Goal: Task Accomplishment & Management: Use online tool/utility

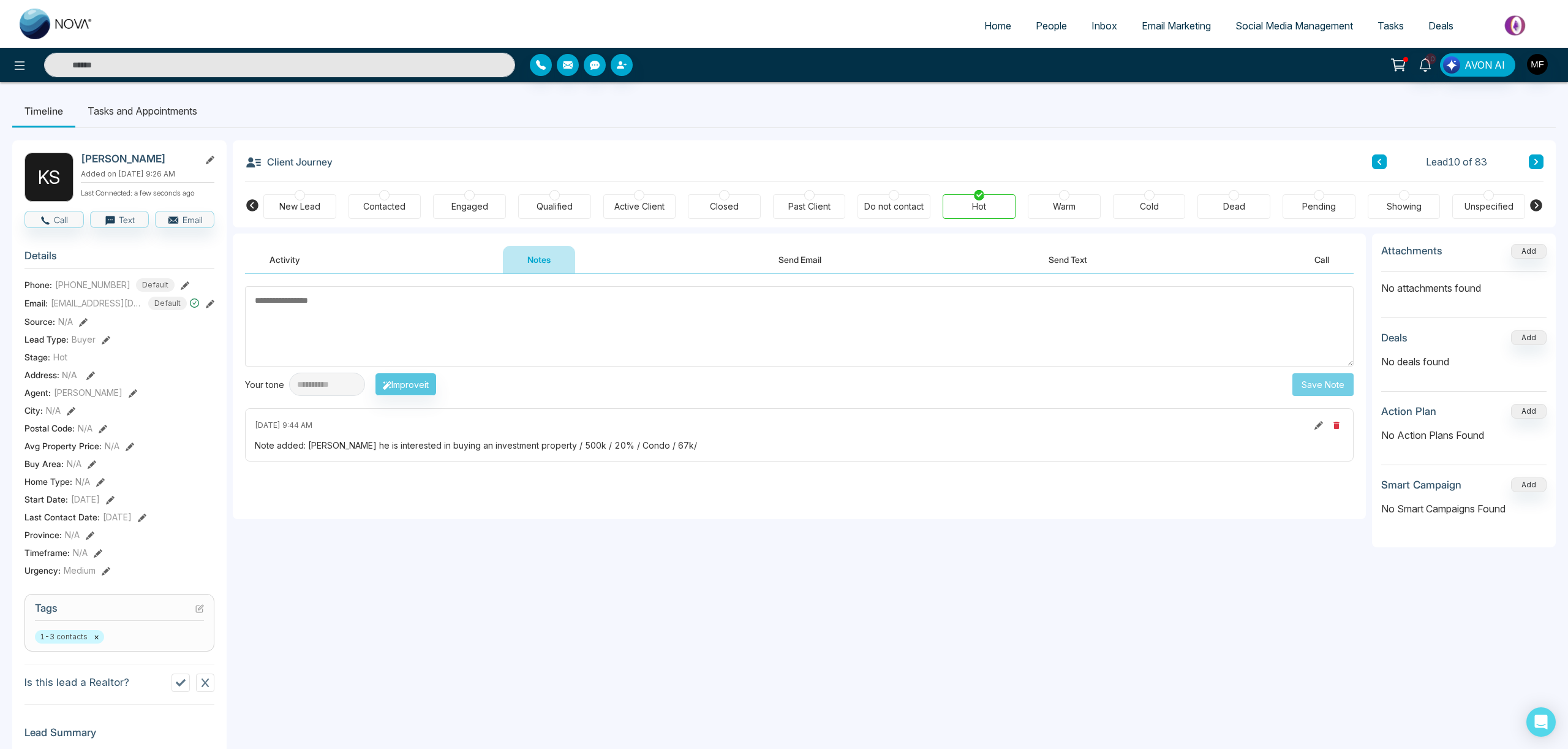
click at [62, 28] on img at bounding box center [56, 24] width 73 height 31
select select "*"
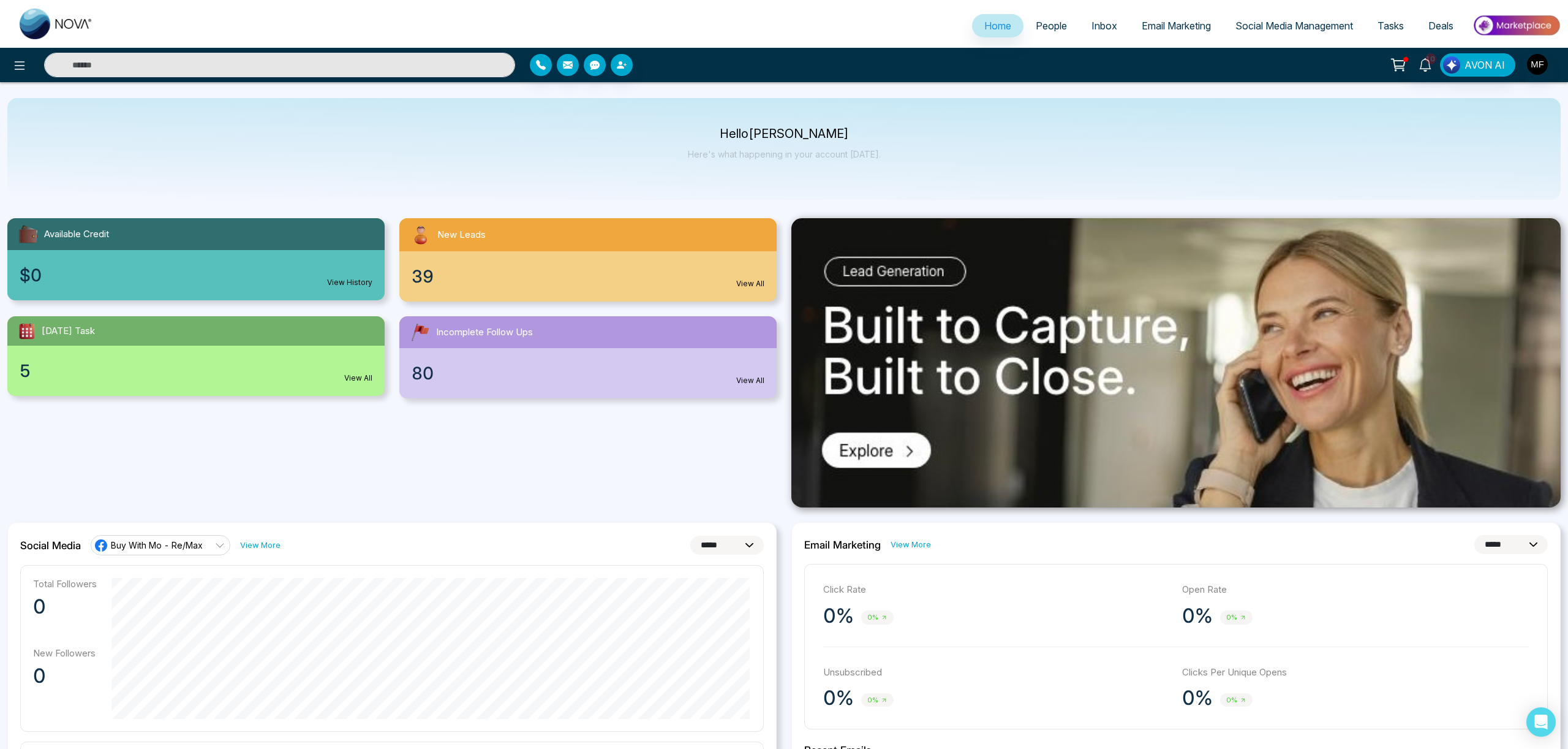
click at [1057, 18] on link "People" at bounding box center [1051, 25] width 55 height 23
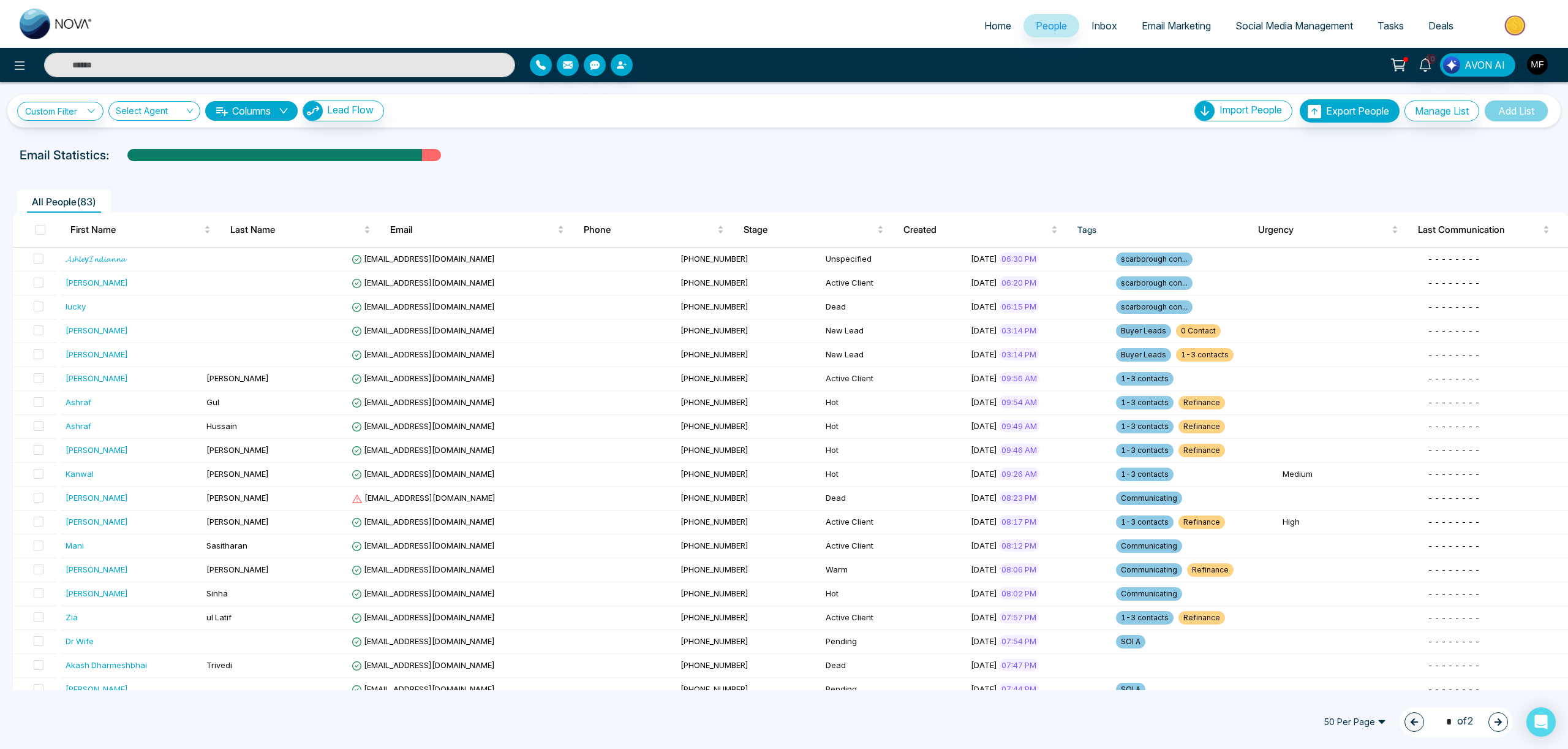
click at [985, 22] on span "Home" at bounding box center [997, 26] width 27 height 12
select select "*"
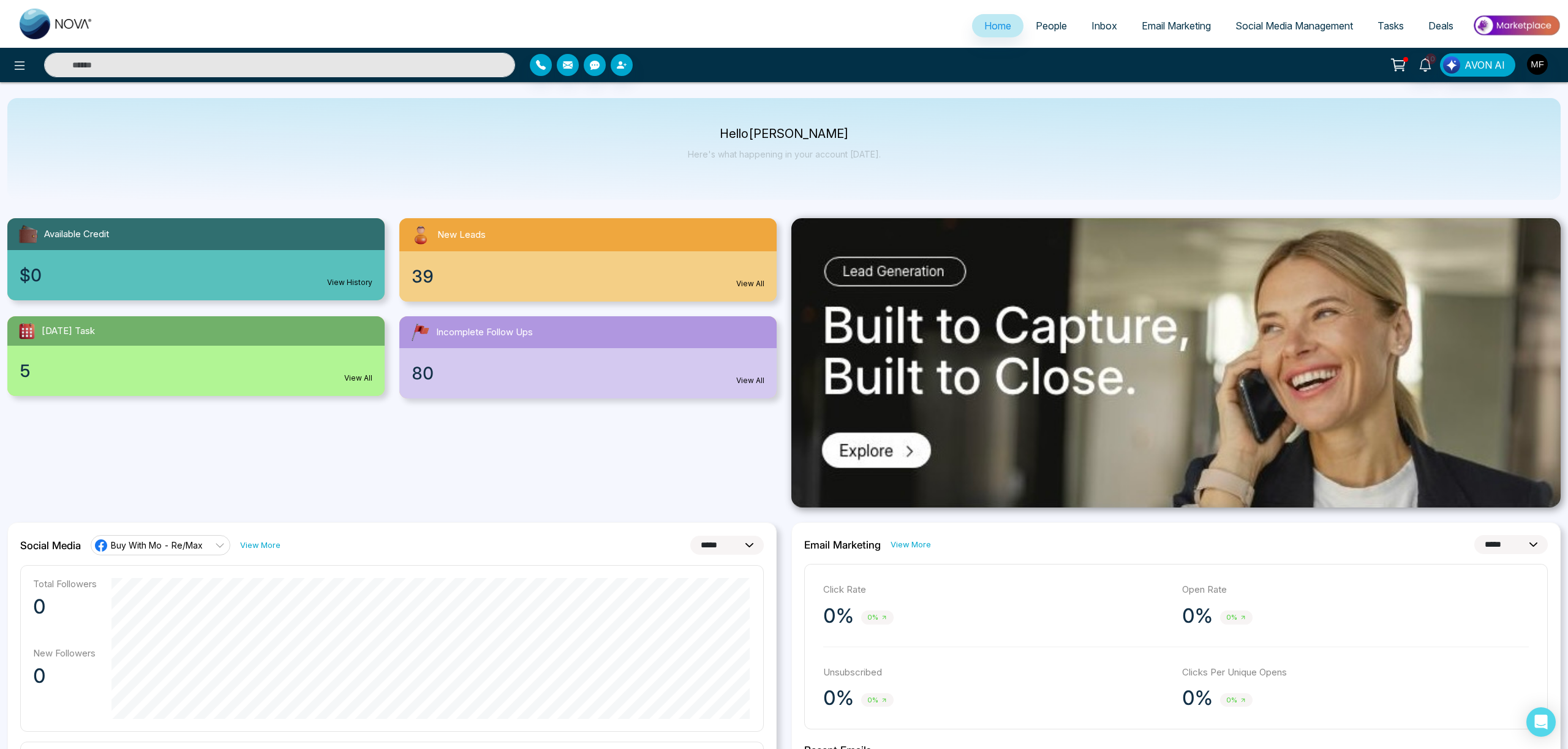
click at [1389, 24] on span "Tasks" at bounding box center [1391, 26] width 27 height 12
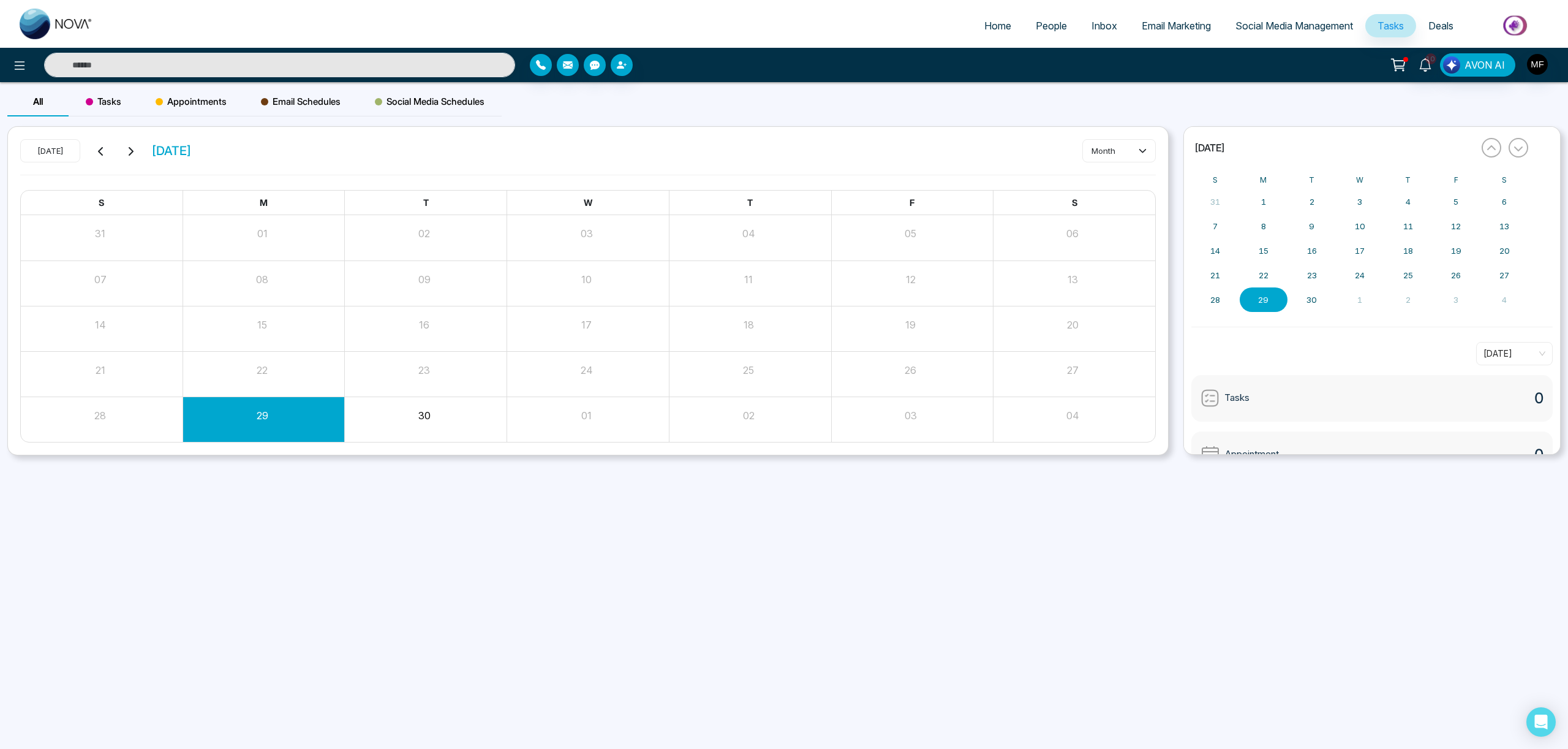
click at [1347, 25] on span "Social Media Management" at bounding box center [1294, 26] width 118 height 12
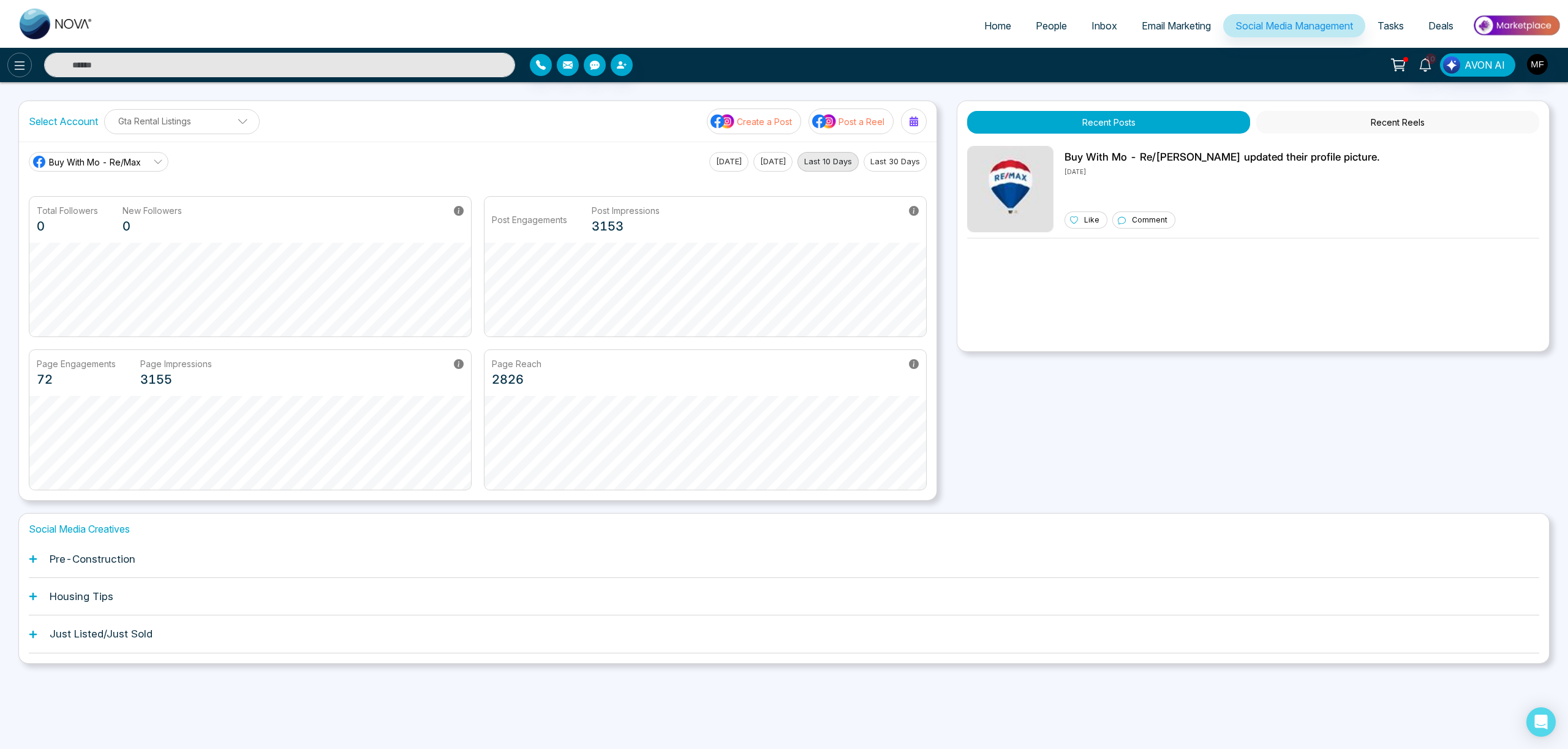
click at [22, 71] on icon at bounding box center [19, 65] width 15 height 15
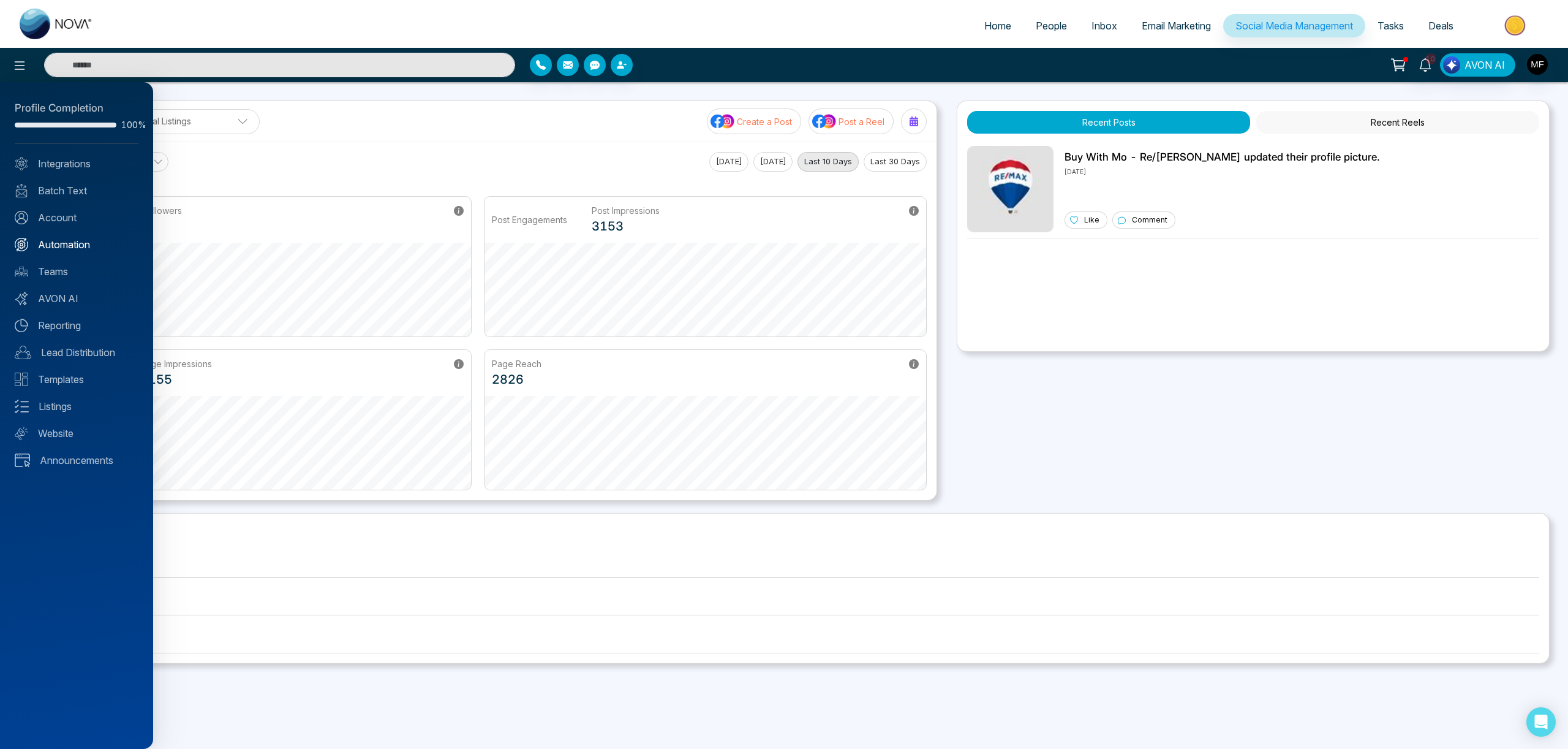
click at [59, 246] on link "Automation" at bounding box center [76, 244] width 124 height 15
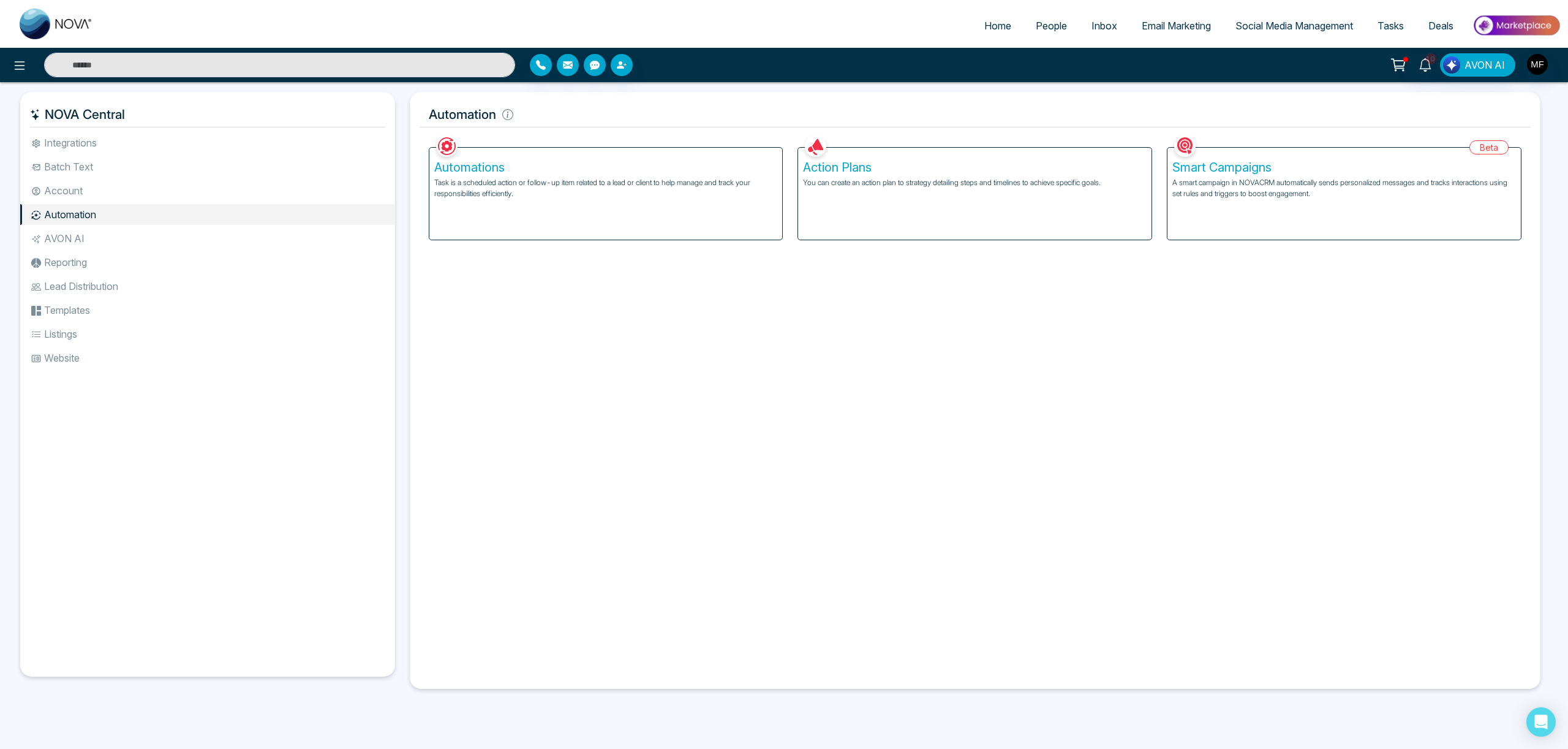
click at [78, 169] on li "Batch Text" at bounding box center [207, 166] width 374 height 21
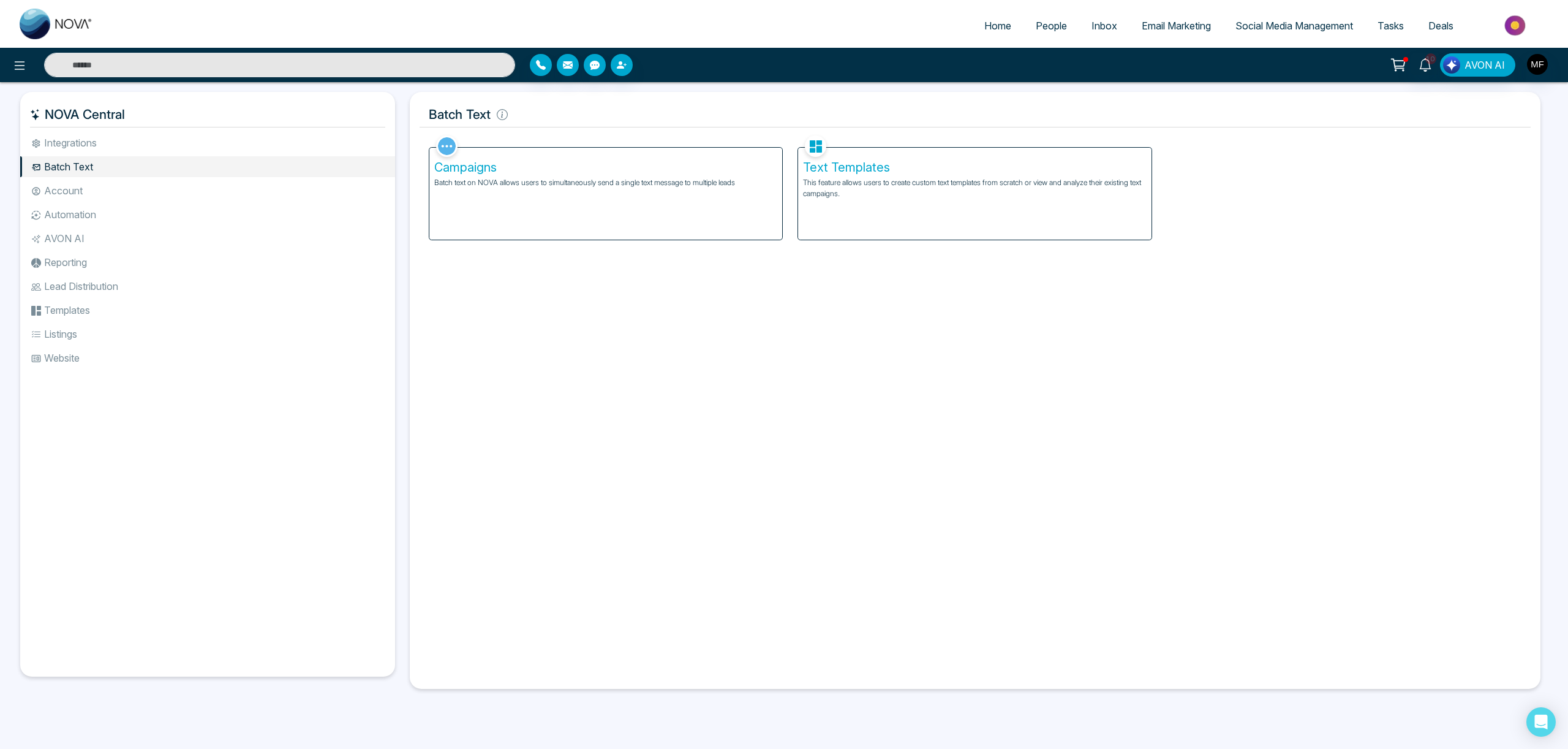
click at [610, 169] on h5 "Campaigns" at bounding box center [605, 166] width 344 height 15
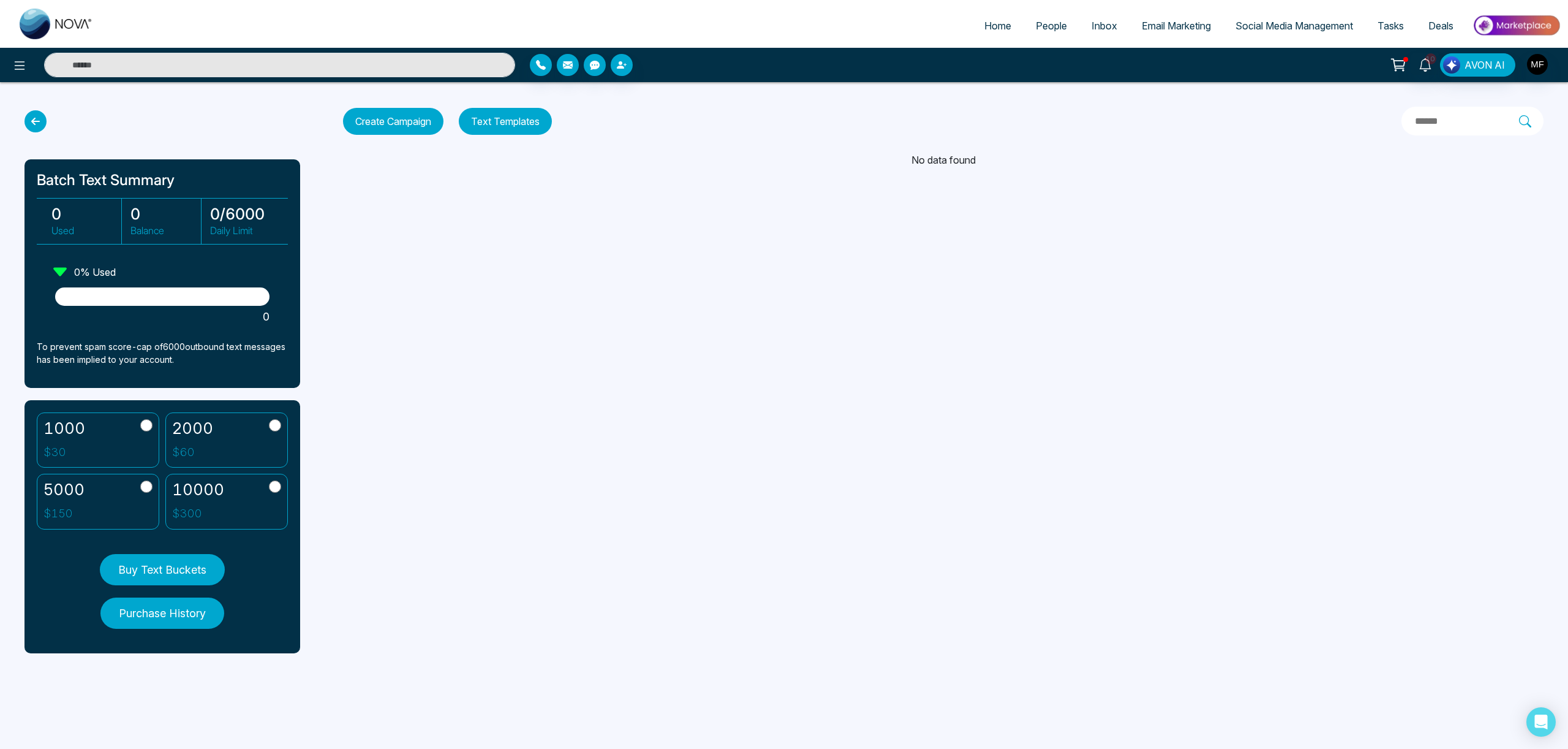
click at [493, 123] on button "Text Templates" at bounding box center [505, 121] width 93 height 27
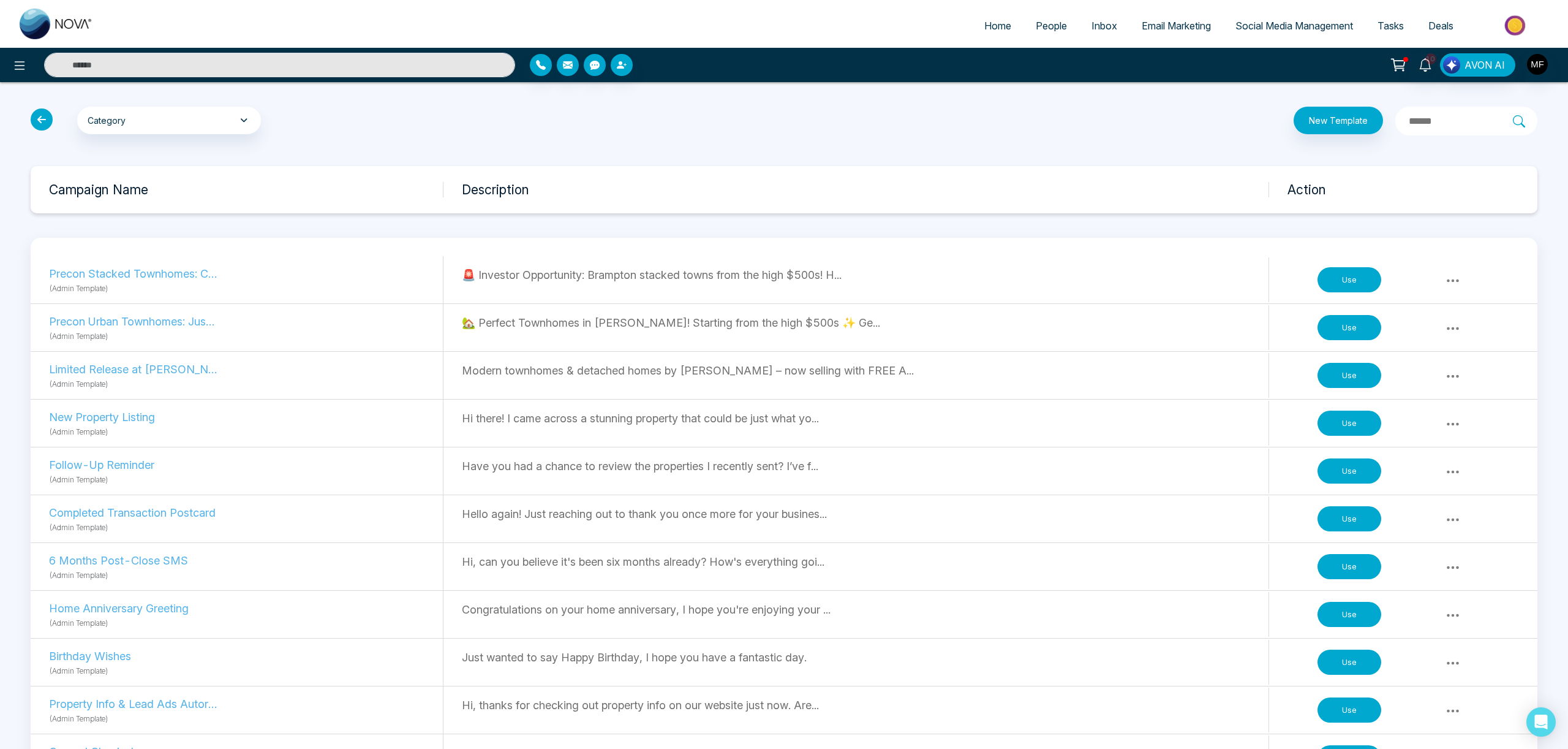
click at [1441, 280] on div "Use" at bounding box center [1391, 279] width 207 height 38
click at [1445, 281] on icon at bounding box center [1452, 280] width 15 height 15
click at [901, 272] on p "🚨 Investor Opportunity: Brampton stacked towns from the high $500s! H..." at bounding box center [865, 274] width 806 height 17
click at [724, 332] on div "🏡 Perfect Townhomes in [PERSON_NAME]! Starting from the high $500s ✨ Ge..." at bounding box center [865, 327] width 807 height 45
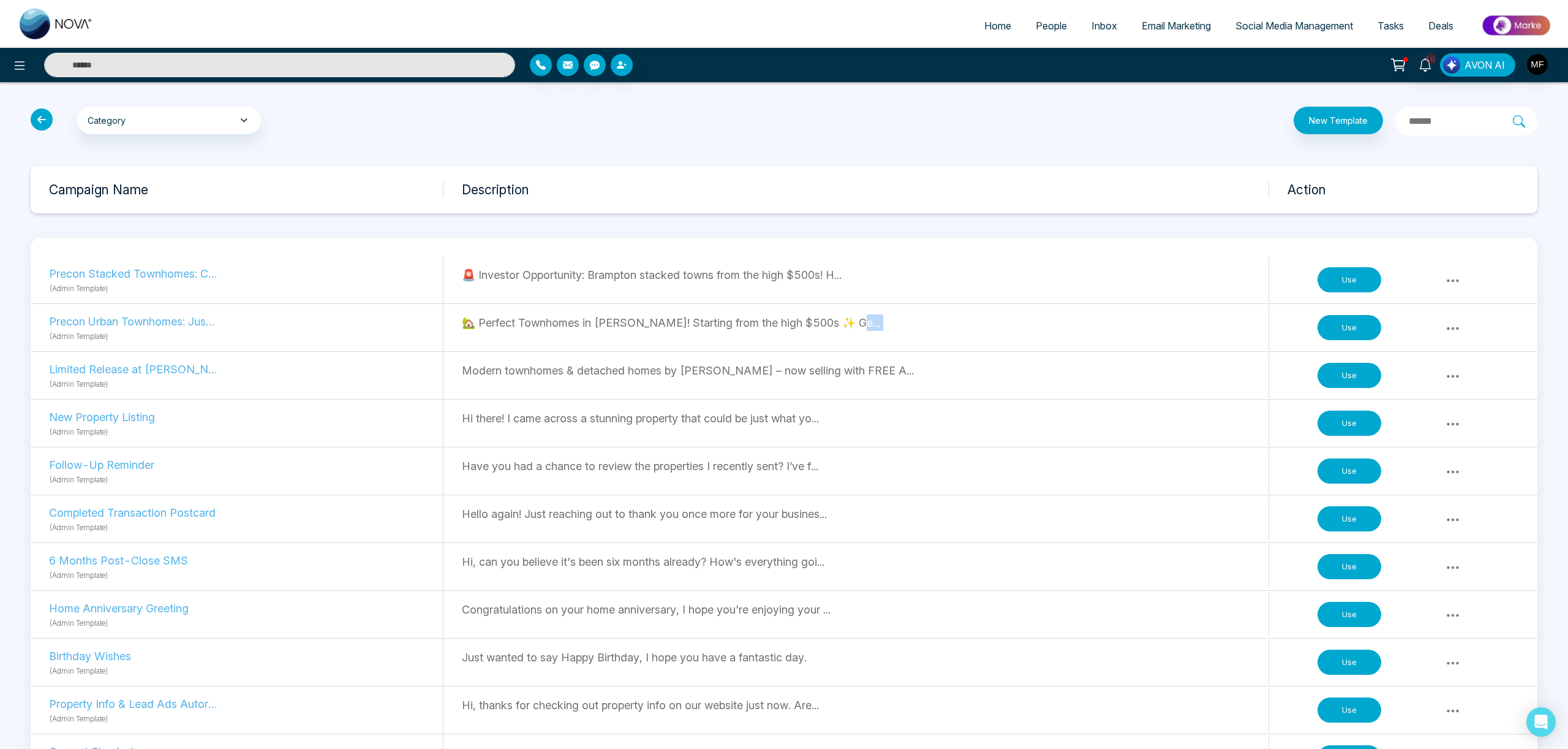
click at [724, 332] on div "🏡 Perfect Townhomes in [PERSON_NAME]! Starting from the high $500s ✨ Ge..." at bounding box center [865, 327] width 807 height 45
click at [630, 369] on p "Modern townhomes & detached homes by [PERSON_NAME] – now selling with FREE A..." at bounding box center [865, 370] width 806 height 17
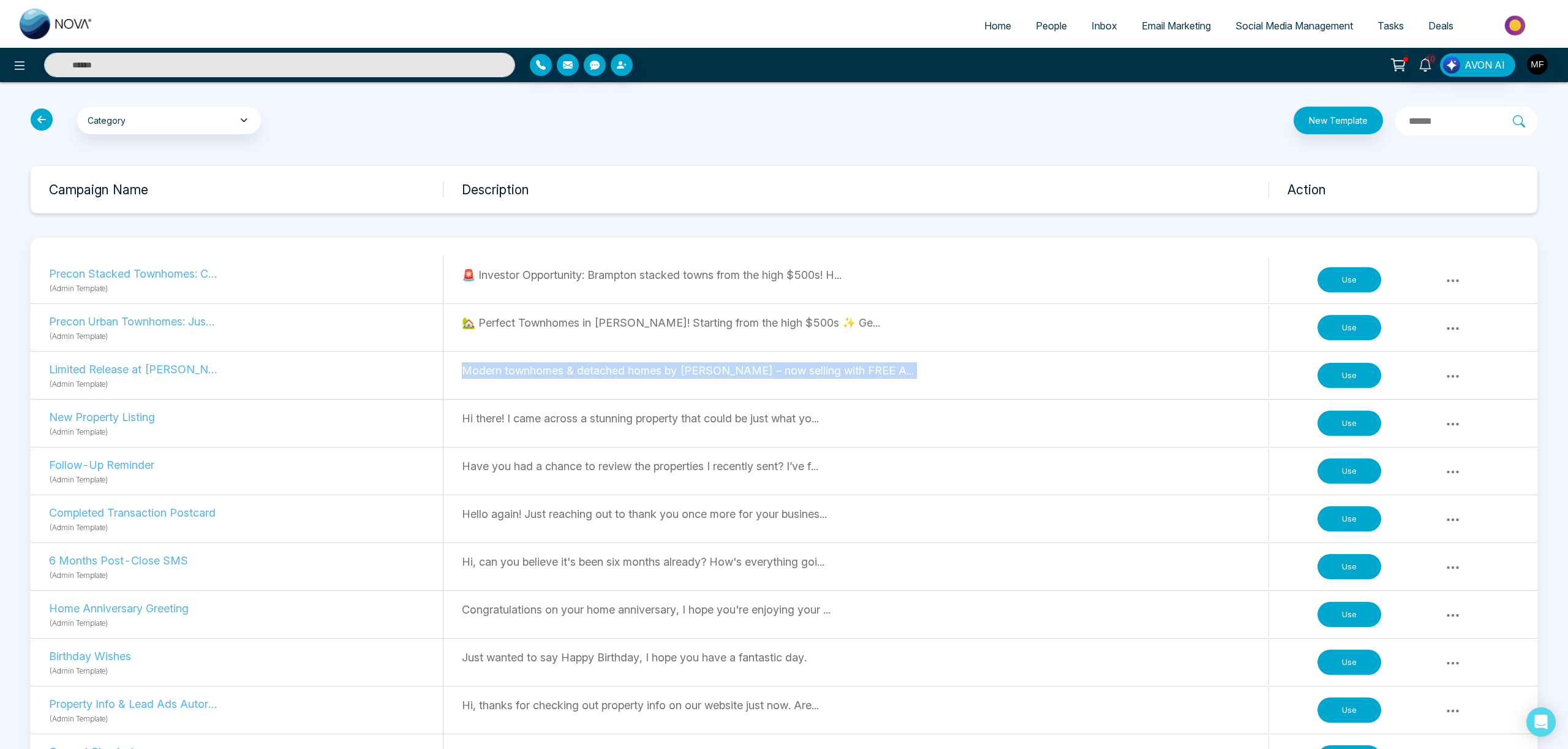
click at [630, 369] on p "Modern townhomes & detached homes by [PERSON_NAME] – now selling with FREE A..." at bounding box center [865, 370] width 806 height 17
click at [539, 428] on div "Hi there! I came across a stunning property that could be just what yo..." at bounding box center [865, 422] width 807 height 45
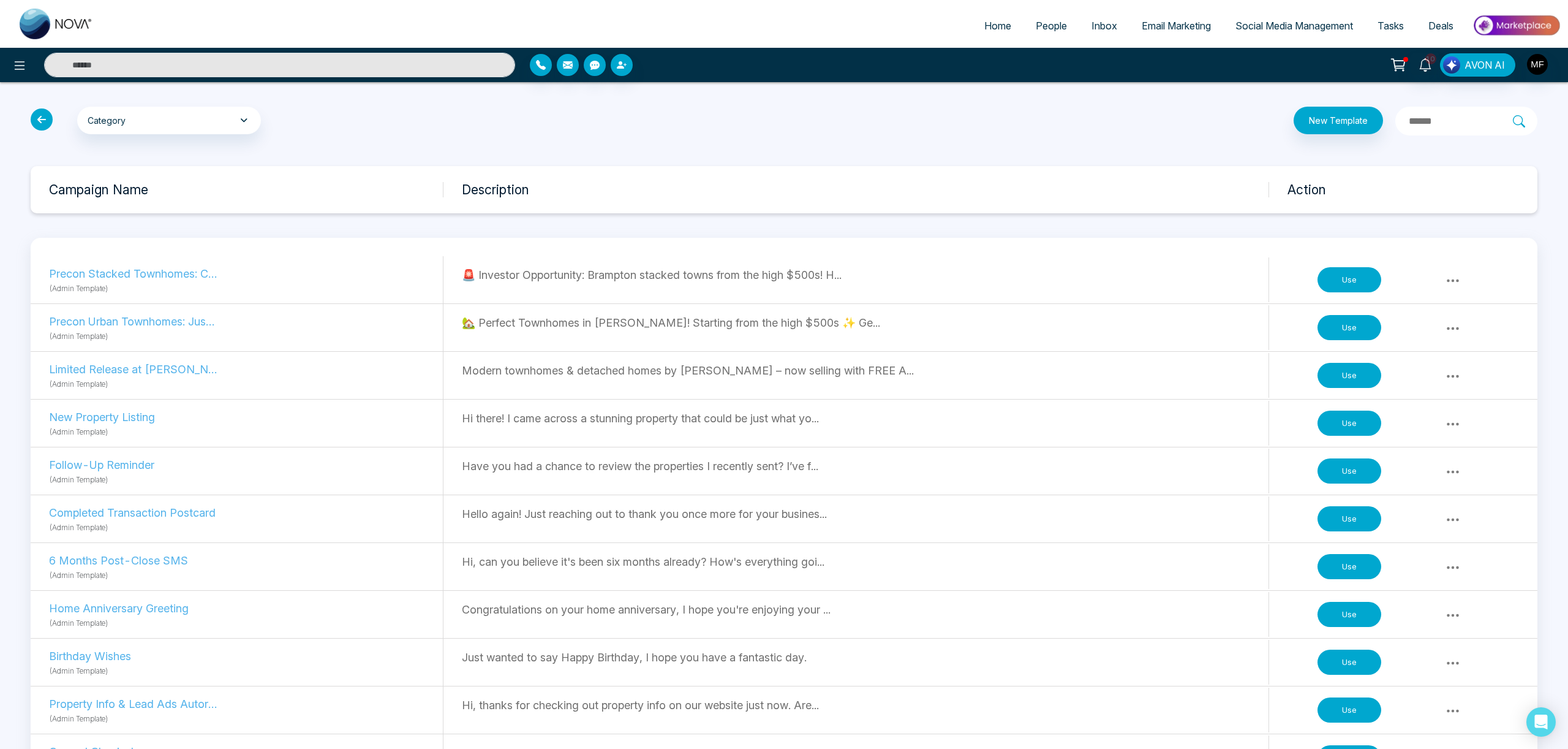
click at [539, 428] on div "Hi there! I came across a stunning property that could be just what yo..." at bounding box center [865, 422] width 807 height 45
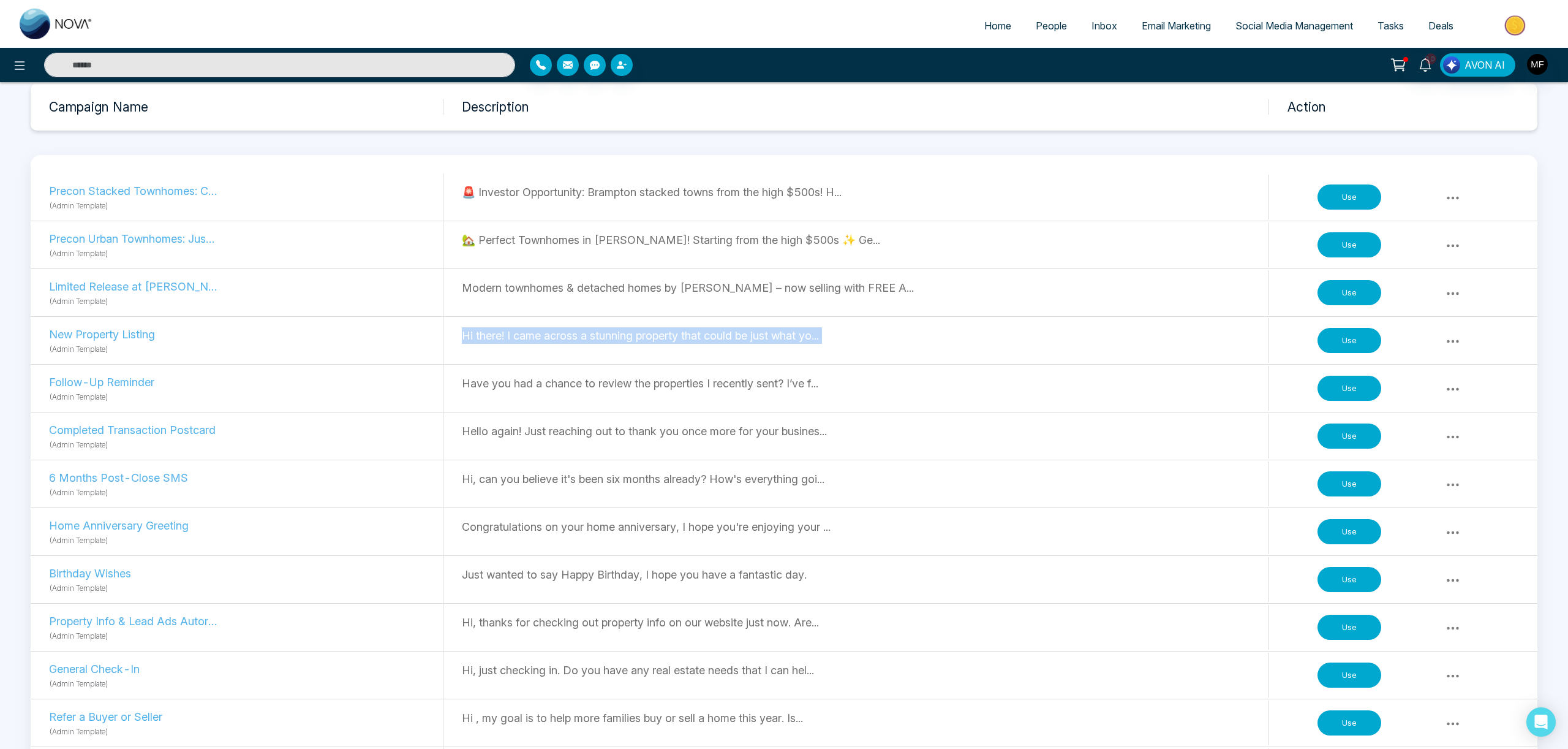
scroll to position [89, 0]
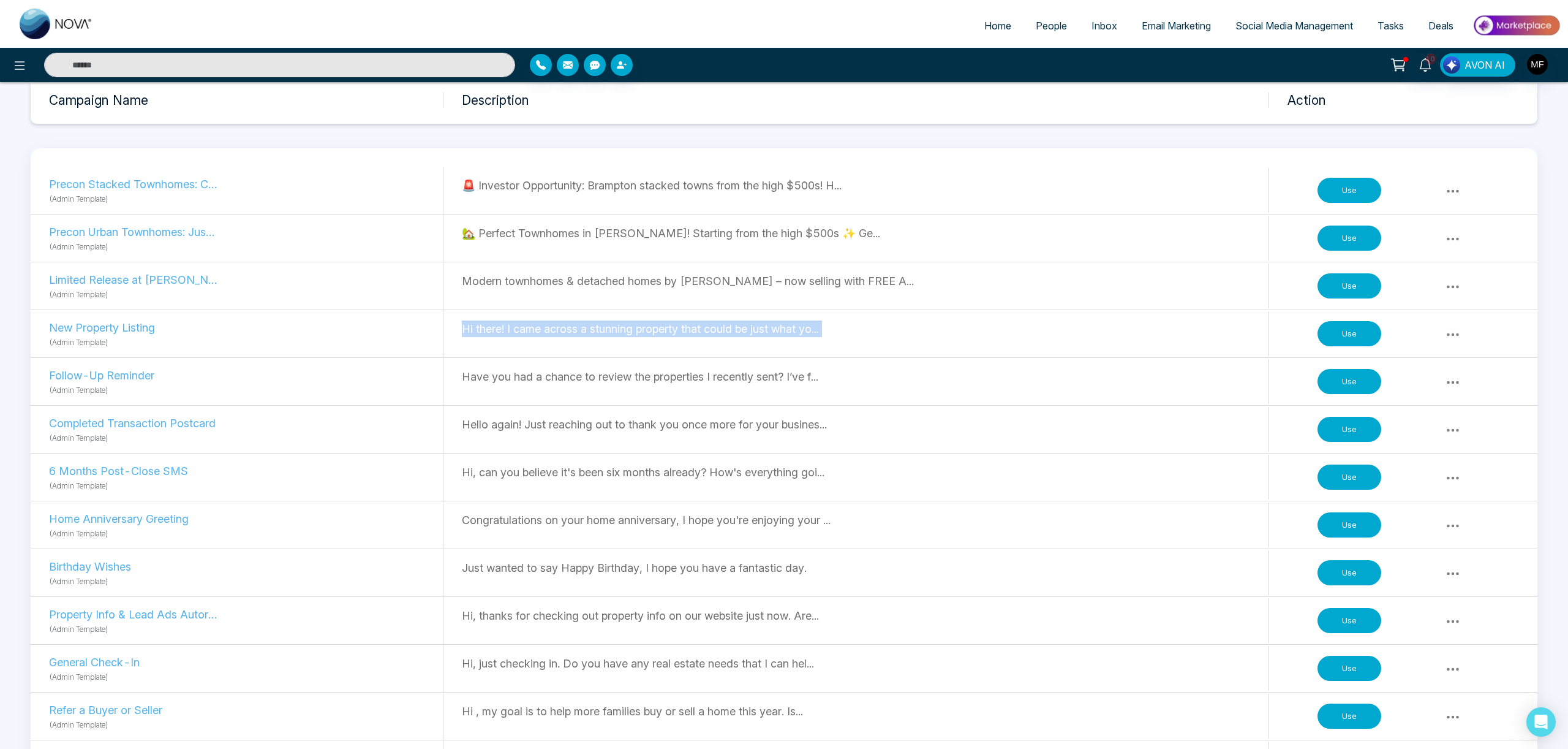
click at [842, 353] on div "Hi there! I came across a stunning property that could be just what yo..." at bounding box center [865, 333] width 807 height 45
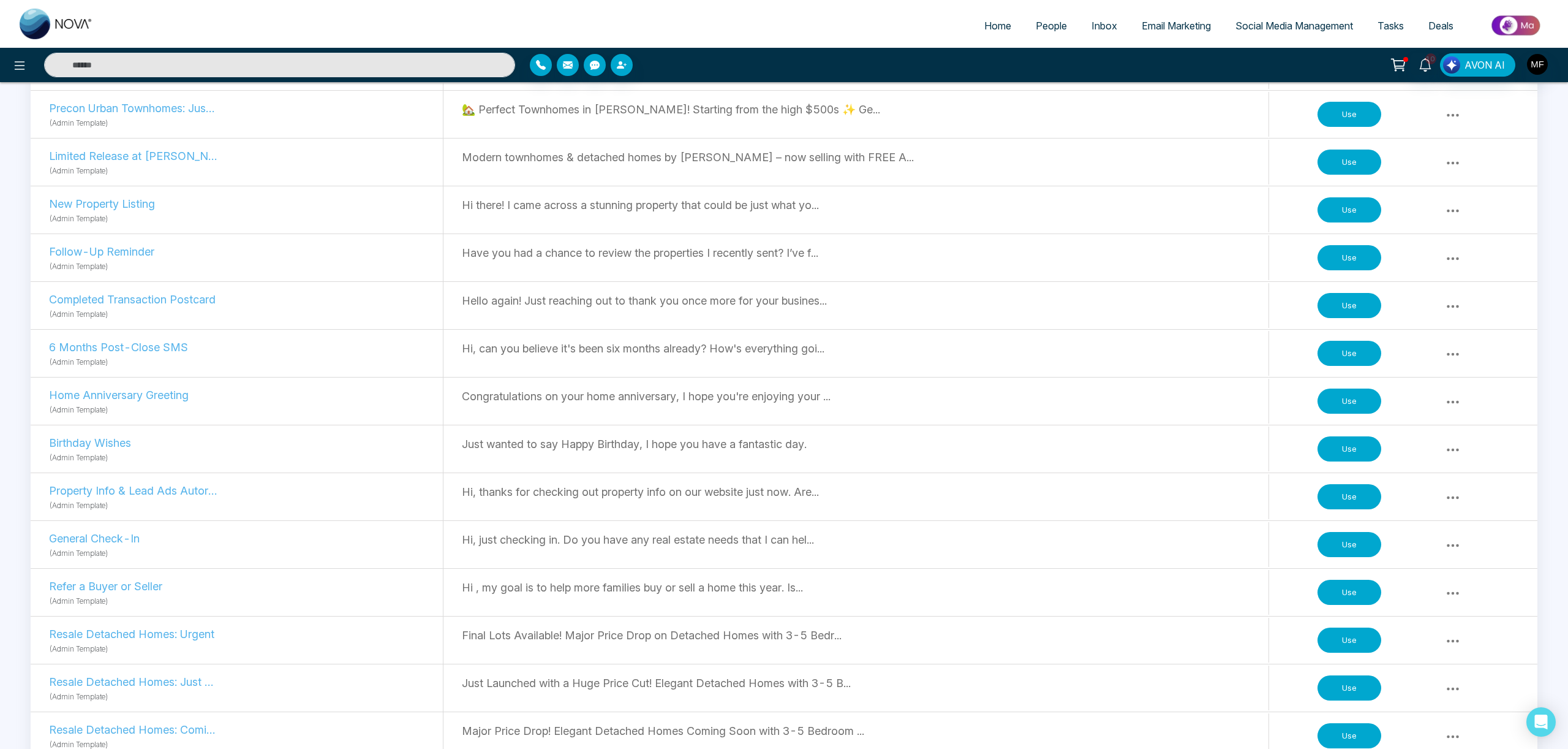
scroll to position [0, 0]
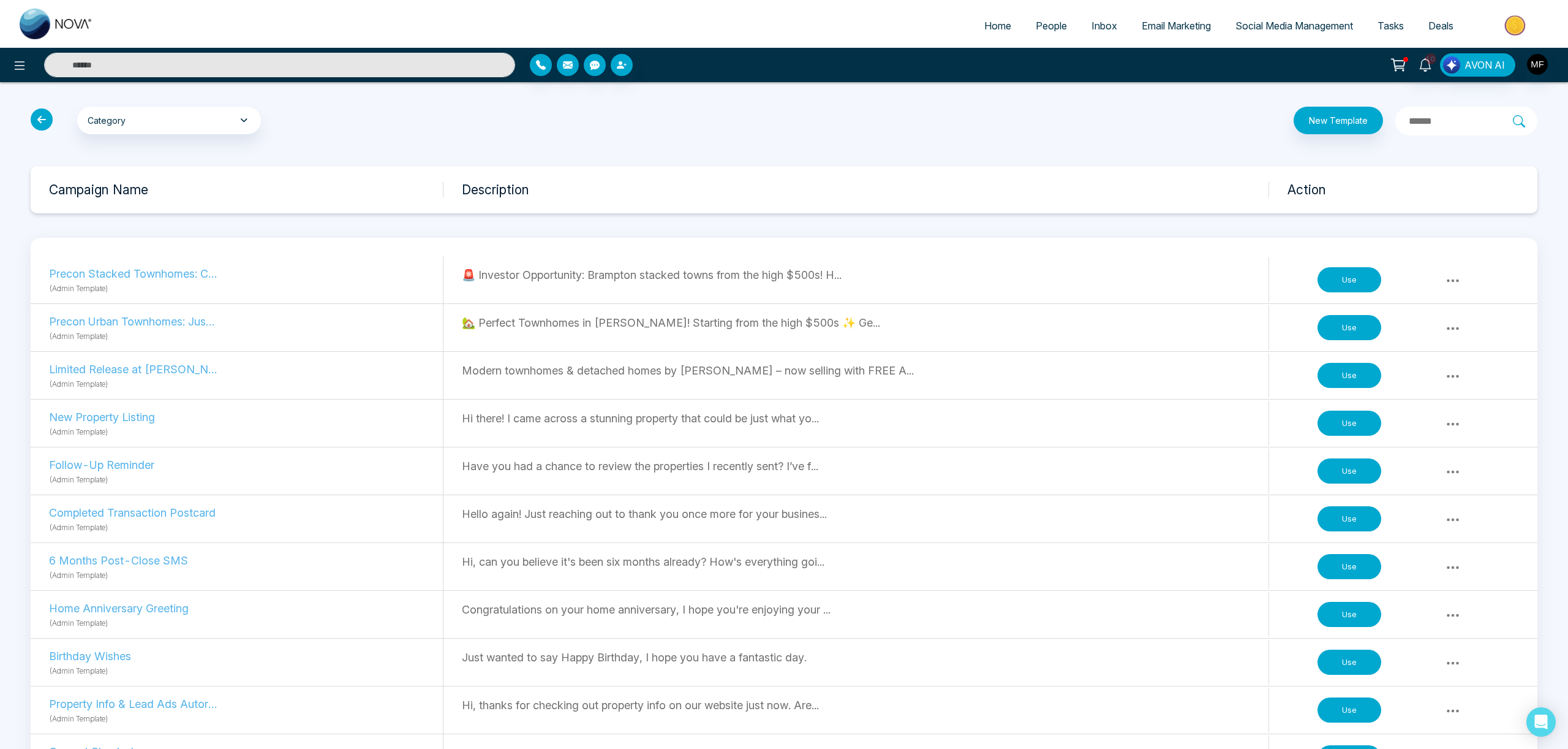
click at [51, 119] on icon at bounding box center [42, 119] width 22 height 22
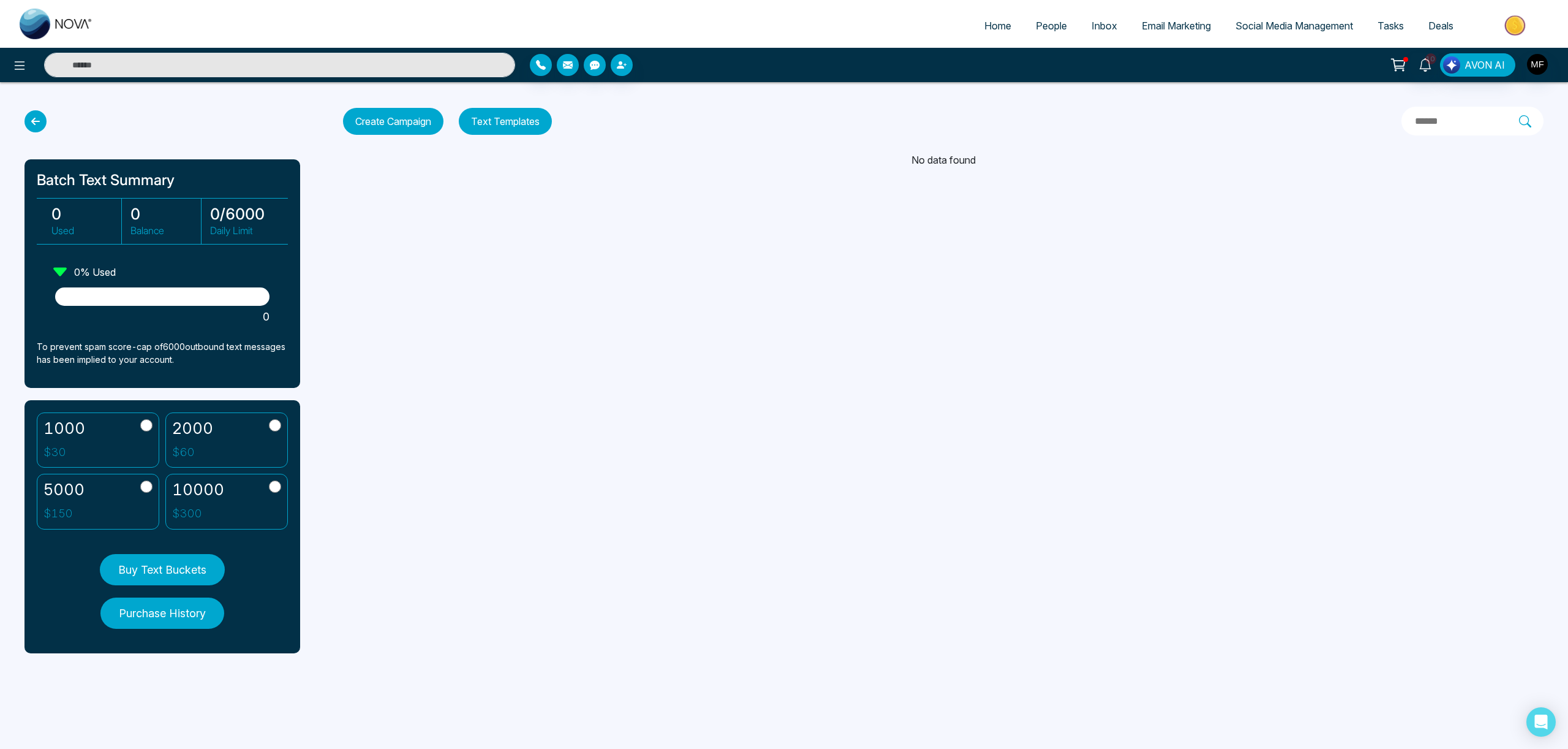
click at [510, 125] on button "Text Templates" at bounding box center [505, 121] width 93 height 27
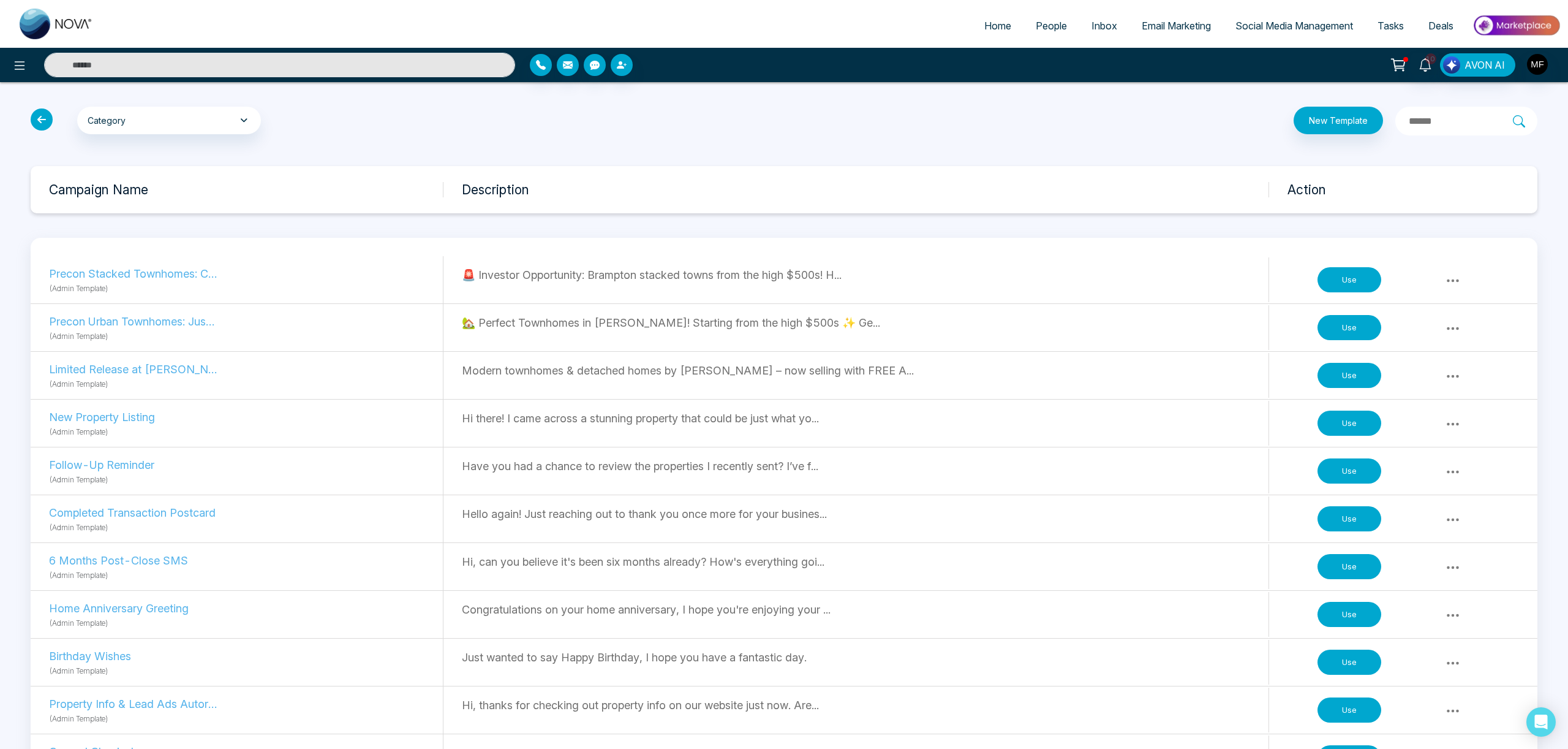
click at [182, 271] on p "Precon Stacked Townhomes: Coming Soon" at bounding box center [133, 273] width 168 height 17
click at [171, 275] on p "Precon Stacked Townhomes: Coming Soon" at bounding box center [133, 273] width 168 height 17
click at [1342, 286] on button "Use" at bounding box center [1349, 280] width 63 height 26
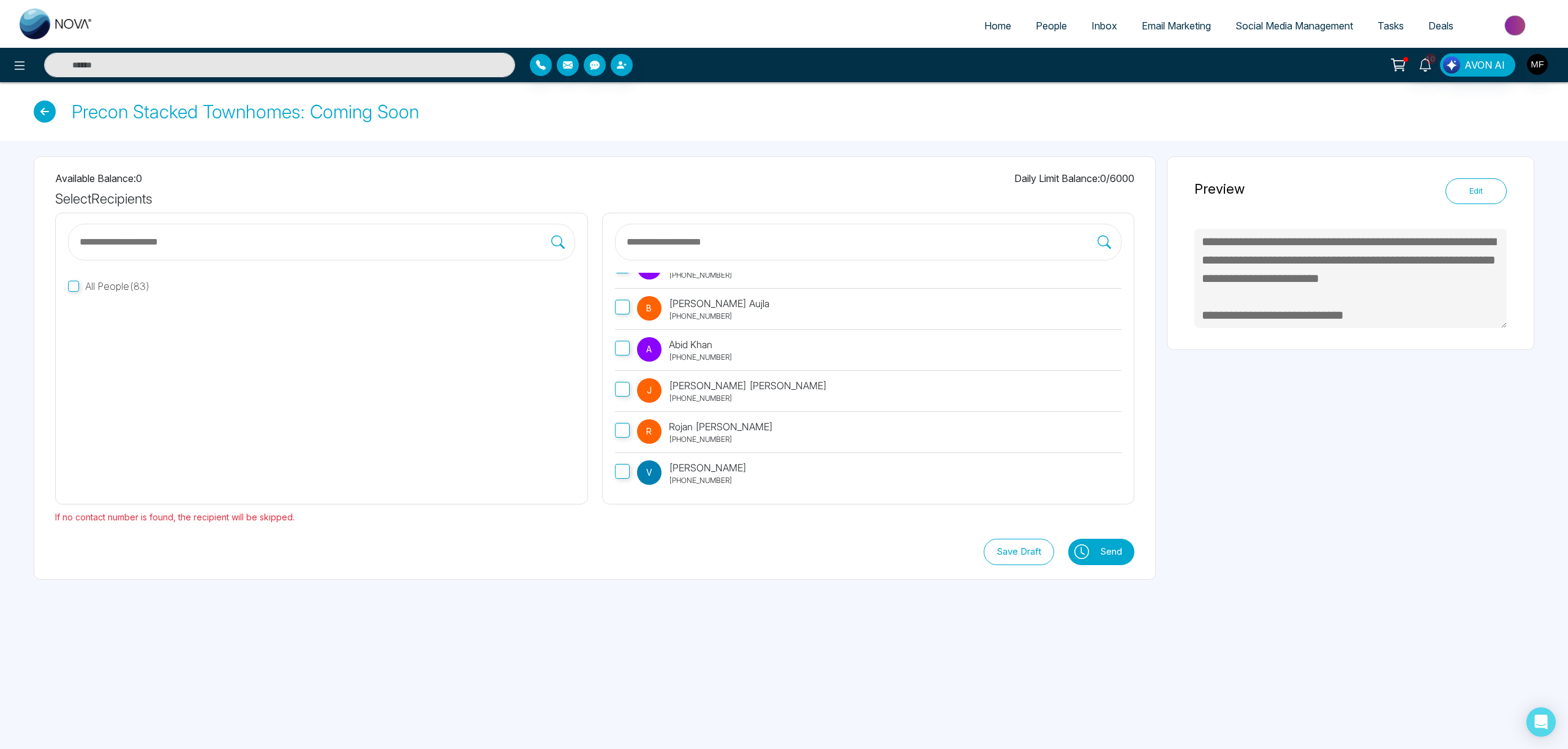
scroll to position [632, 0]
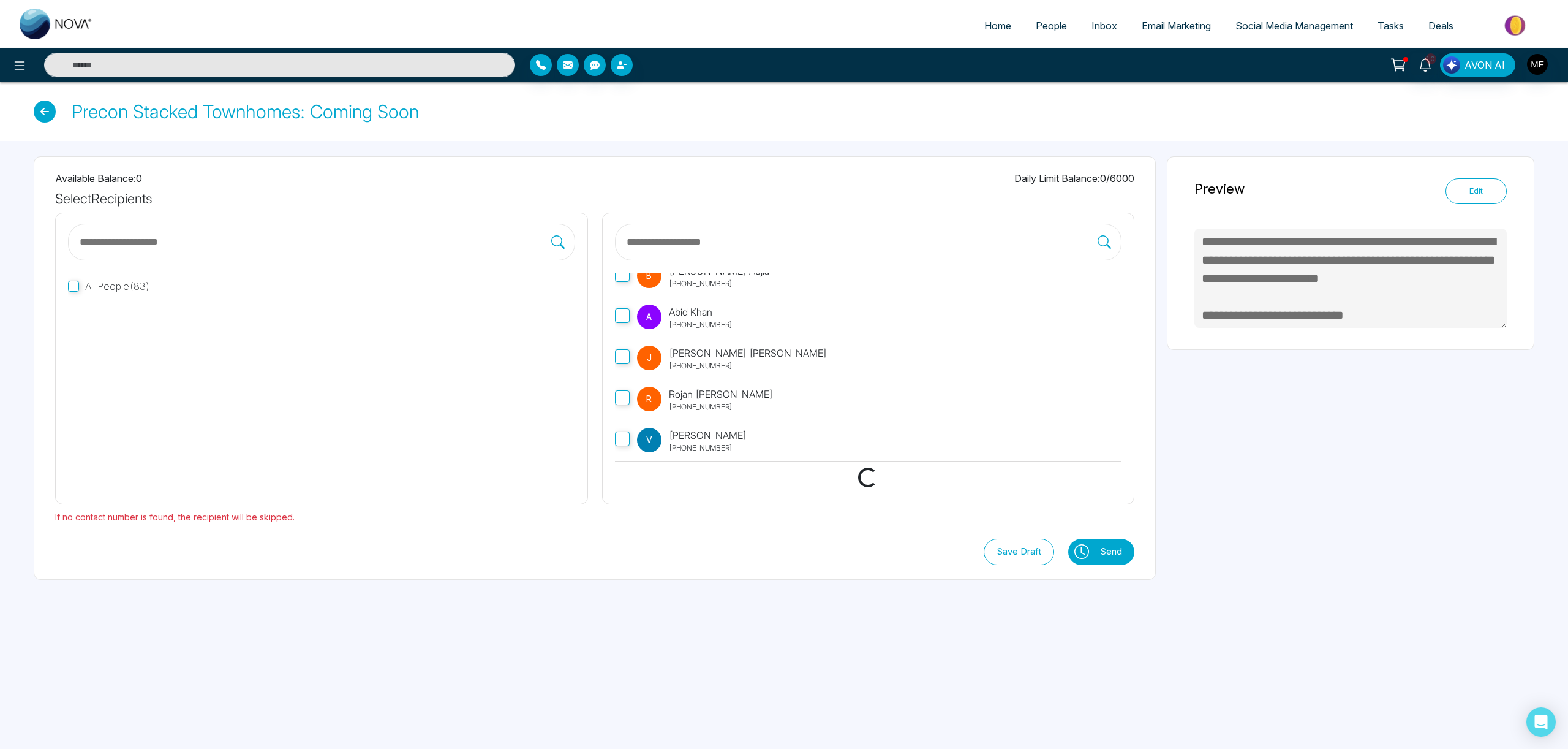
type textarea "**********"
click at [53, 115] on icon at bounding box center [45, 111] width 22 height 22
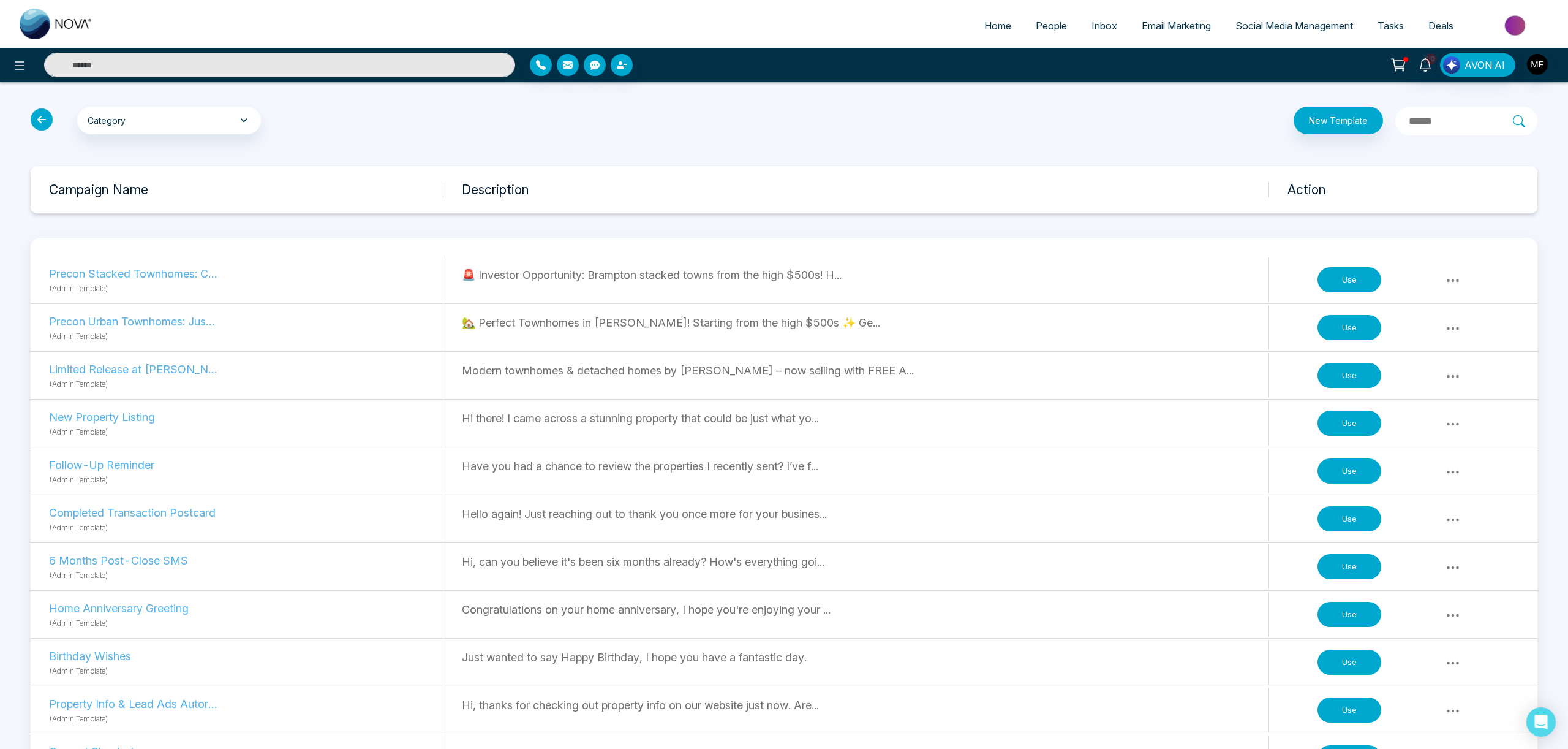
click at [44, 116] on icon at bounding box center [42, 119] width 22 height 22
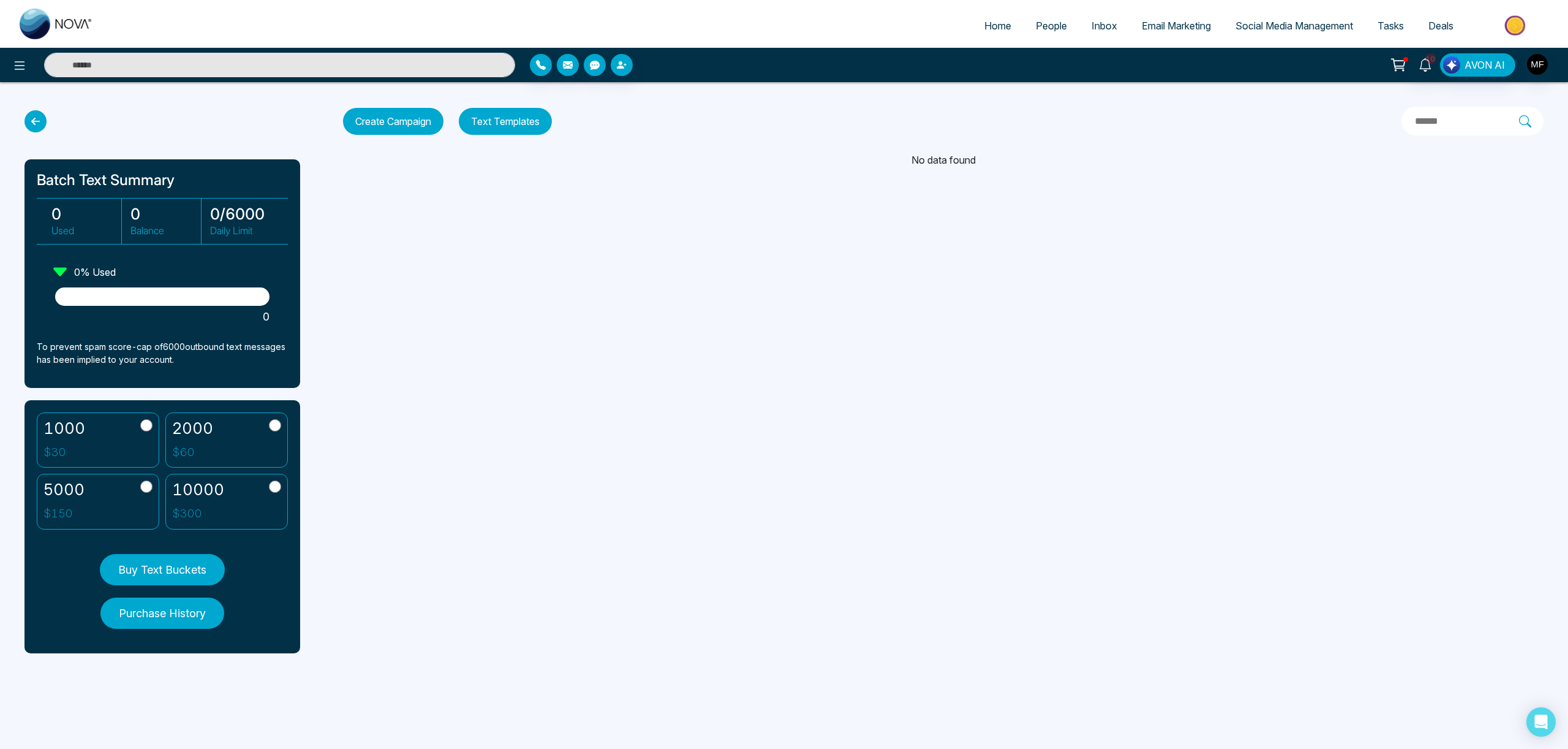
click at [519, 123] on button "Text Templates" at bounding box center [505, 121] width 93 height 27
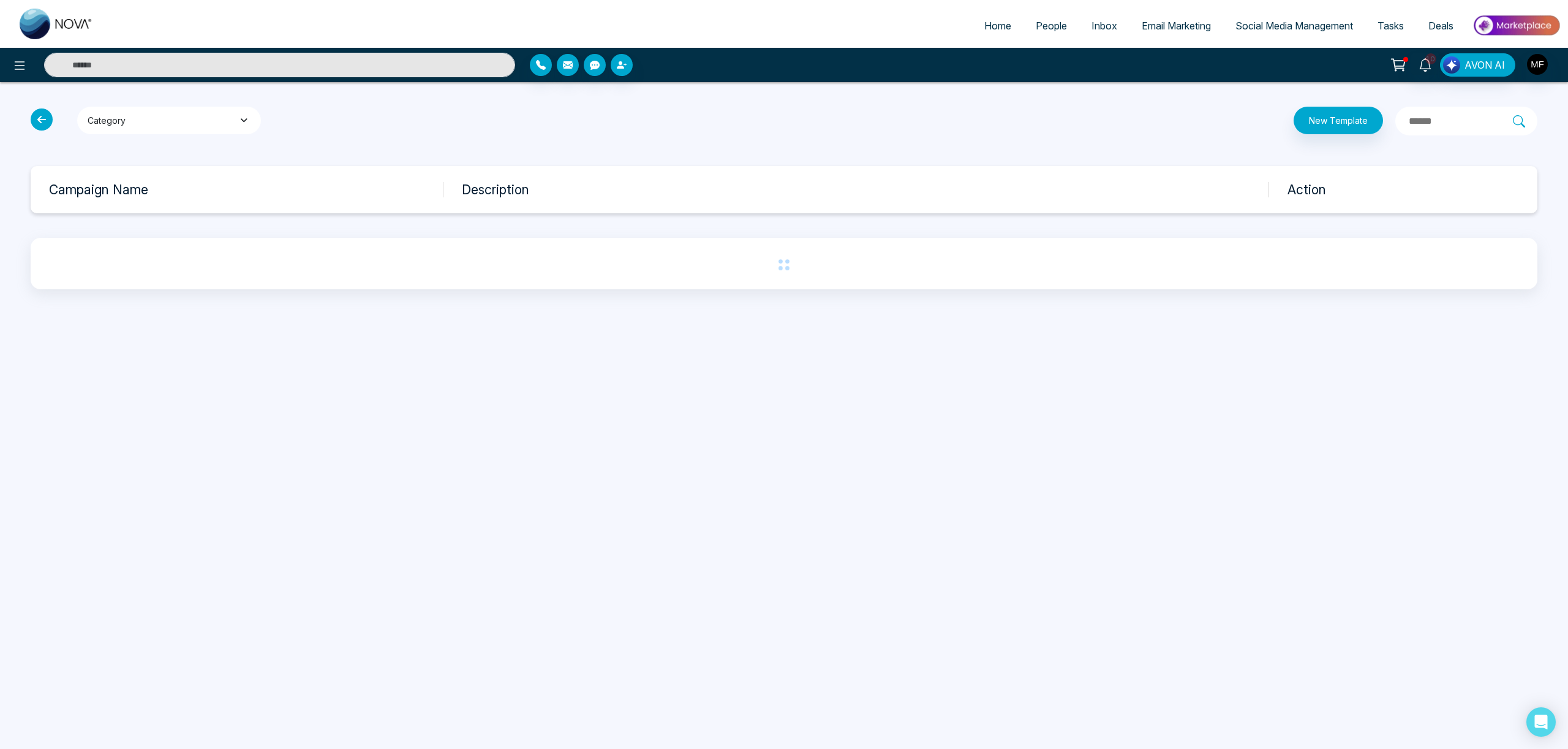
click at [228, 121] on button "Category" at bounding box center [169, 121] width 184 height 28
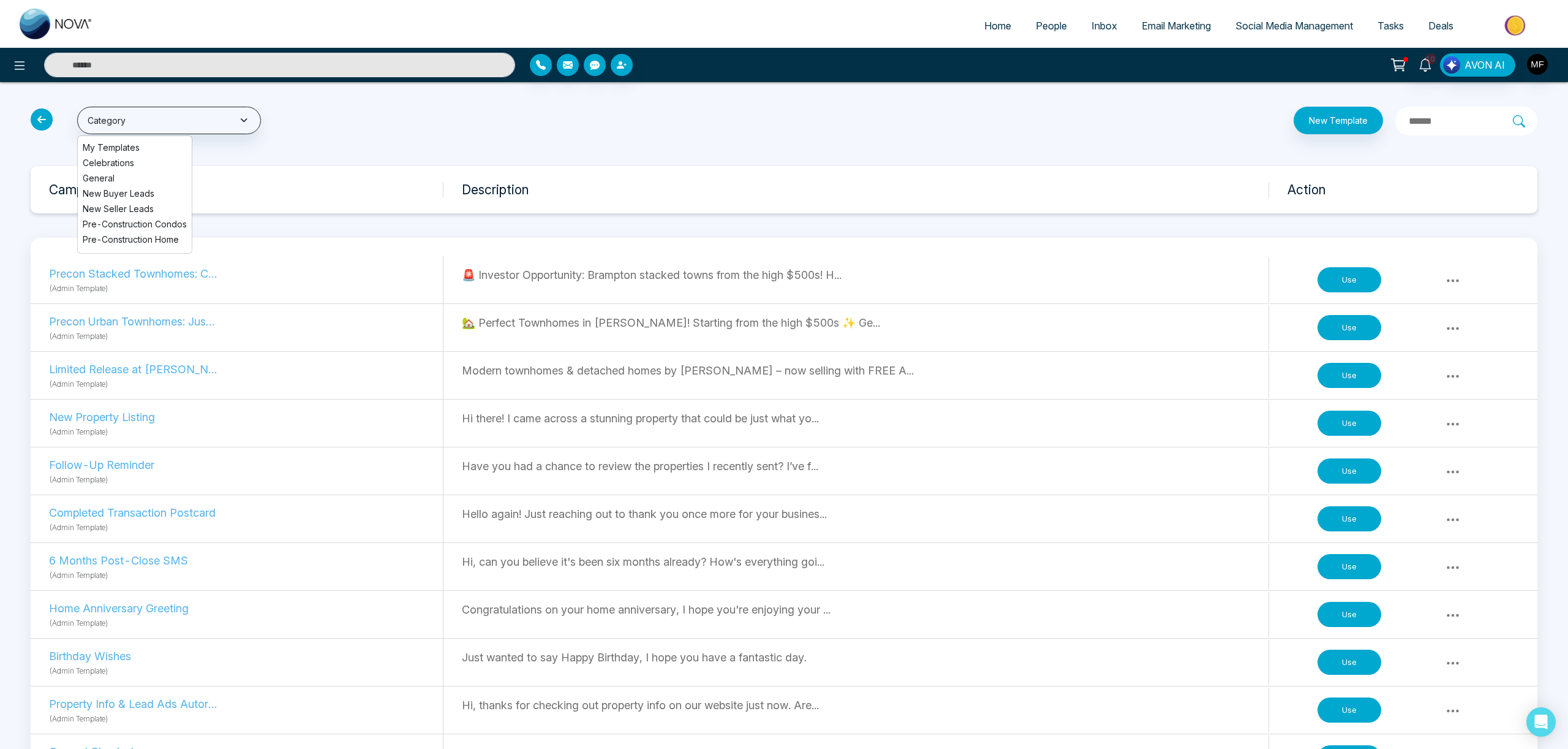
click at [143, 194] on li "New Buyer Leads" at bounding box center [135, 193] width 114 height 13
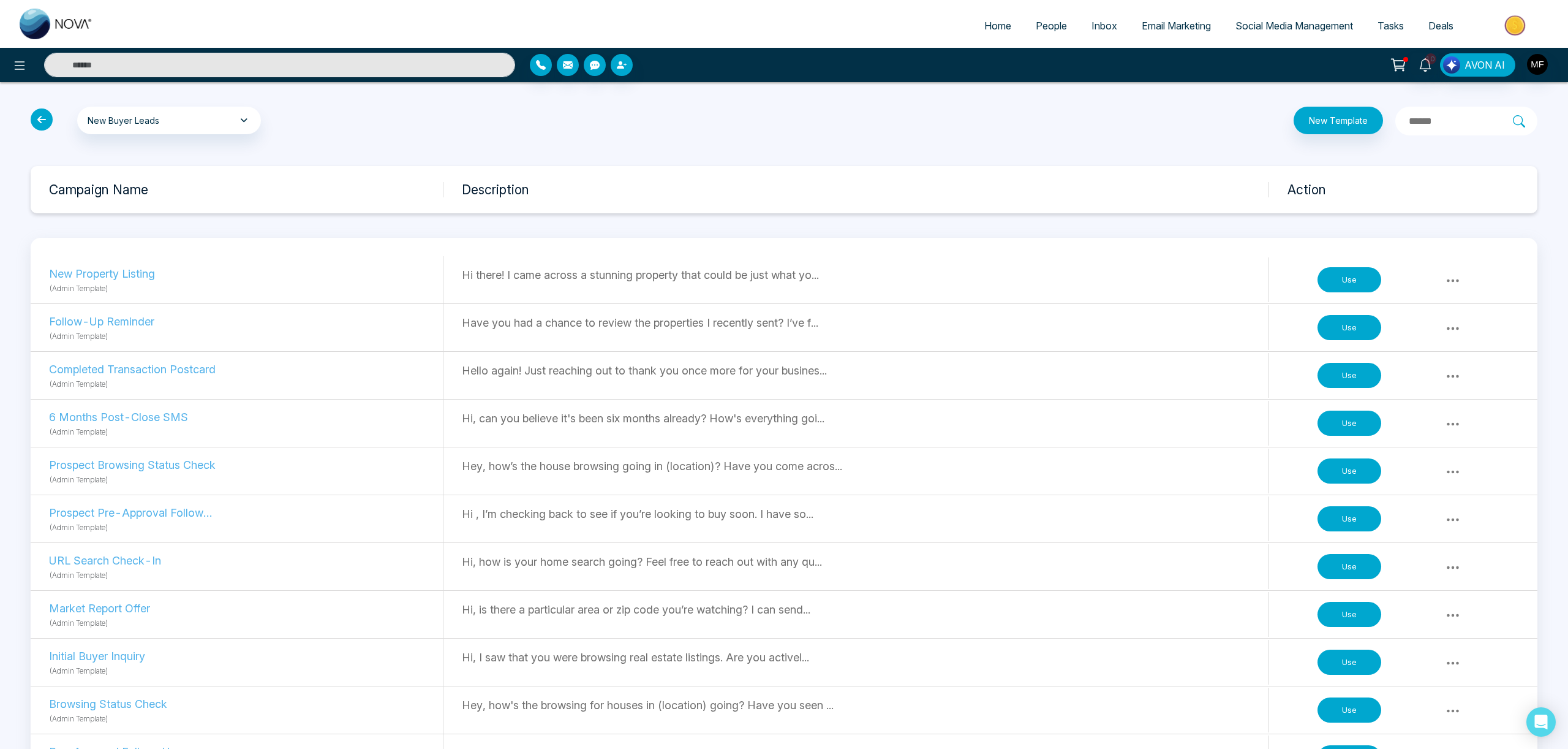
click at [46, 120] on icon at bounding box center [42, 119] width 22 height 22
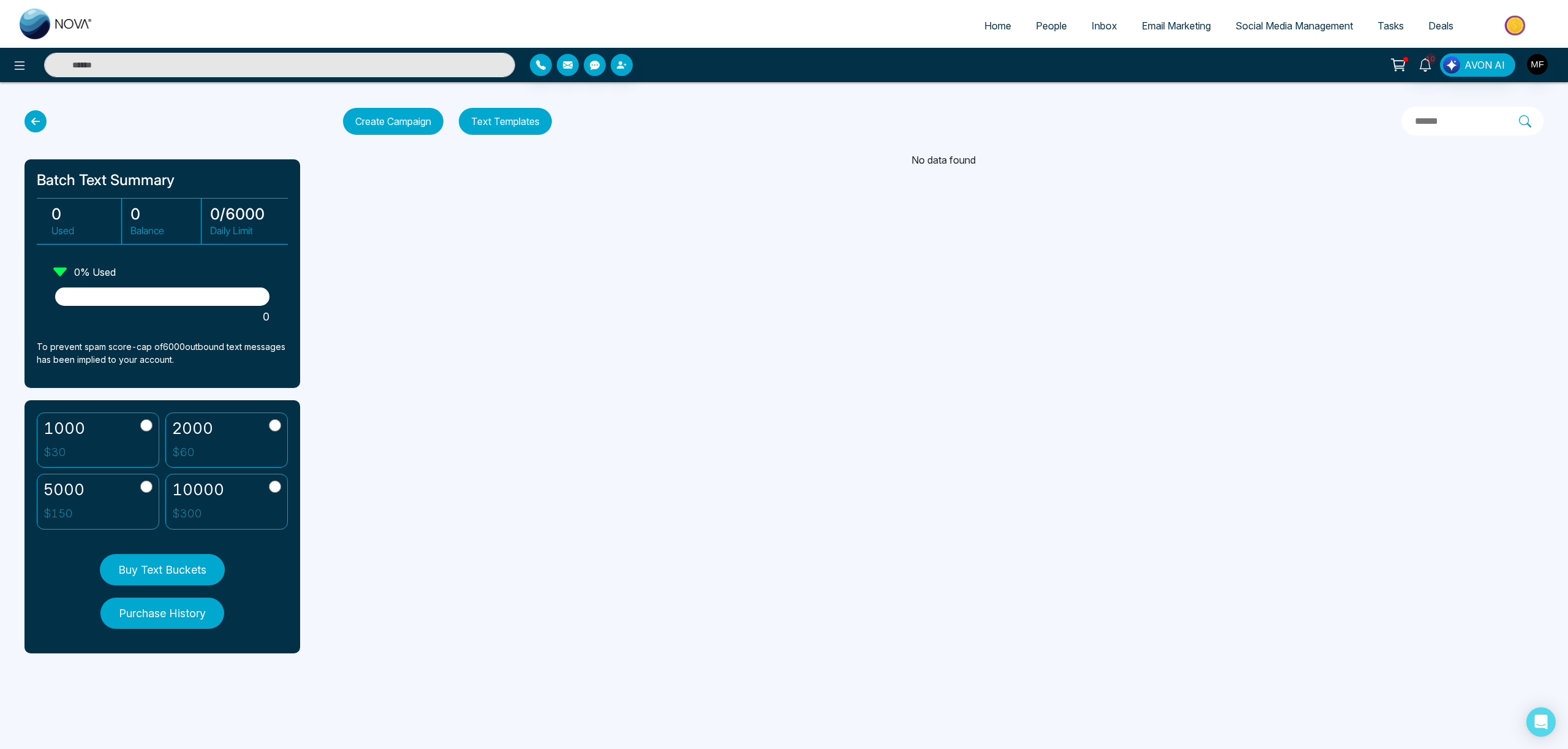
click at [33, 121] on icon at bounding box center [36, 121] width 22 height 22
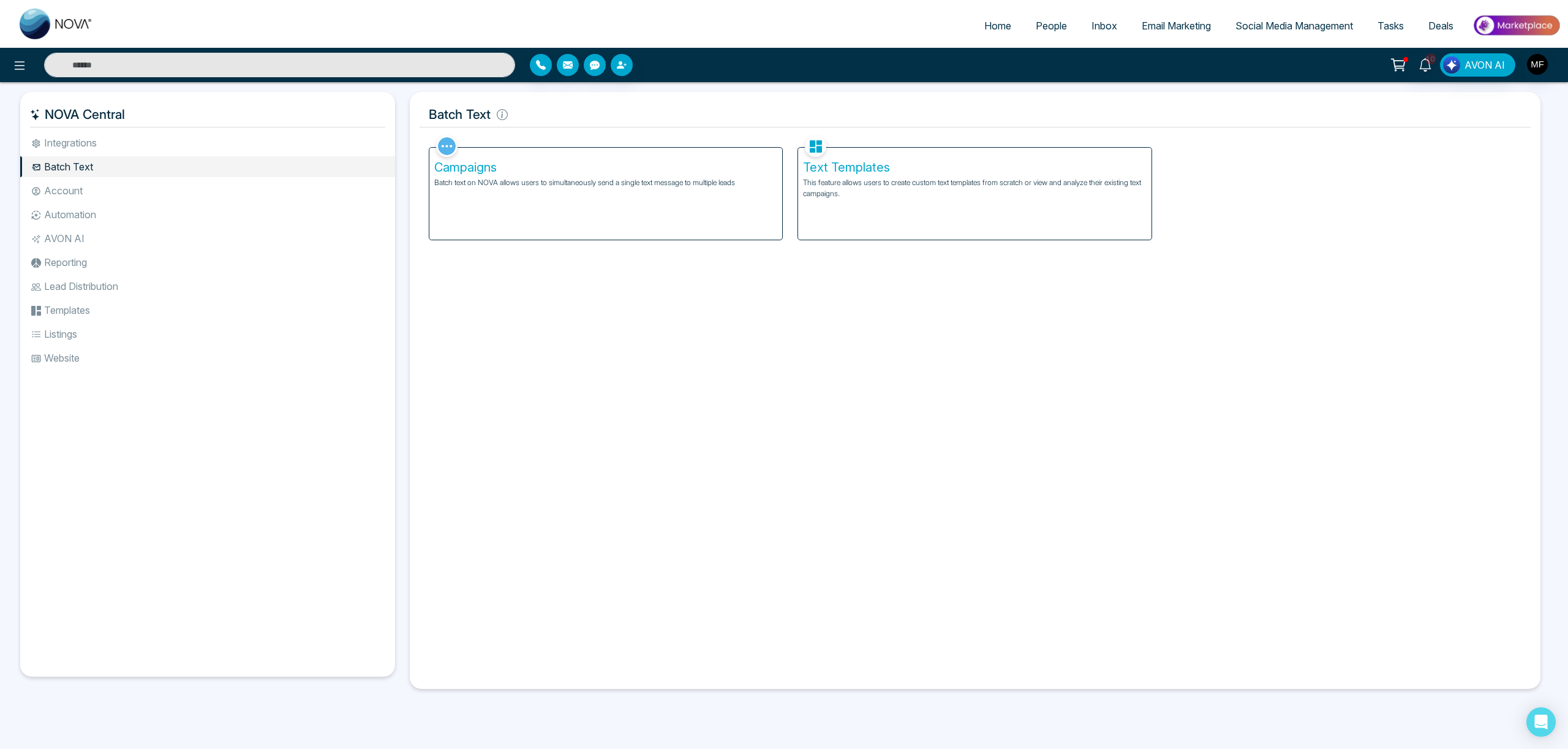
click at [448, 144] on img at bounding box center [447, 147] width 22 height 22
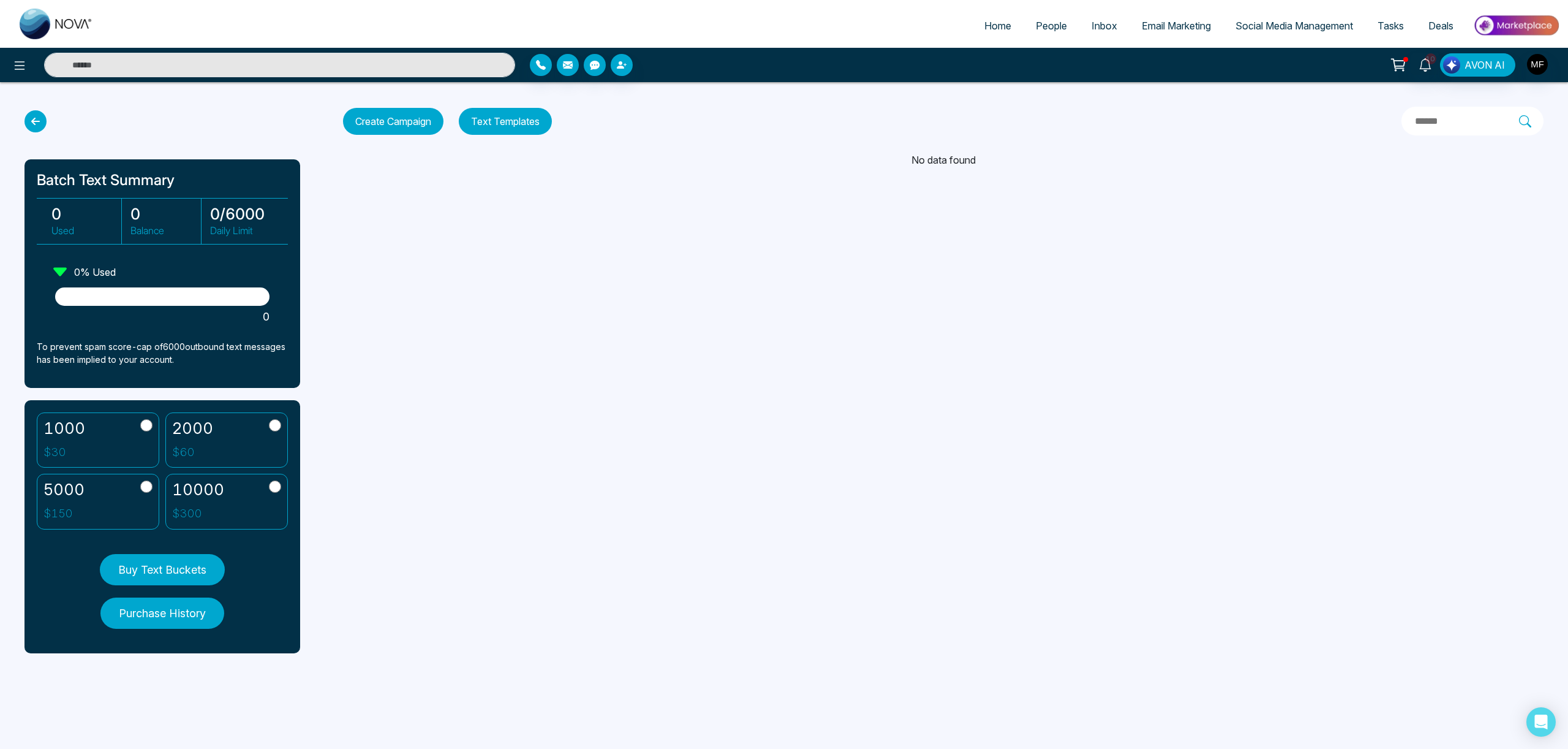
click at [38, 121] on icon at bounding box center [36, 121] width 22 height 22
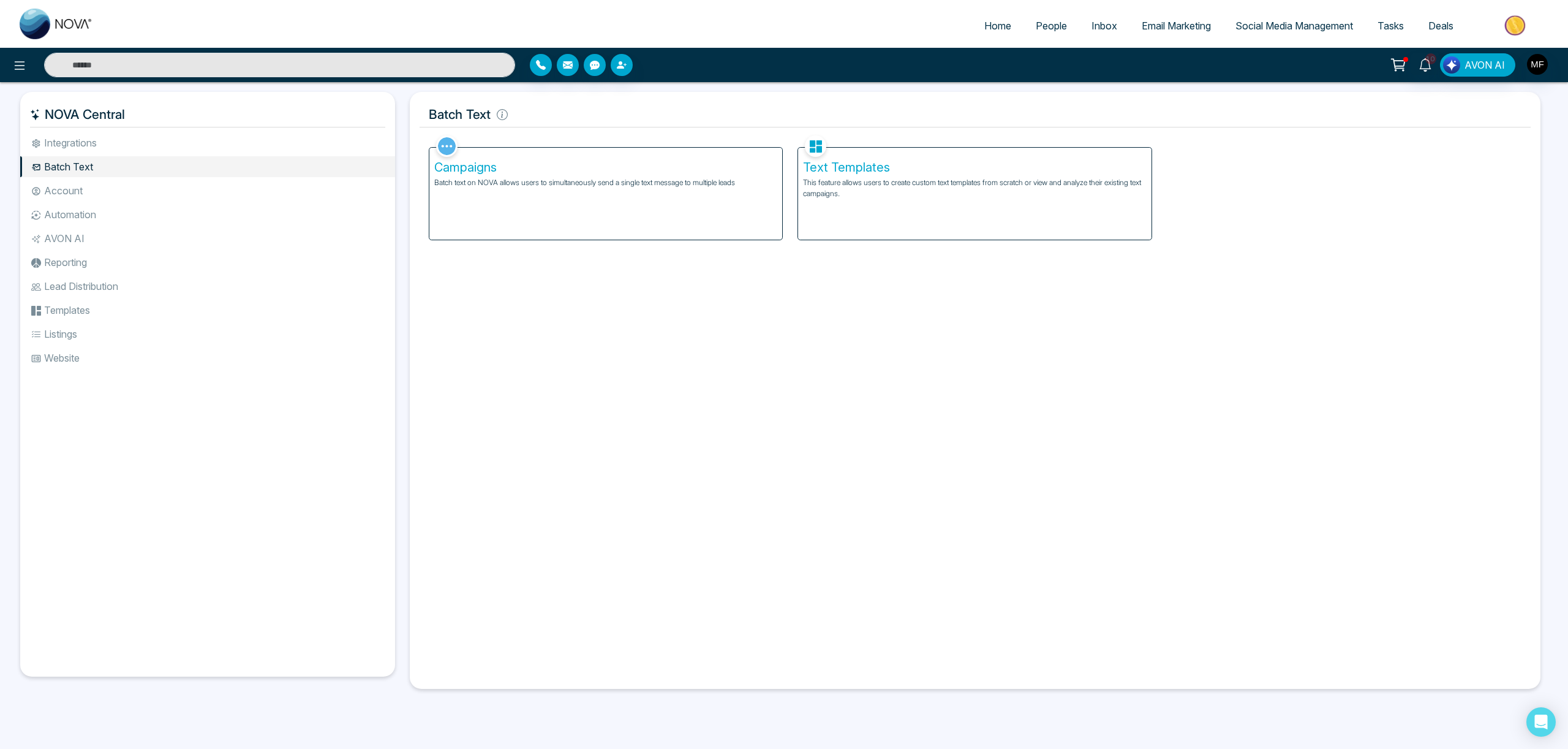
click at [102, 192] on li "Account" at bounding box center [207, 190] width 374 height 21
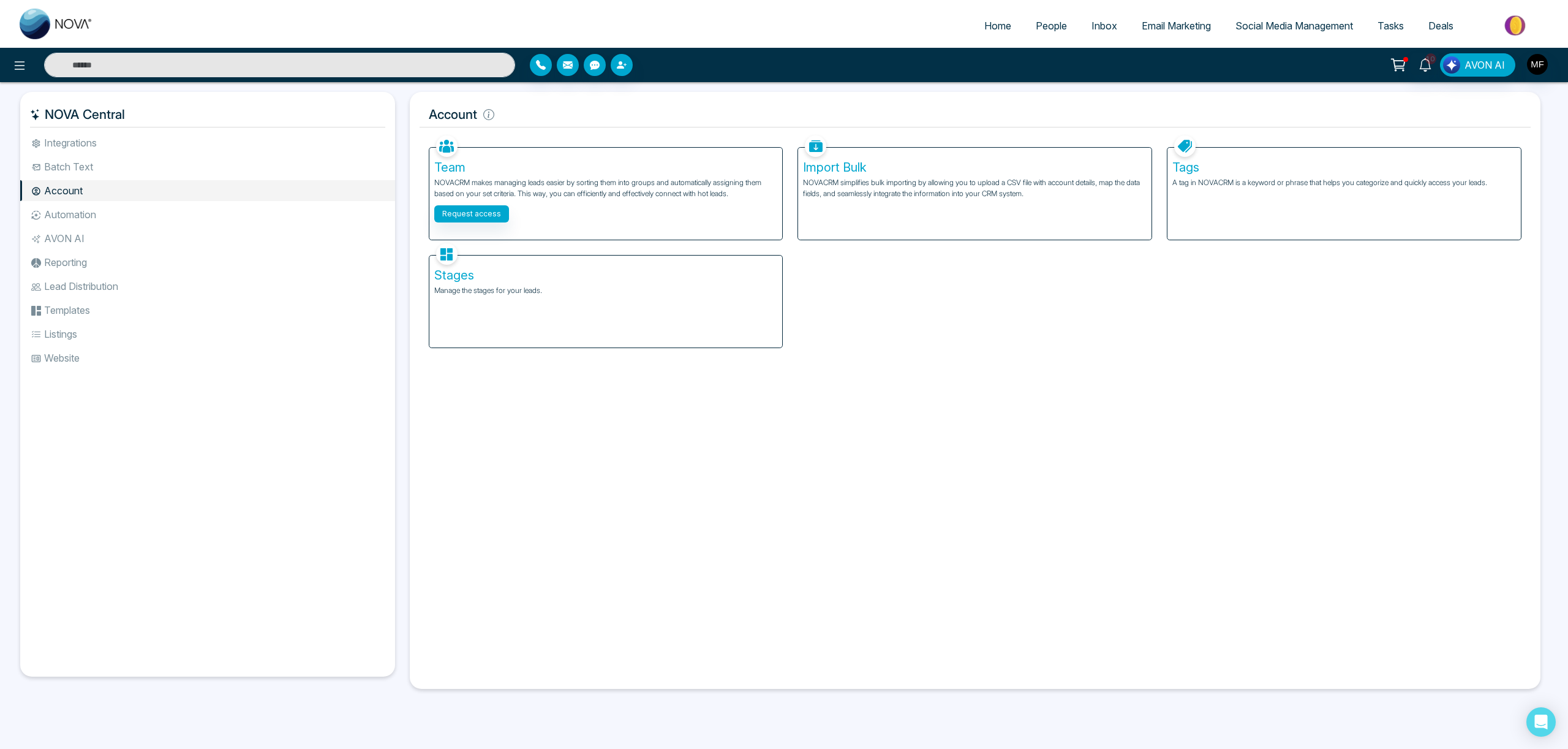
click at [96, 216] on li "Automation" at bounding box center [207, 214] width 374 height 21
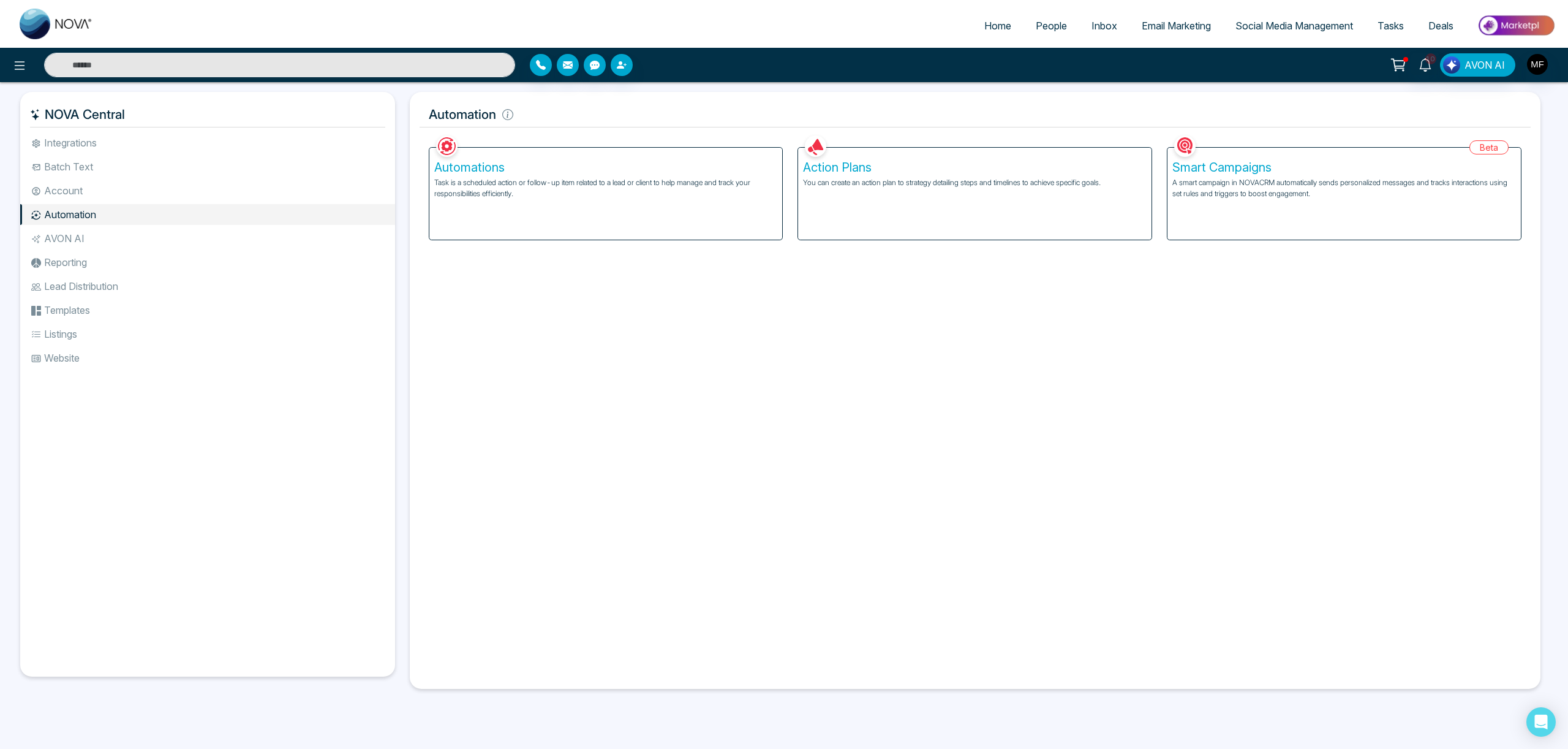
click at [102, 202] on ul "Integrations Batch Text Account Automation AVON AI Reporting Lead Distribution …" at bounding box center [207, 394] width 374 height 524
click at [112, 193] on li "Account" at bounding box center [207, 190] width 374 height 21
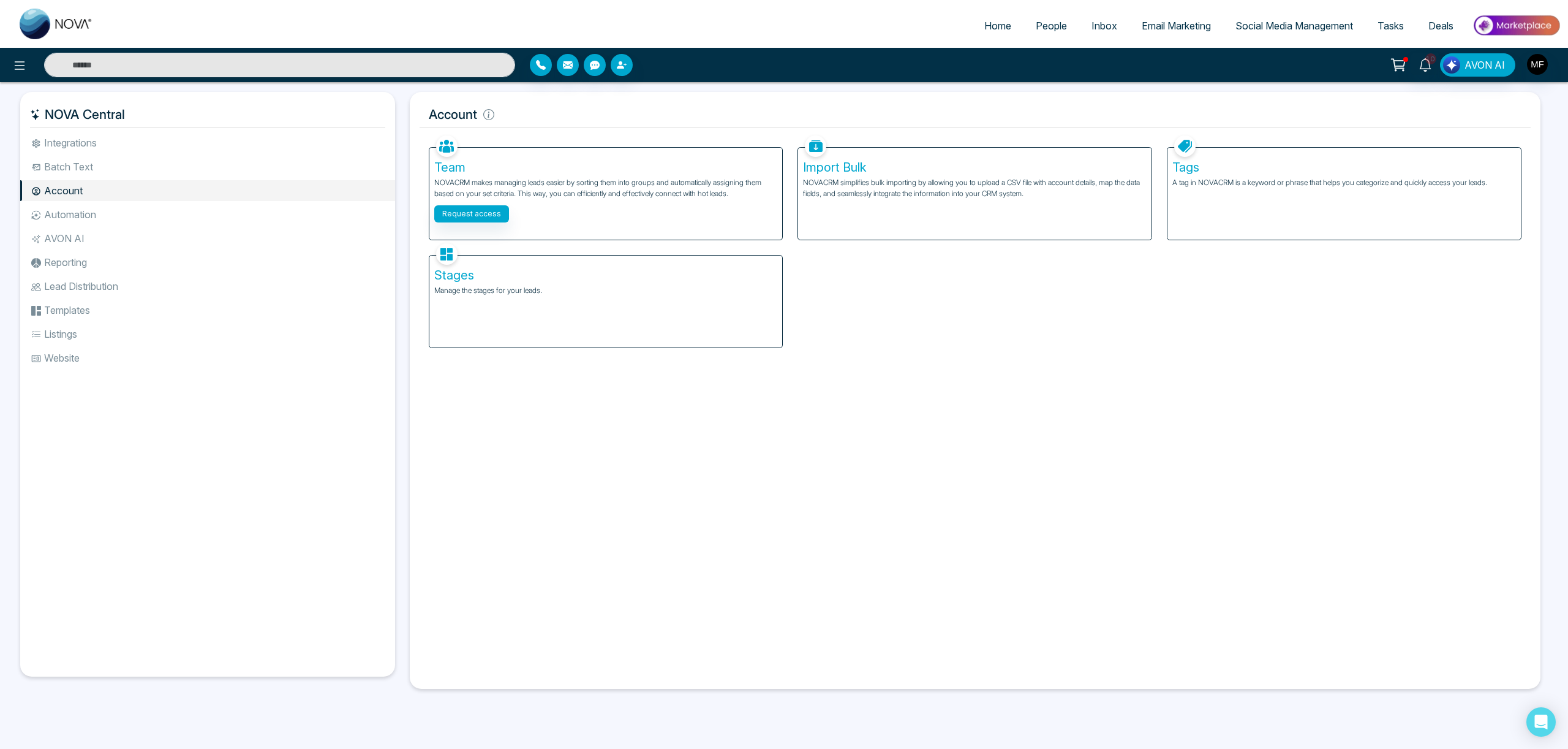
click at [89, 215] on li "Automation" at bounding box center [207, 214] width 374 height 21
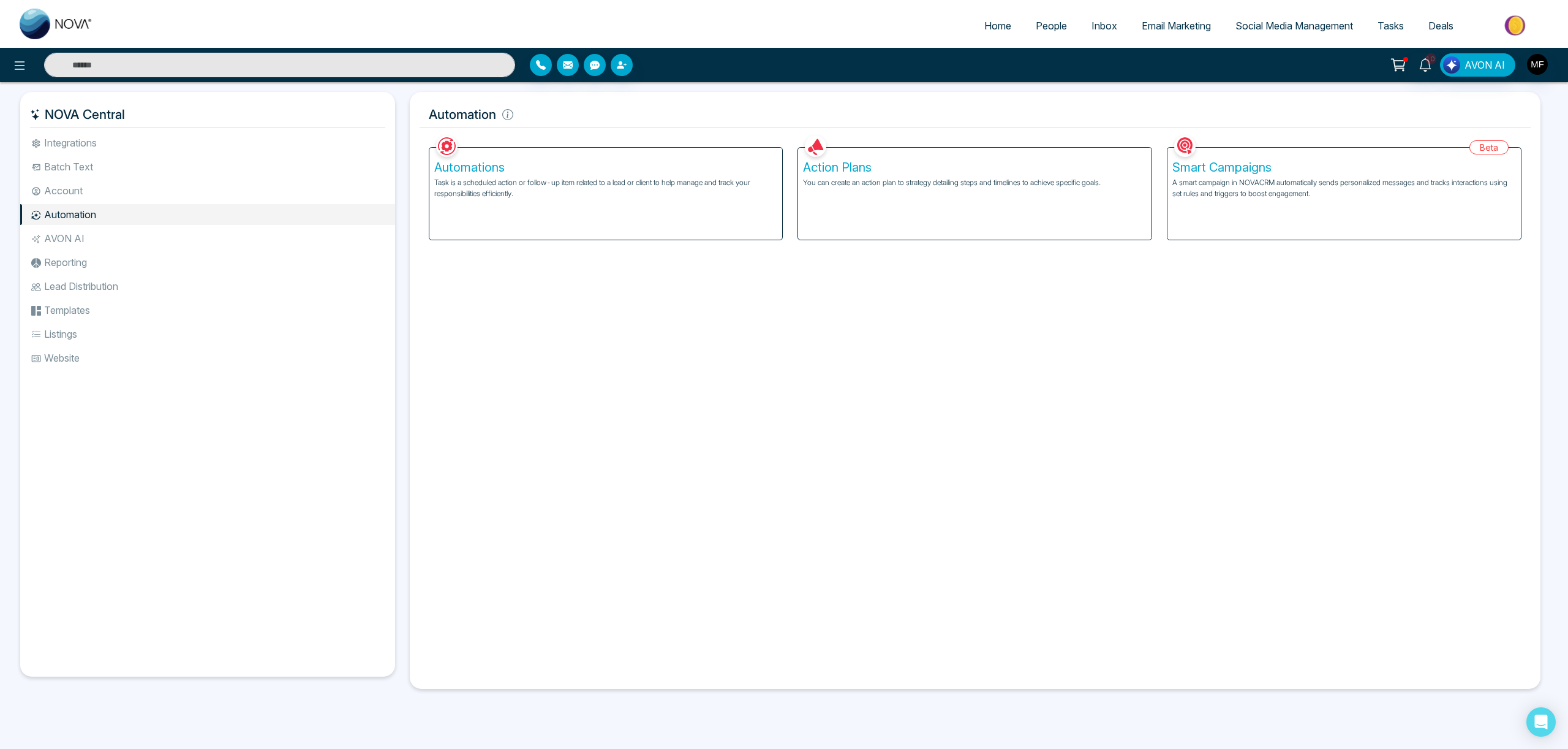
click at [471, 179] on p "Task is a scheduled action or follow-up item related to a lead or client to hel…" at bounding box center [605, 188] width 344 height 22
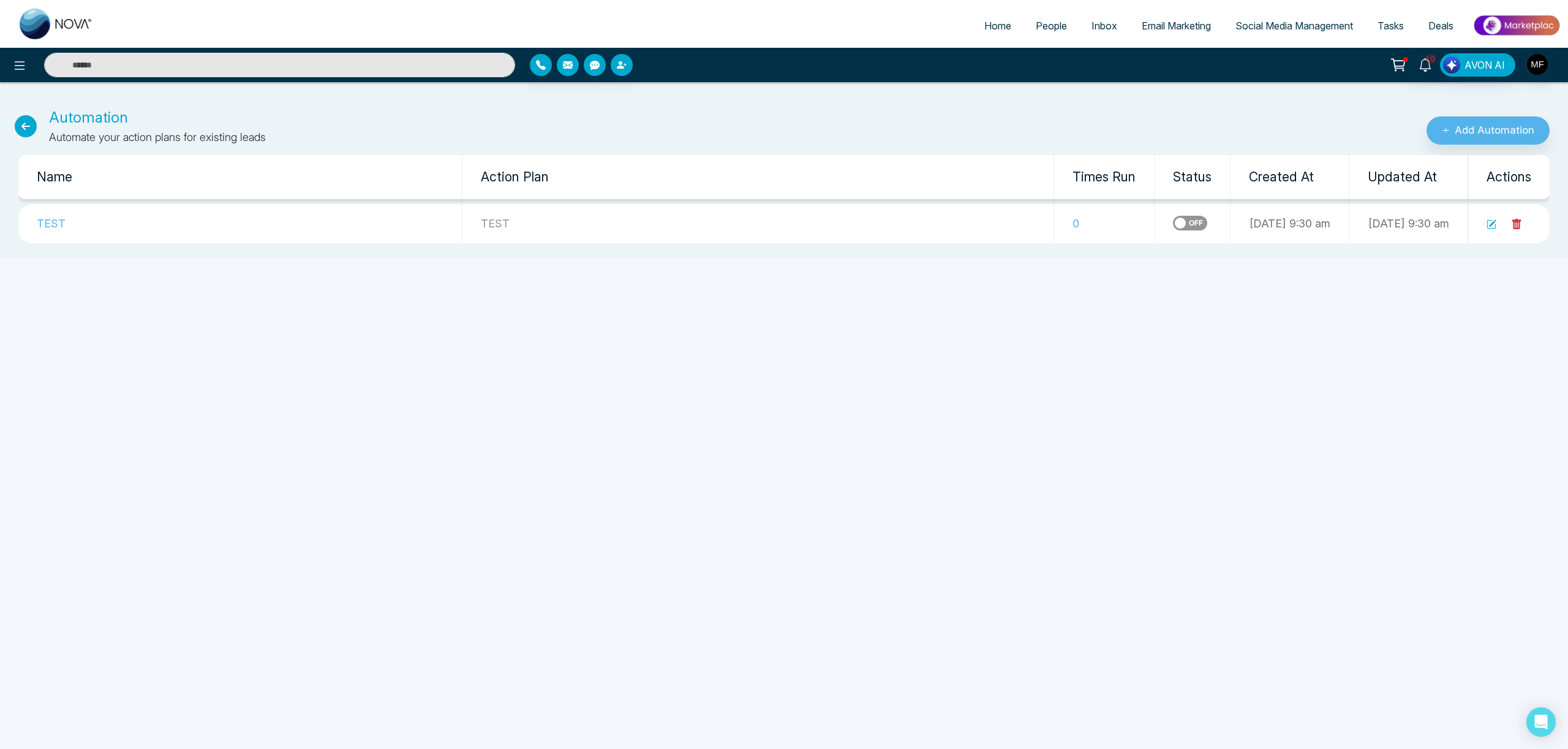
click at [27, 130] on icon at bounding box center [26, 126] width 22 height 22
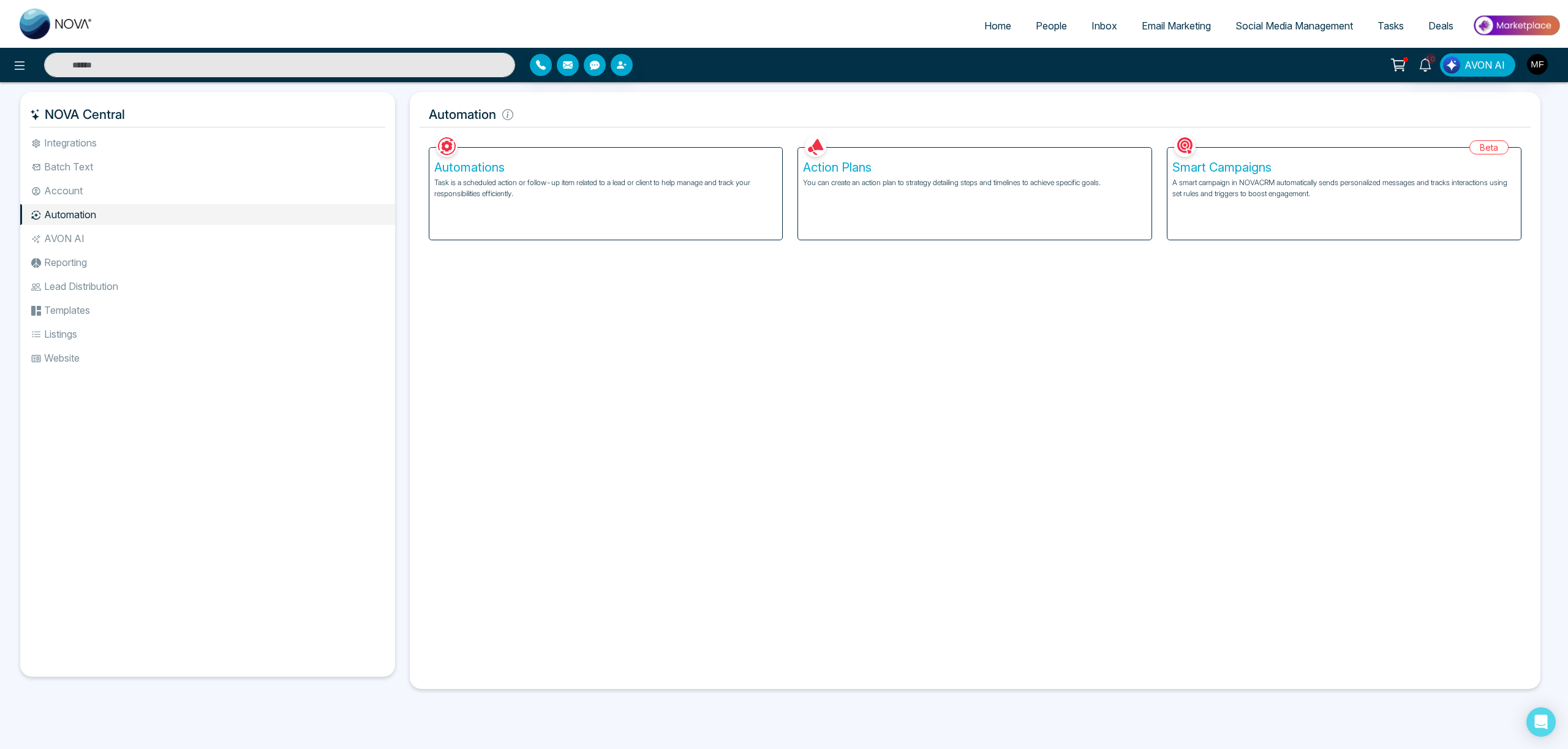
click at [1220, 188] on p "A smart campaign in NOVACRM automatically sends personalized messages and track…" at bounding box center [1343, 188] width 344 height 22
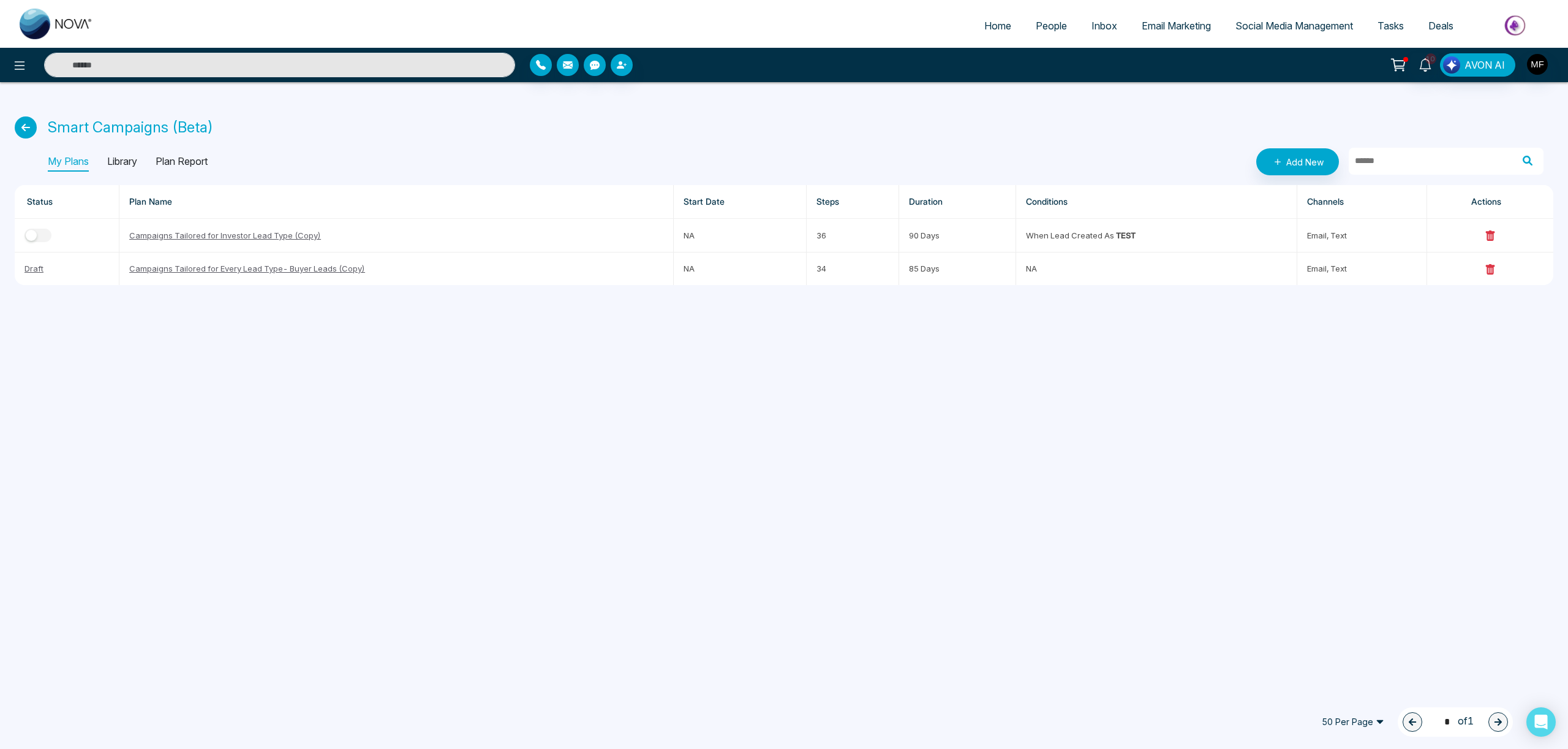
click at [134, 159] on p "Library" at bounding box center [122, 161] width 30 height 20
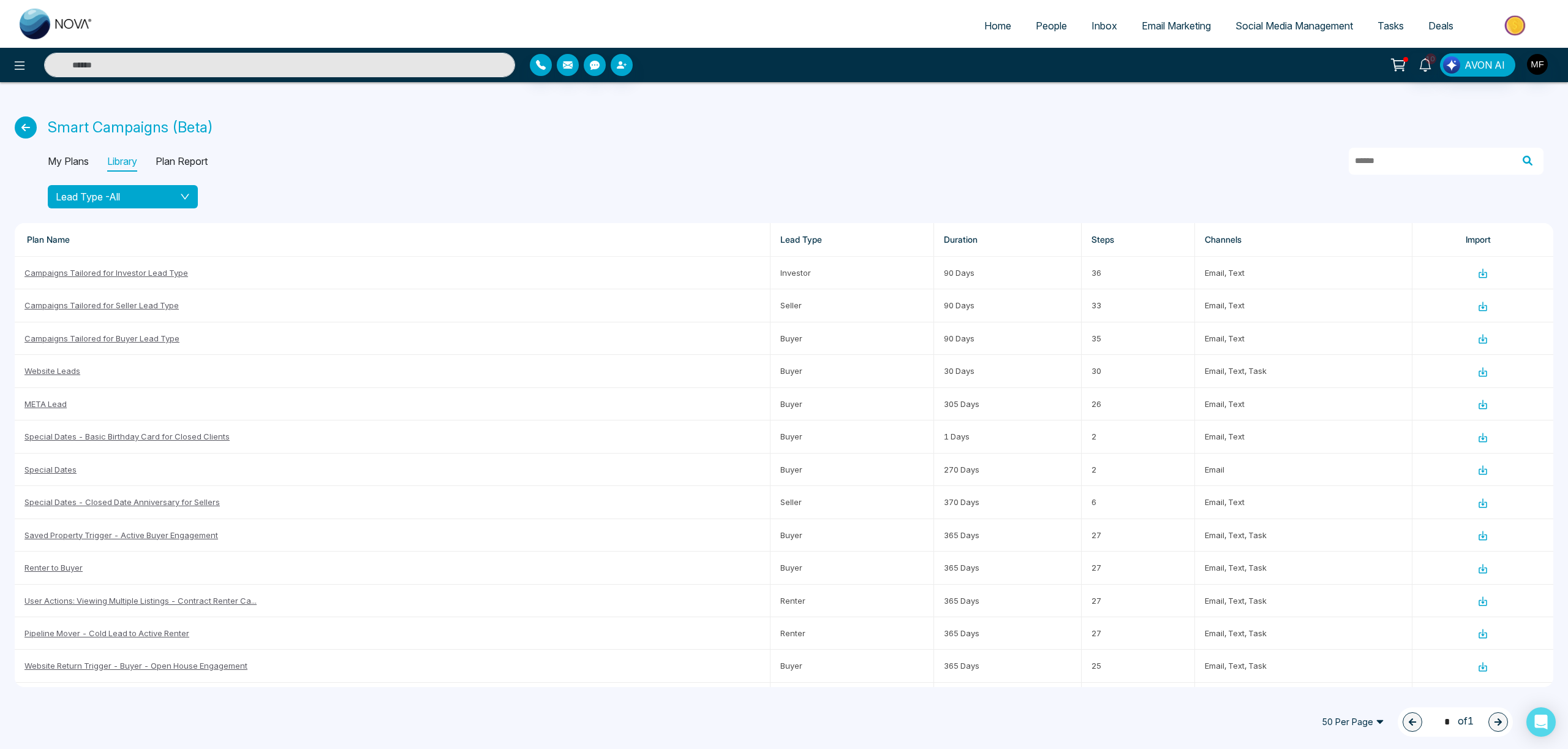
click at [168, 196] on div "Lead Type - All" at bounding box center [122, 196] width 134 height 15
click at [300, 223] on th "Plan Name" at bounding box center [392, 240] width 756 height 34
click at [200, 164] on p "Plan Report" at bounding box center [181, 161] width 52 height 20
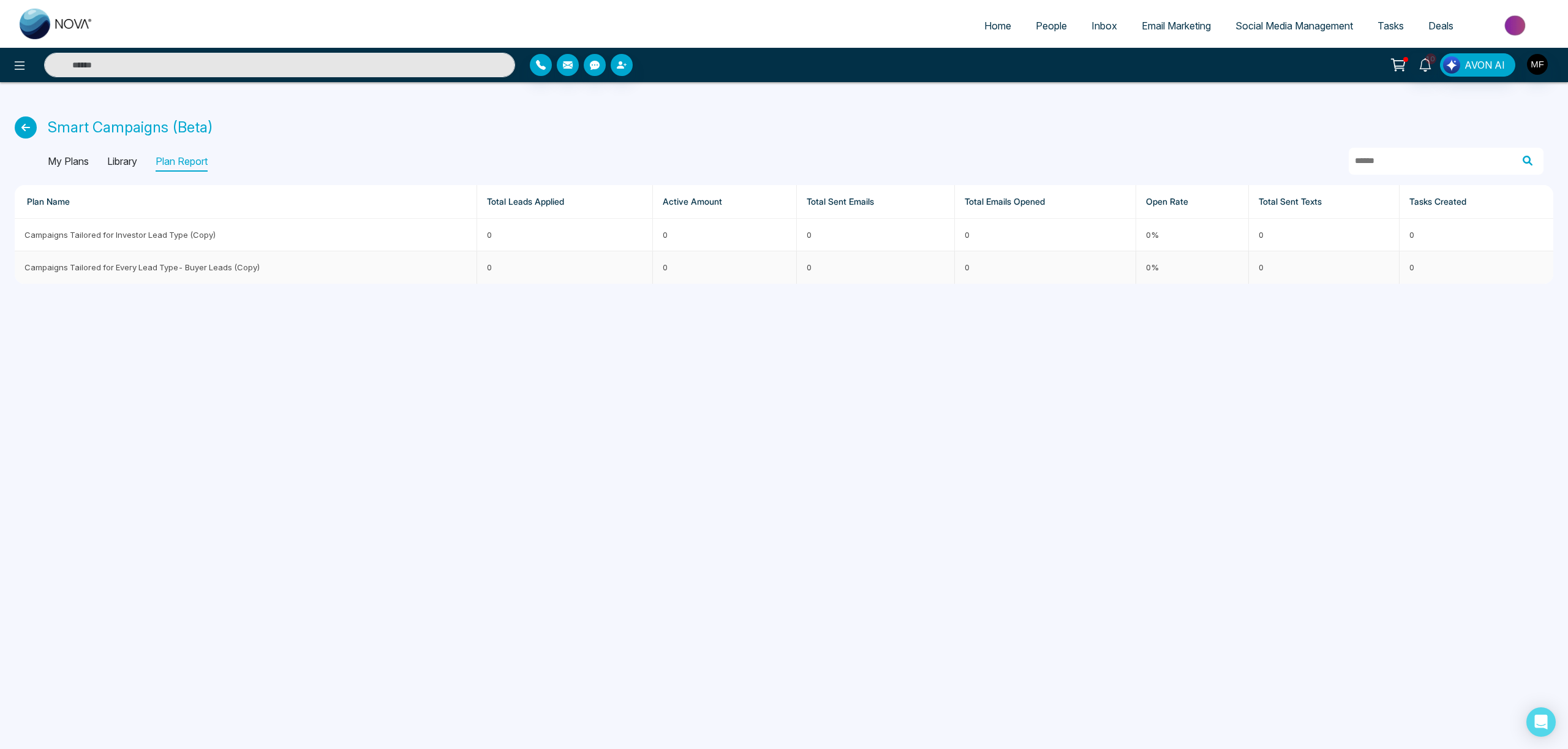
click at [111, 272] on td "Campaigns Tailored for Every Lead Type- Buyer Leads (Copy)" at bounding box center [246, 268] width 463 height 32
click at [96, 244] on td "Campaigns Tailored for Investor Lead Type (Copy)" at bounding box center [246, 235] width 463 height 33
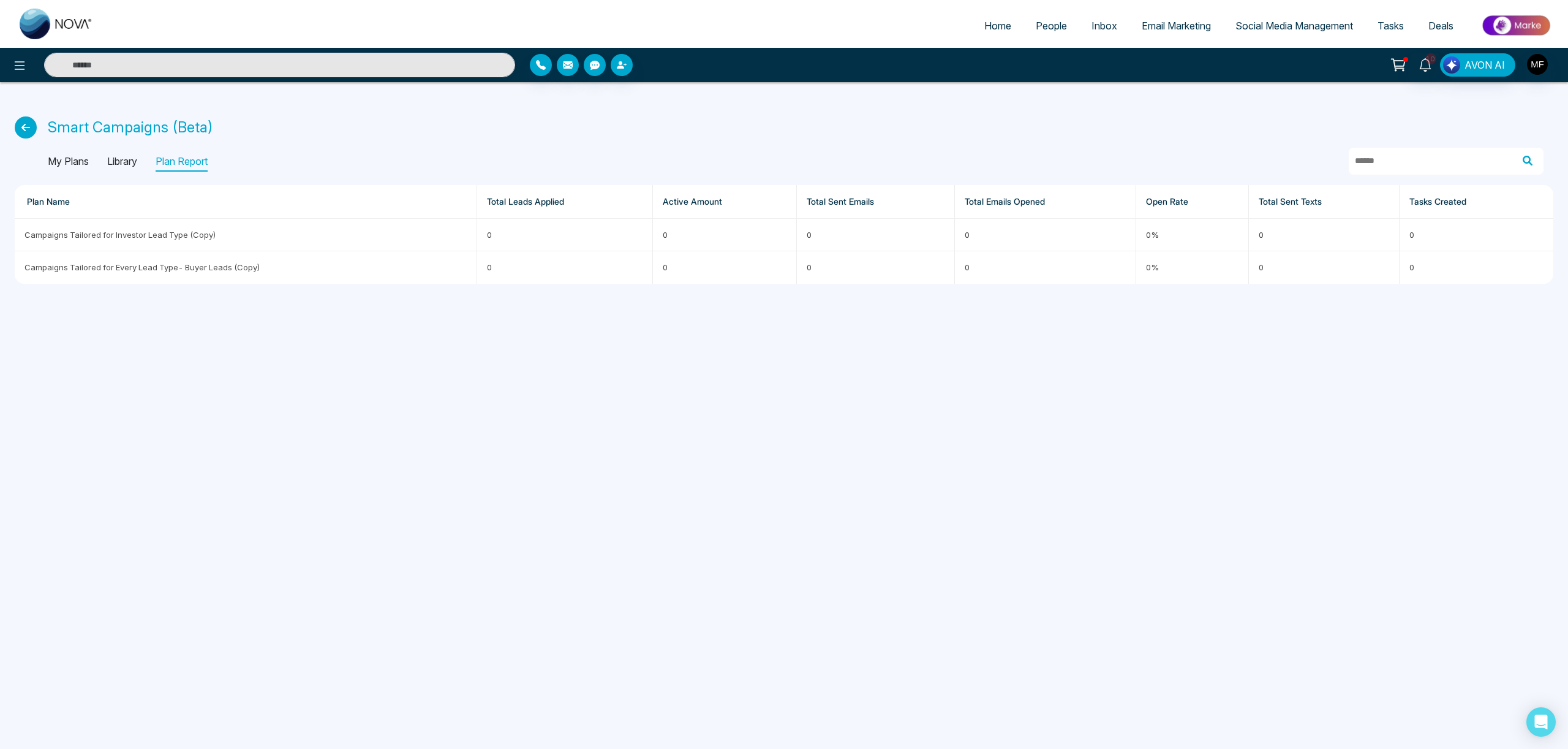
click at [118, 169] on p "Library" at bounding box center [122, 161] width 30 height 20
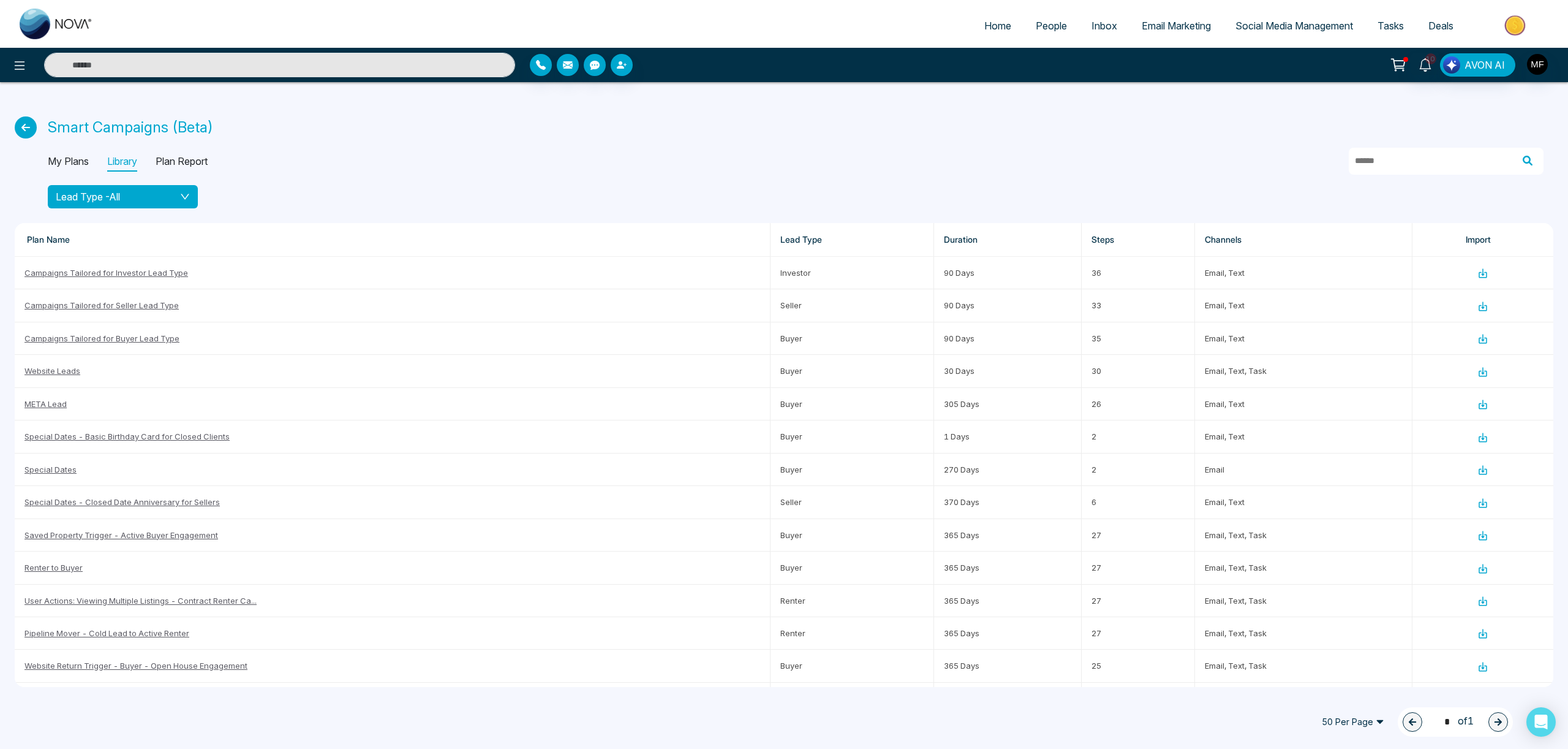
click at [126, 203] on div "Lead Type - All" at bounding box center [122, 196] width 134 height 15
click at [103, 243] on span "Buyer" at bounding box center [123, 243] width 136 height 14
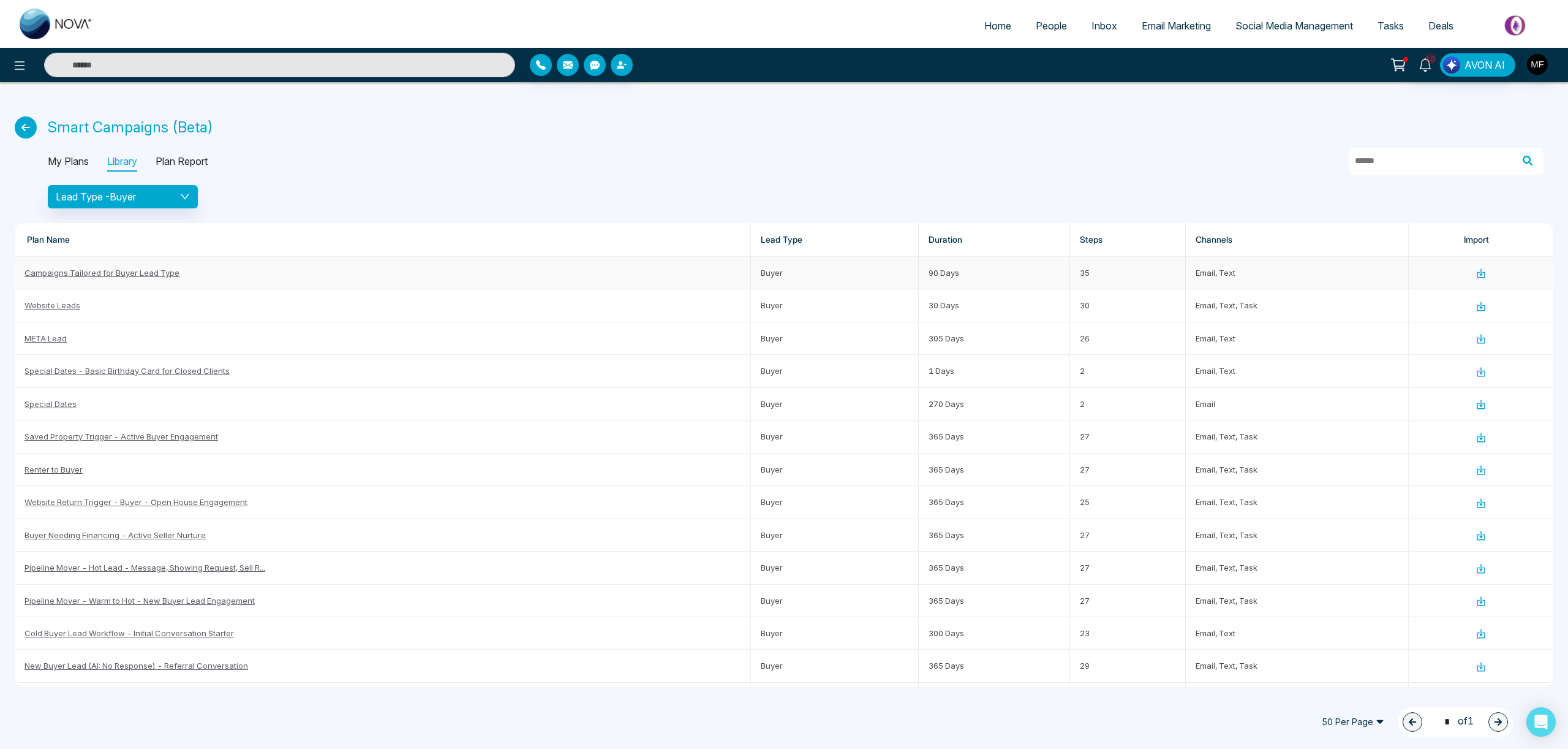
click at [117, 276] on link "Campaigns Tailored for Buyer Lead Type" at bounding box center [102, 272] width 155 height 10
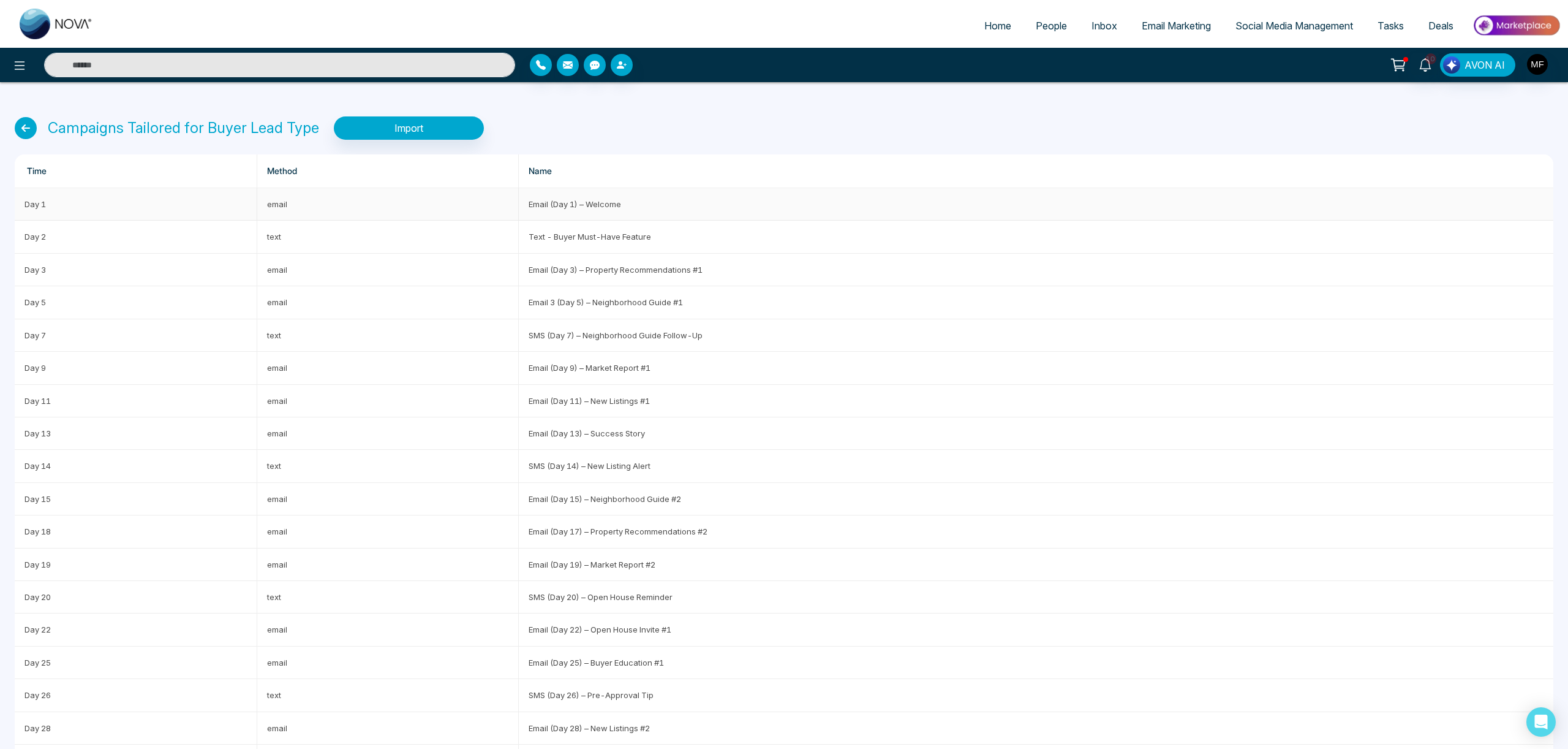
click at [599, 206] on td "Email (Day 1) – Welcome" at bounding box center [1036, 204] width 1034 height 33
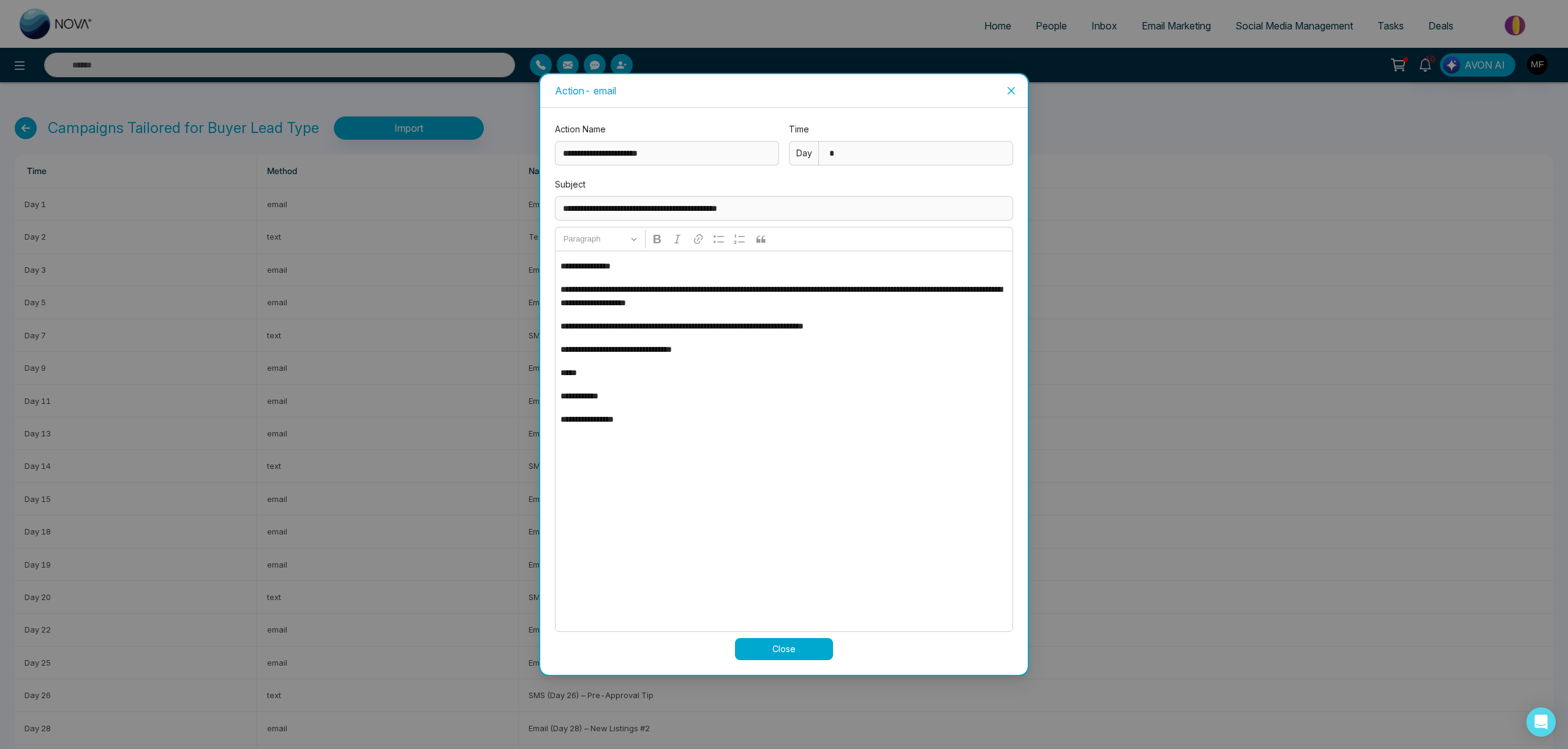
click at [1013, 91] on icon "close" at bounding box center [1011, 91] width 10 height 10
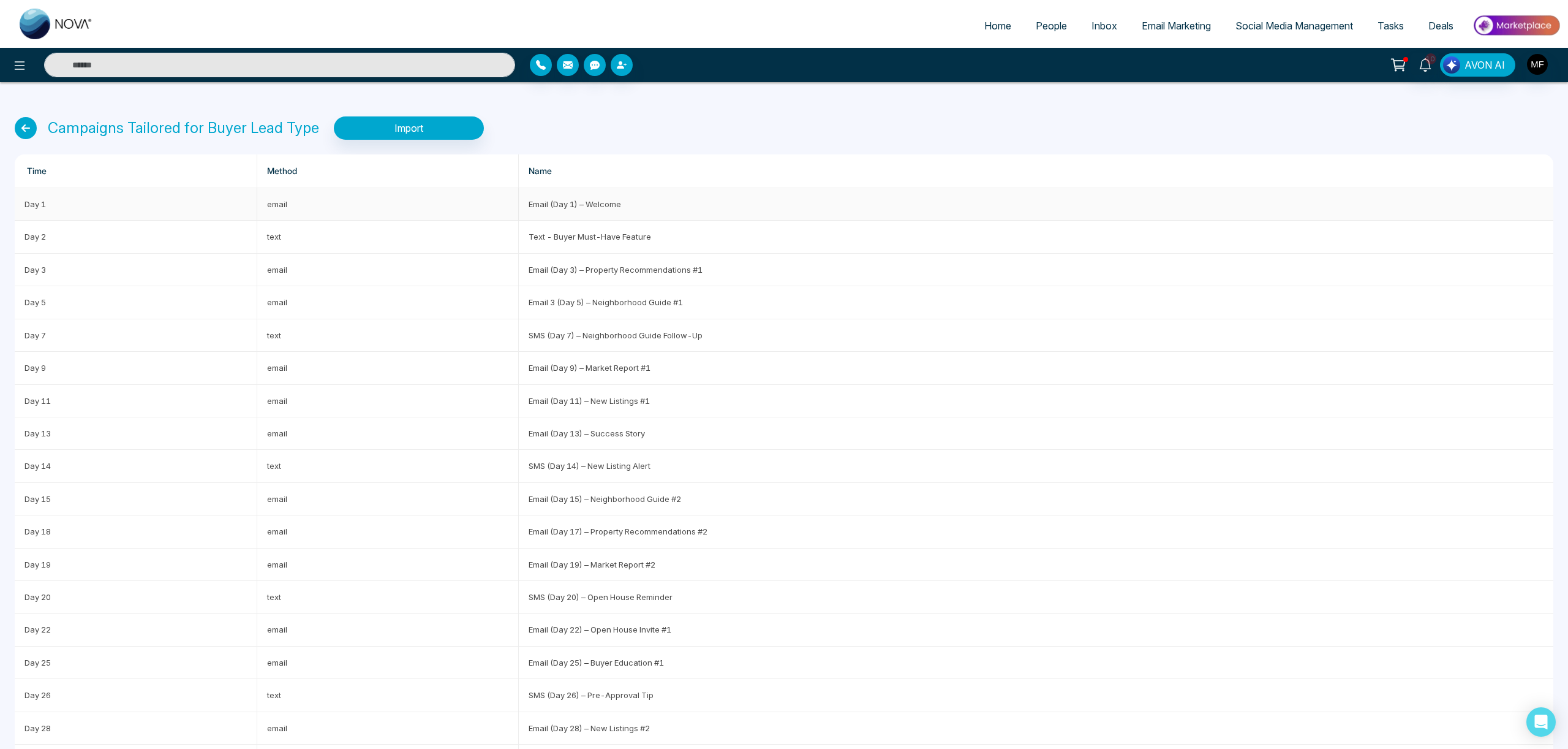
click at [403, 200] on td "email" at bounding box center [388, 204] width 261 height 33
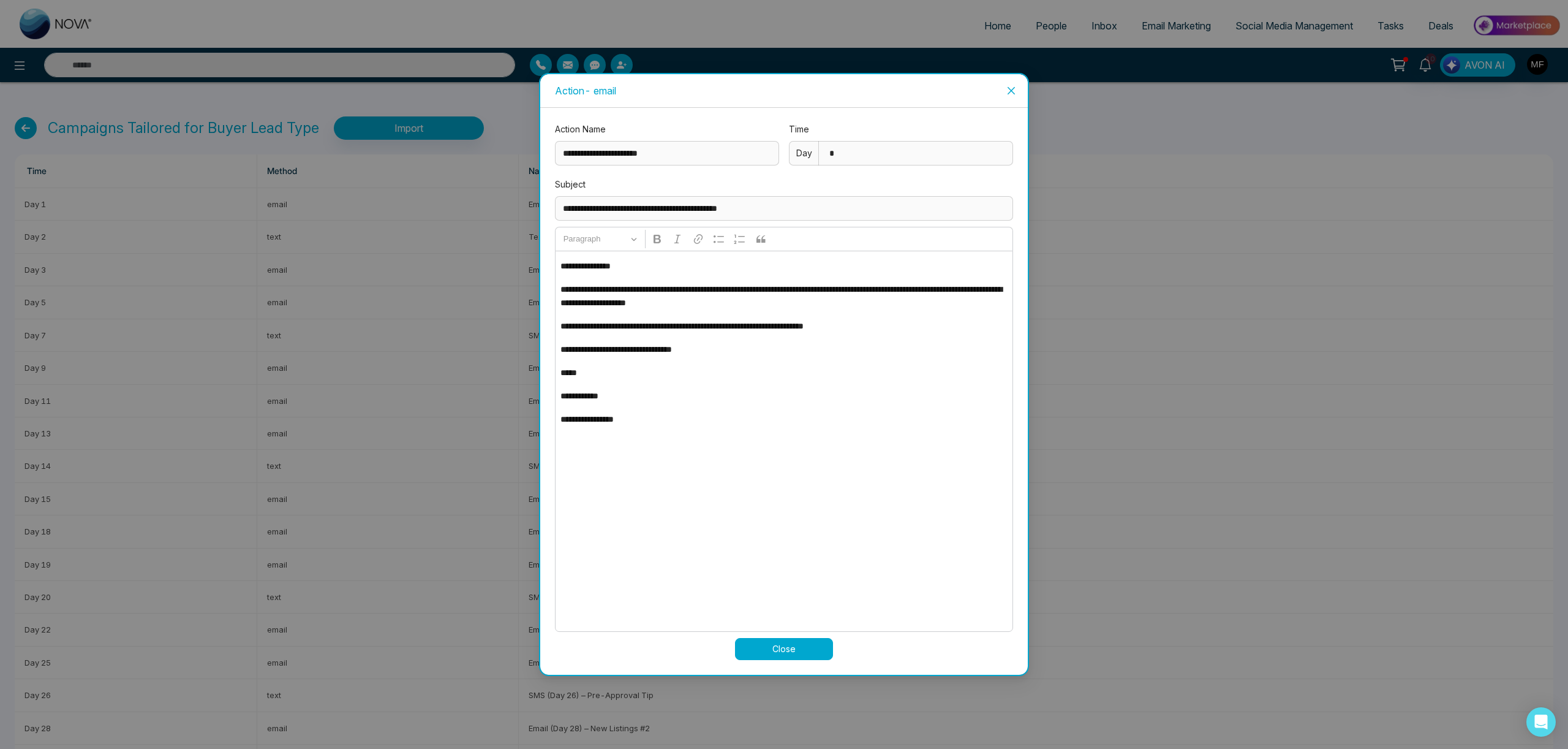
click at [1008, 94] on icon "close" at bounding box center [1011, 91] width 10 height 10
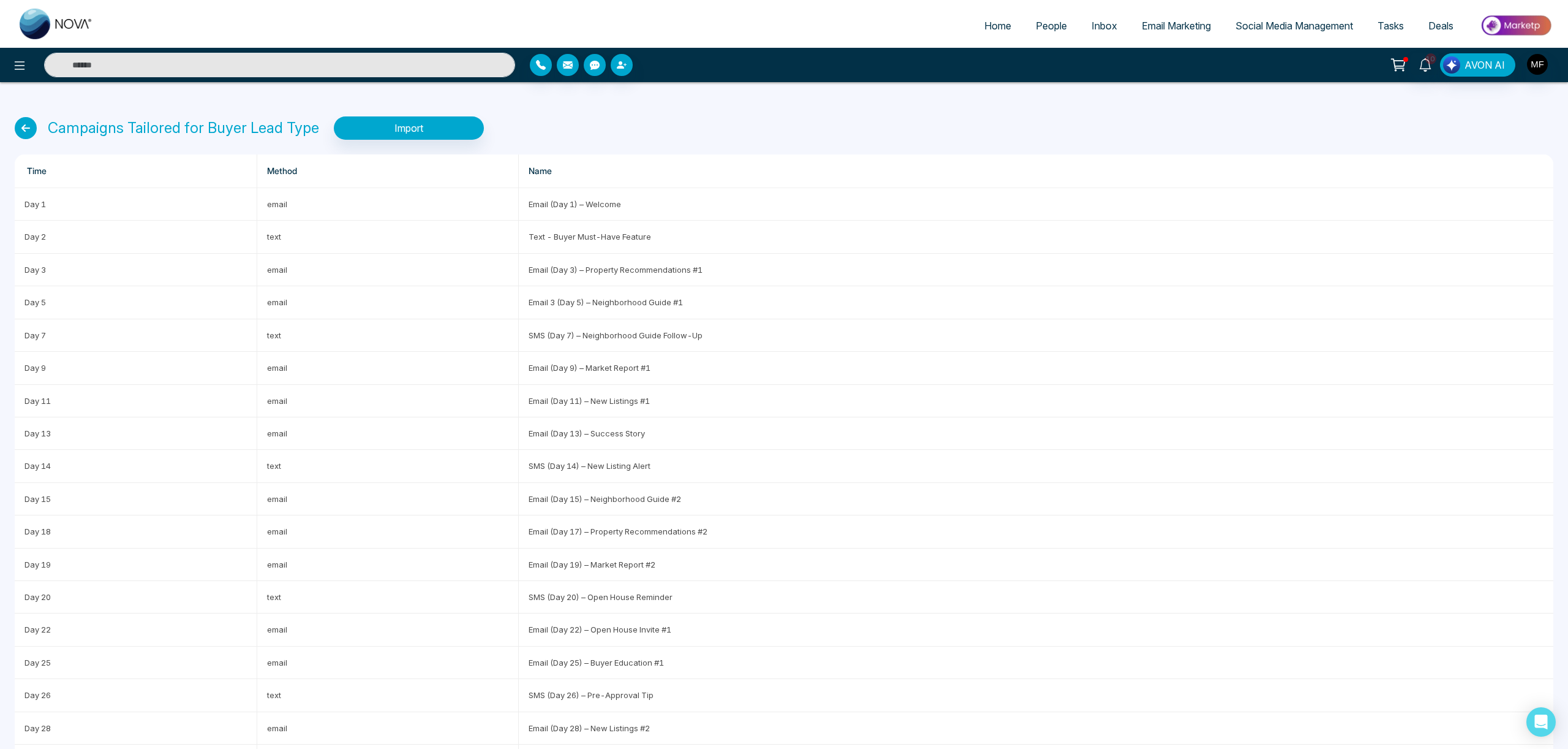
click at [25, 128] on icon at bounding box center [26, 128] width 22 height 22
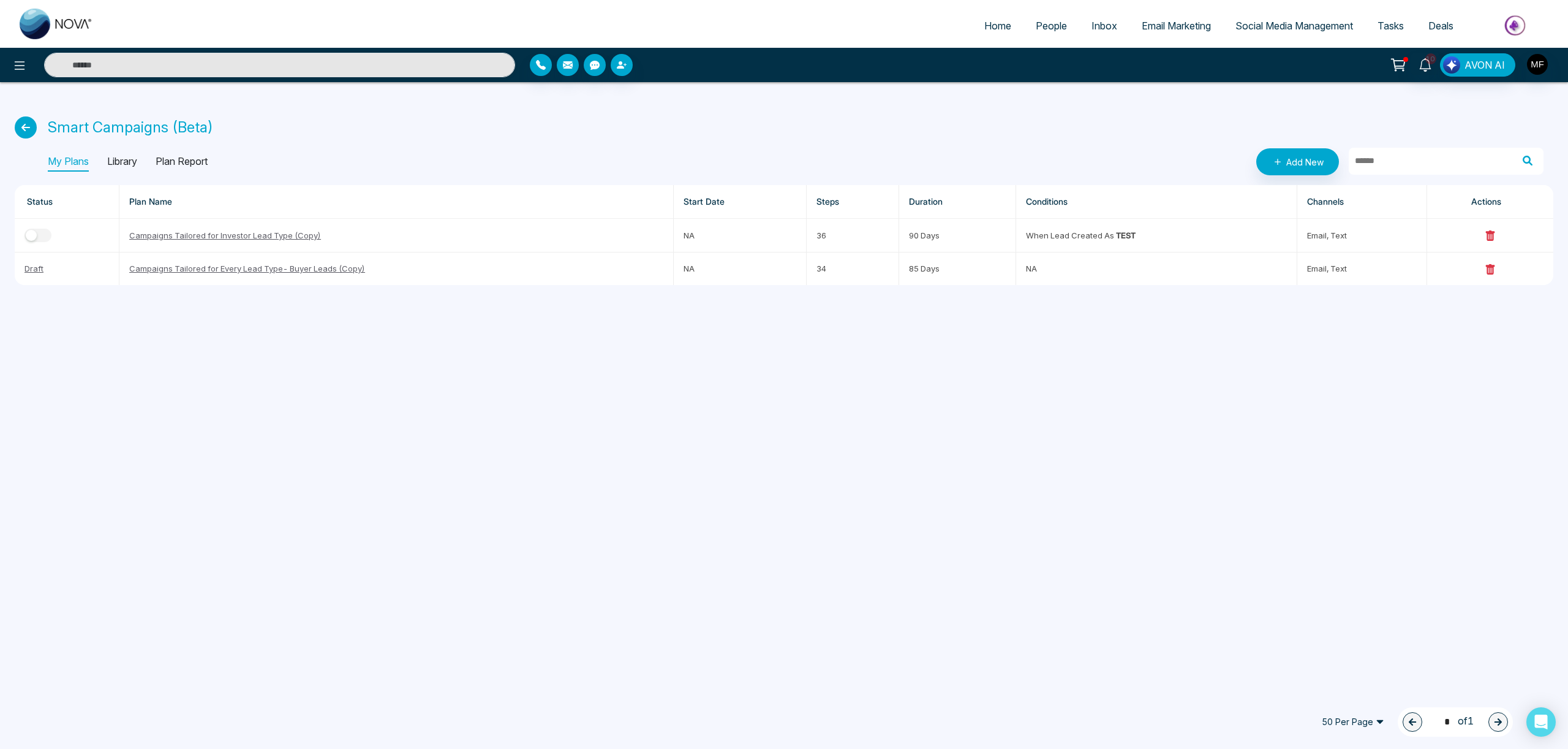
click at [22, 128] on icon at bounding box center [26, 127] width 22 height 22
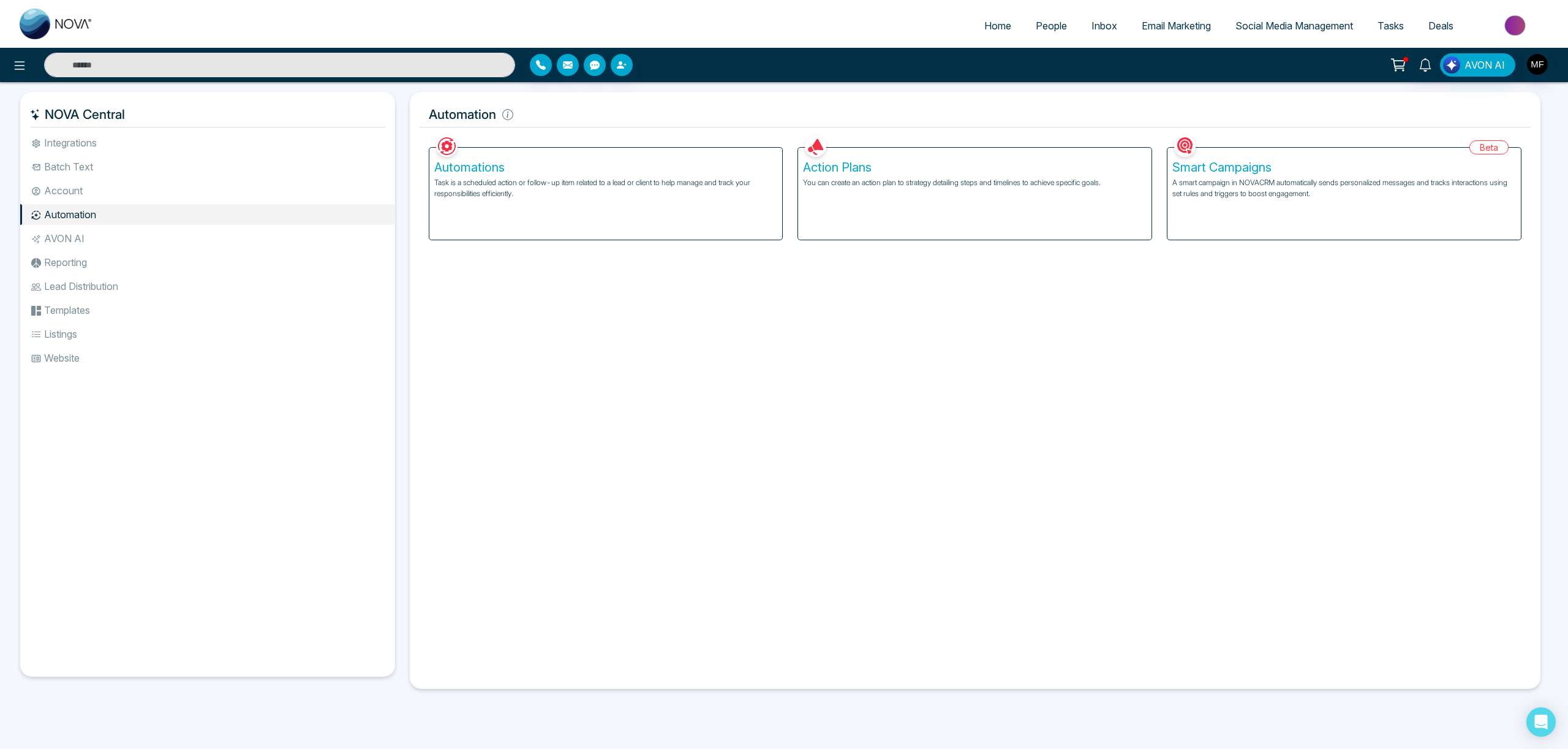
click at [879, 170] on h5 "Action Plans" at bounding box center [975, 166] width 344 height 15
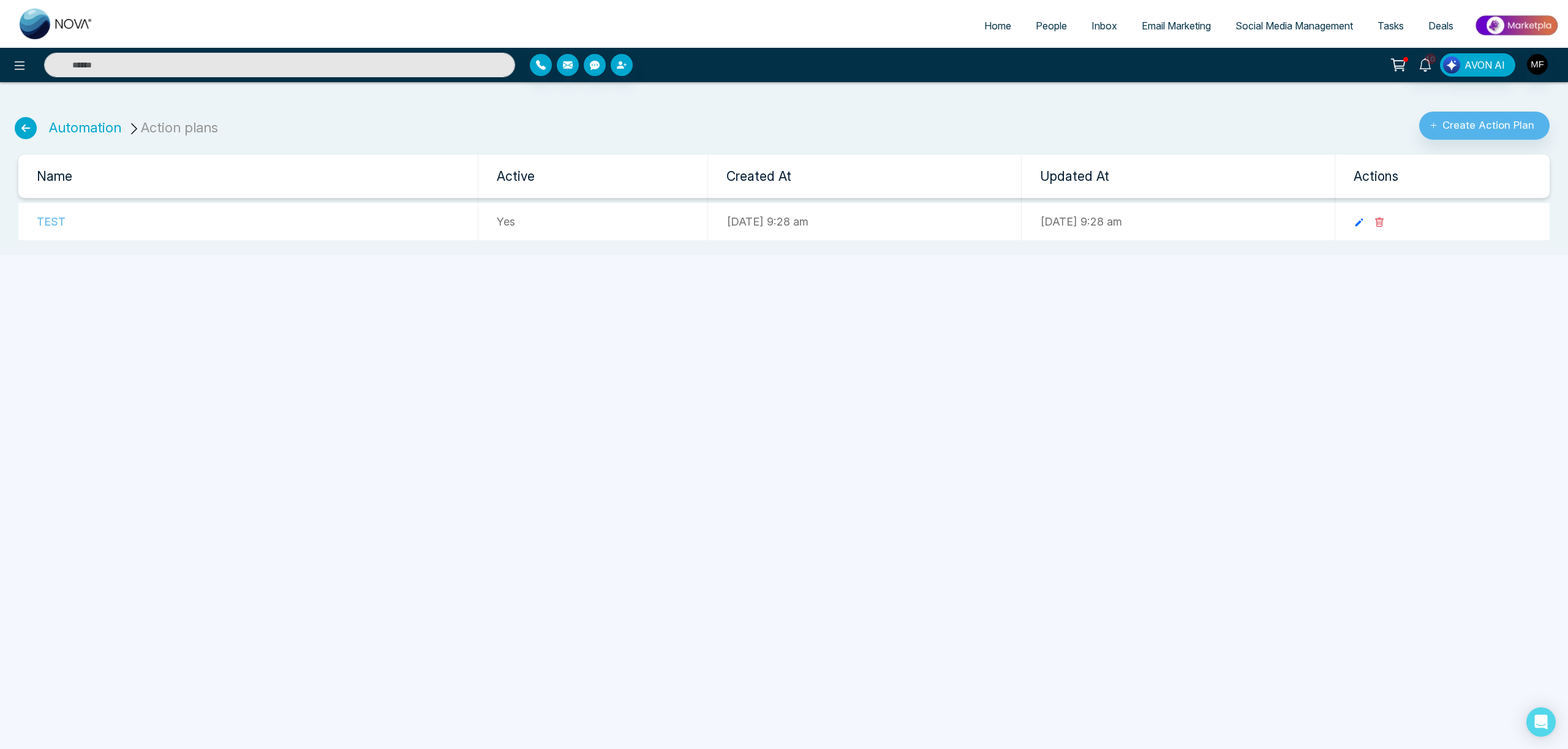
click at [49, 222] on td "TEST" at bounding box center [249, 222] width 460 height 38
click at [509, 227] on td "Yes" at bounding box center [592, 222] width 230 height 38
click at [1363, 221] on icon at bounding box center [1359, 223] width 8 height 8
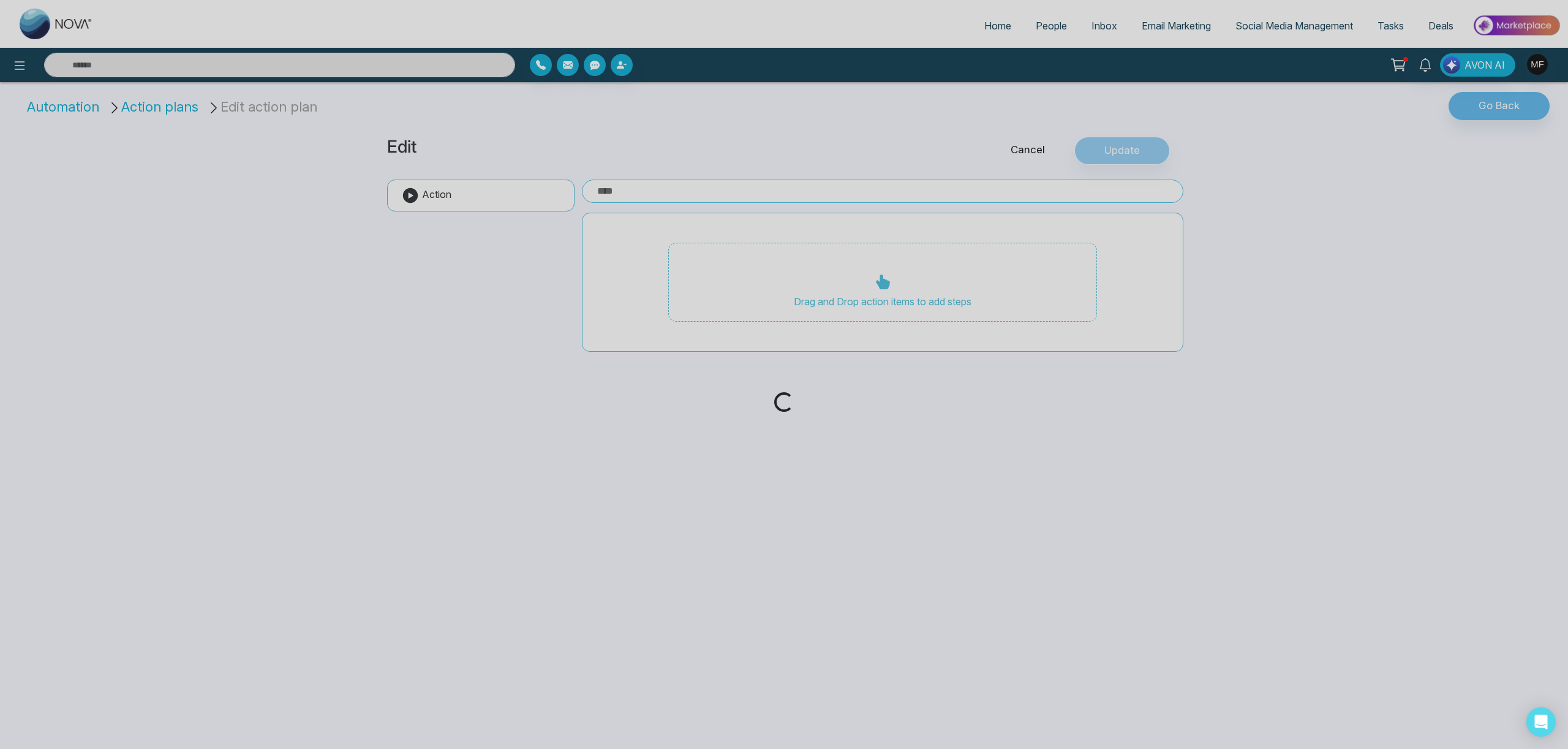
type input "****"
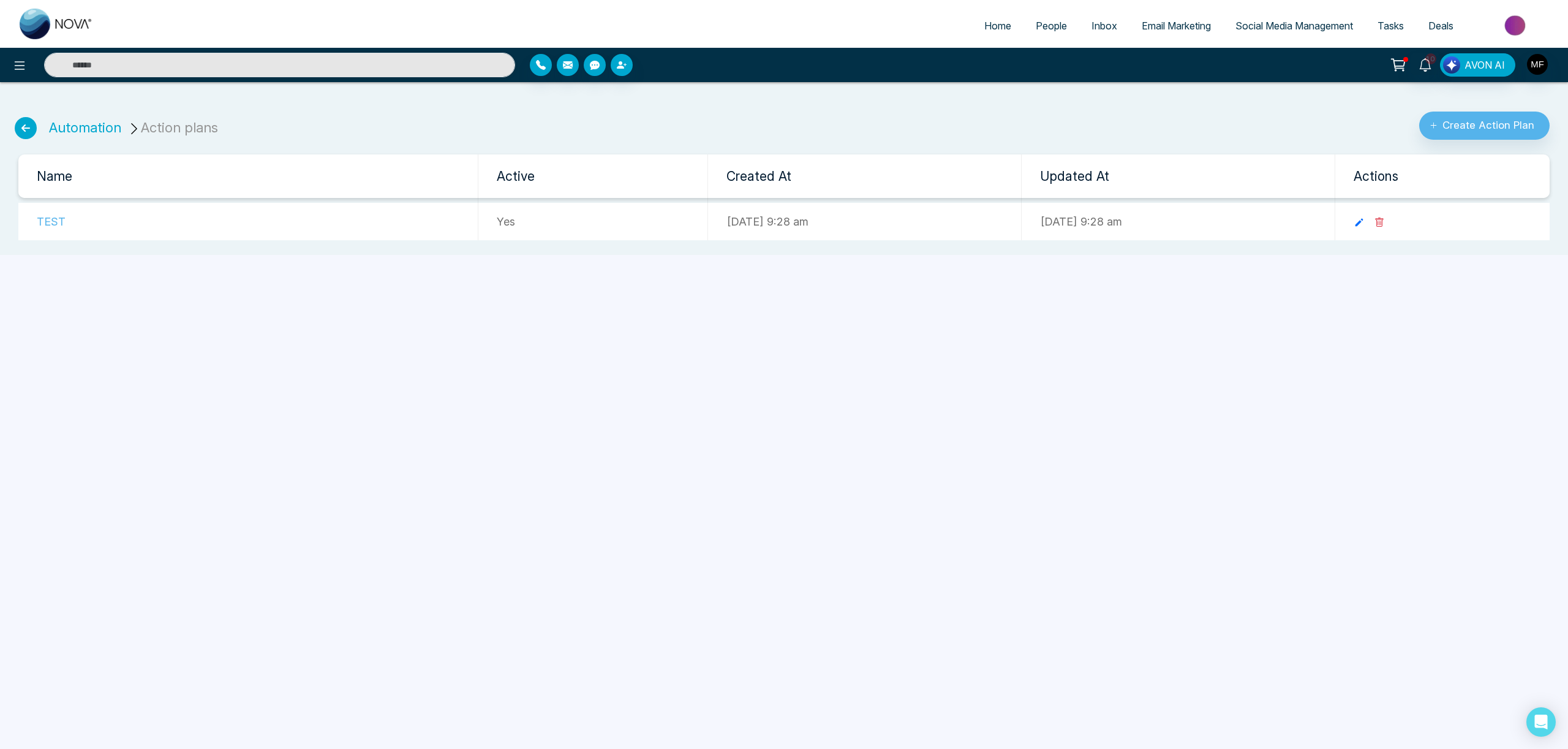
click at [43, 129] on ul "Automation Action plans" at bounding box center [116, 121] width 219 height 38
click at [27, 129] on icon at bounding box center [26, 128] width 22 height 22
click at [26, 128] on icon at bounding box center [26, 128] width 22 height 22
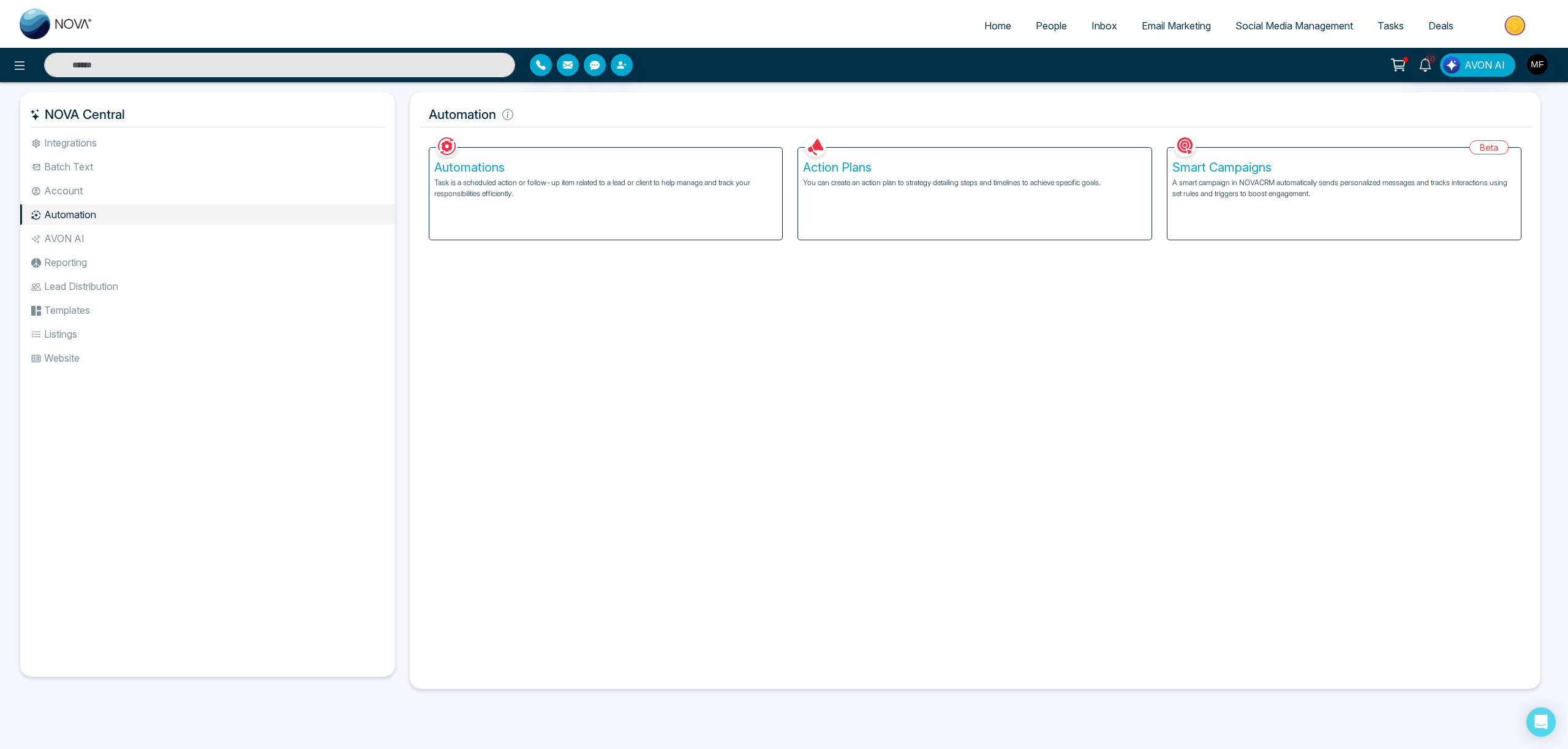
click at [79, 242] on li "AVON AI" at bounding box center [207, 238] width 374 height 21
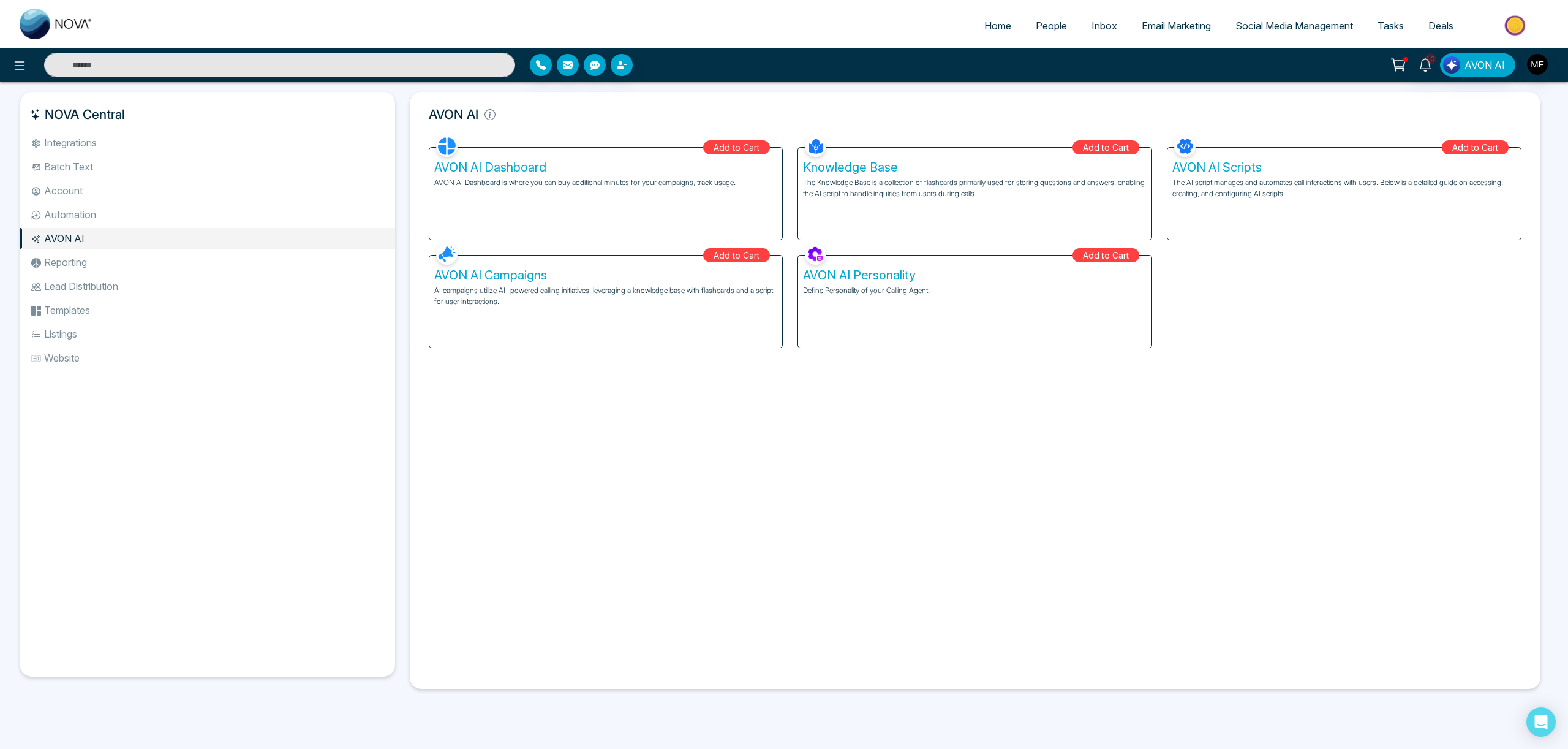
click at [70, 267] on li "Reporting" at bounding box center [207, 262] width 374 height 21
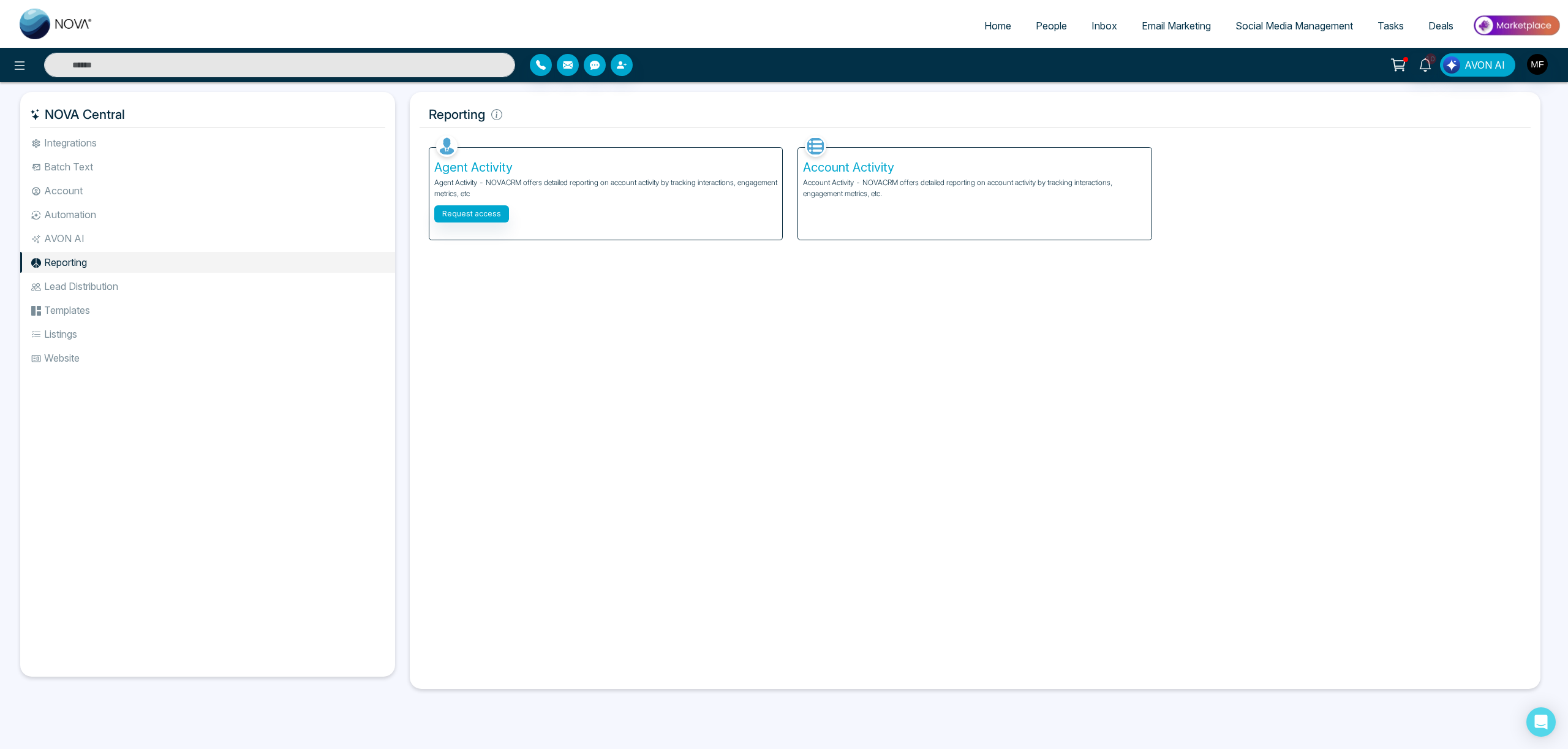
click at [87, 285] on li "Lead Distribution" at bounding box center [207, 285] width 374 height 21
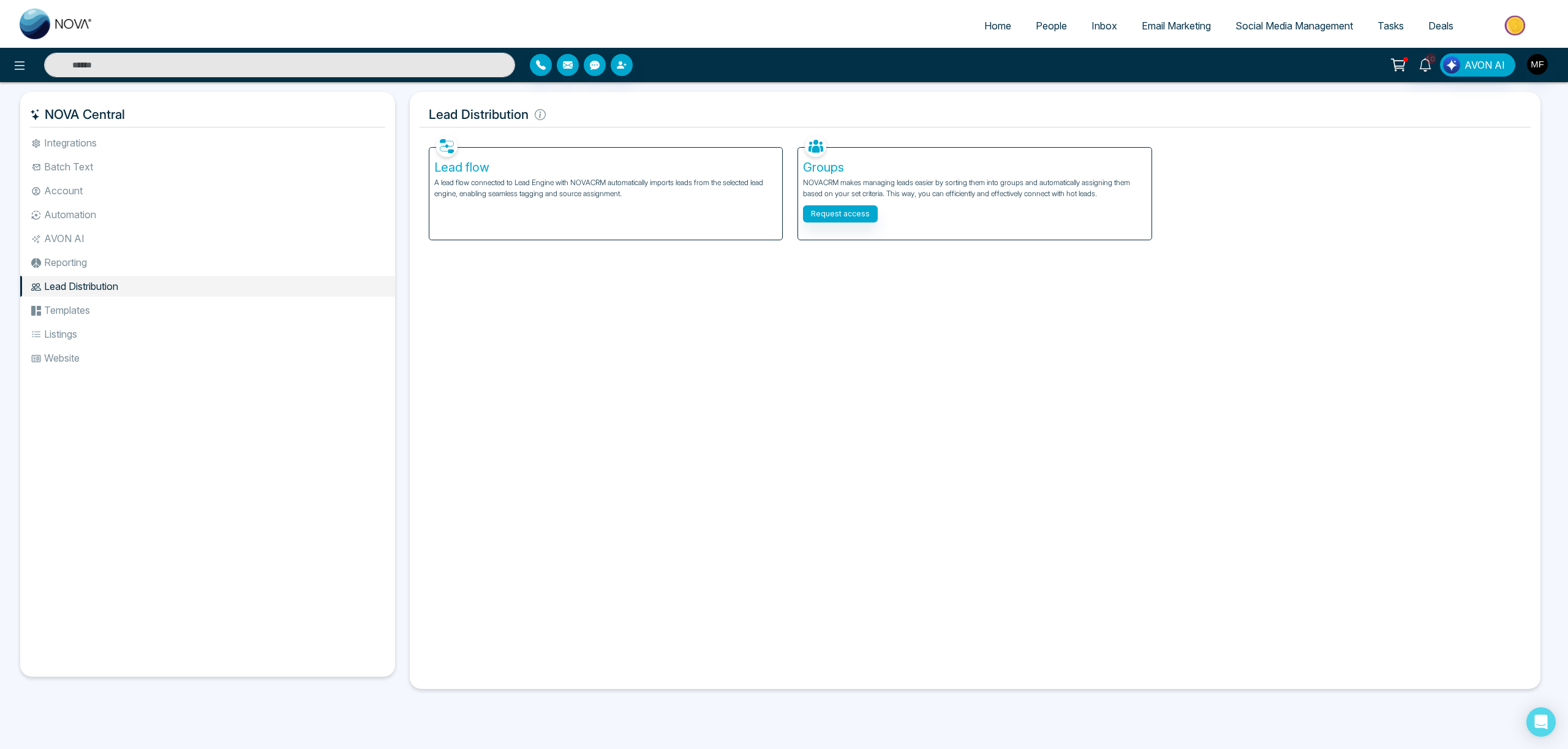
click at [98, 303] on li "Templates" at bounding box center [207, 309] width 374 height 21
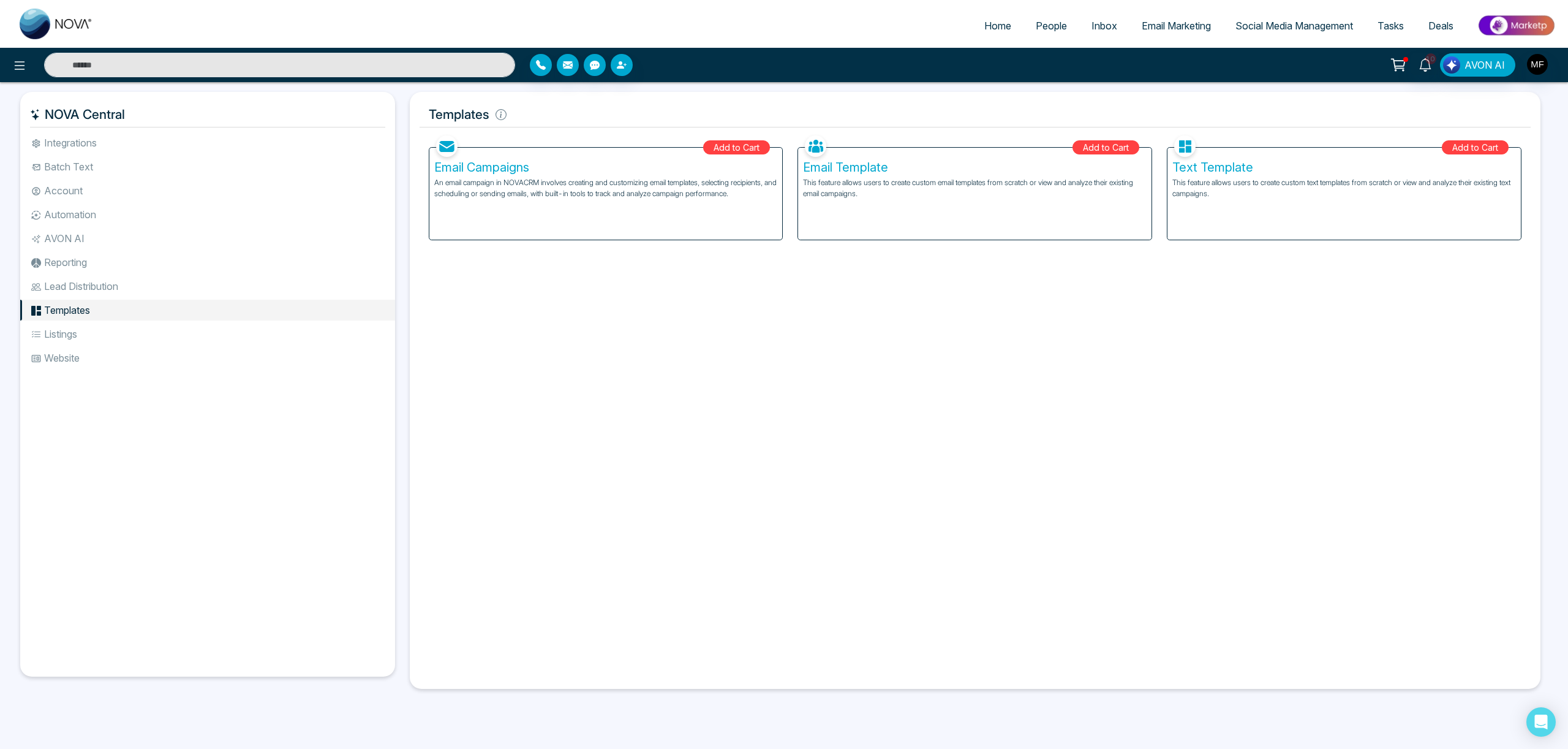
click at [77, 336] on li "Listings" at bounding box center [207, 333] width 374 height 21
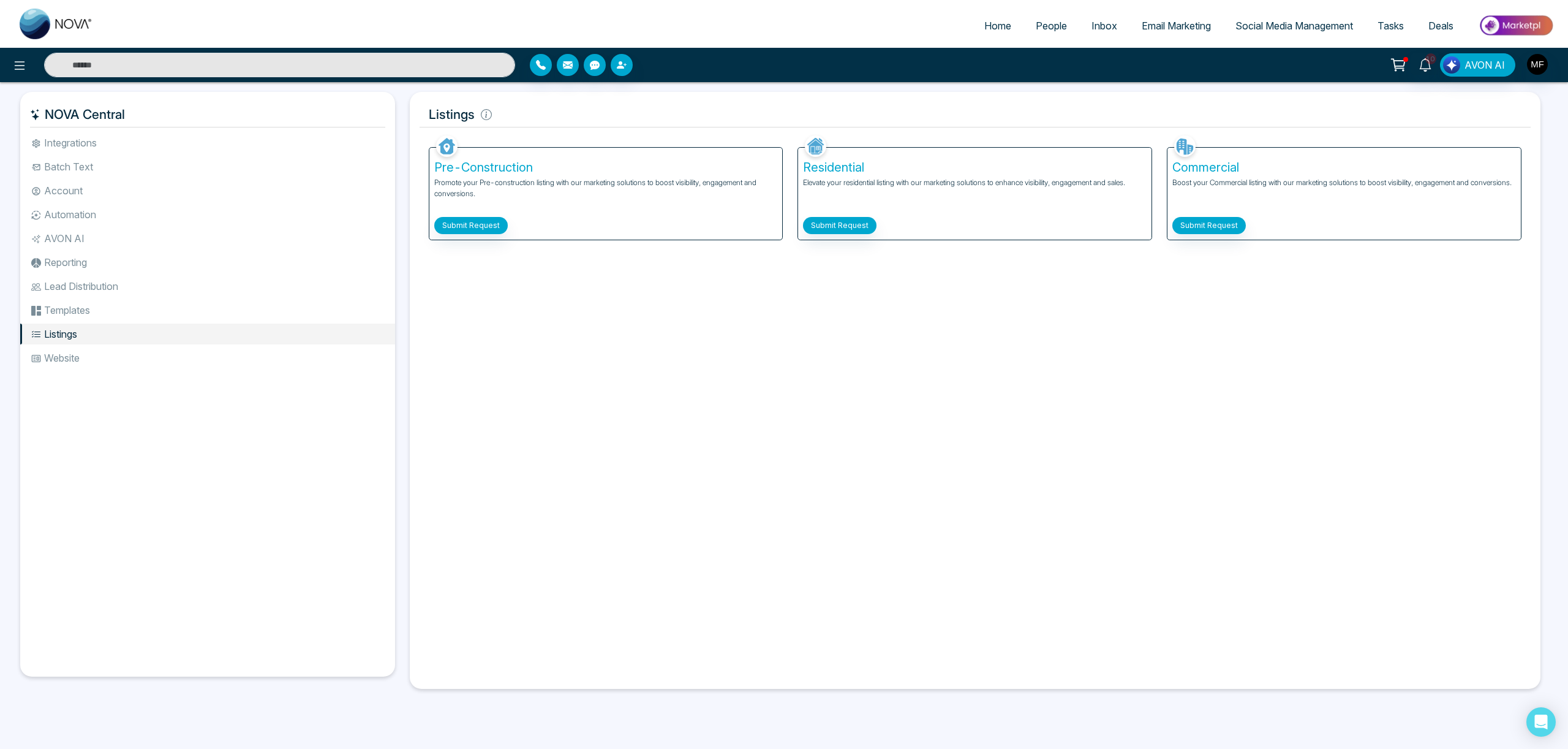
click at [71, 353] on li "Website" at bounding box center [207, 358] width 374 height 21
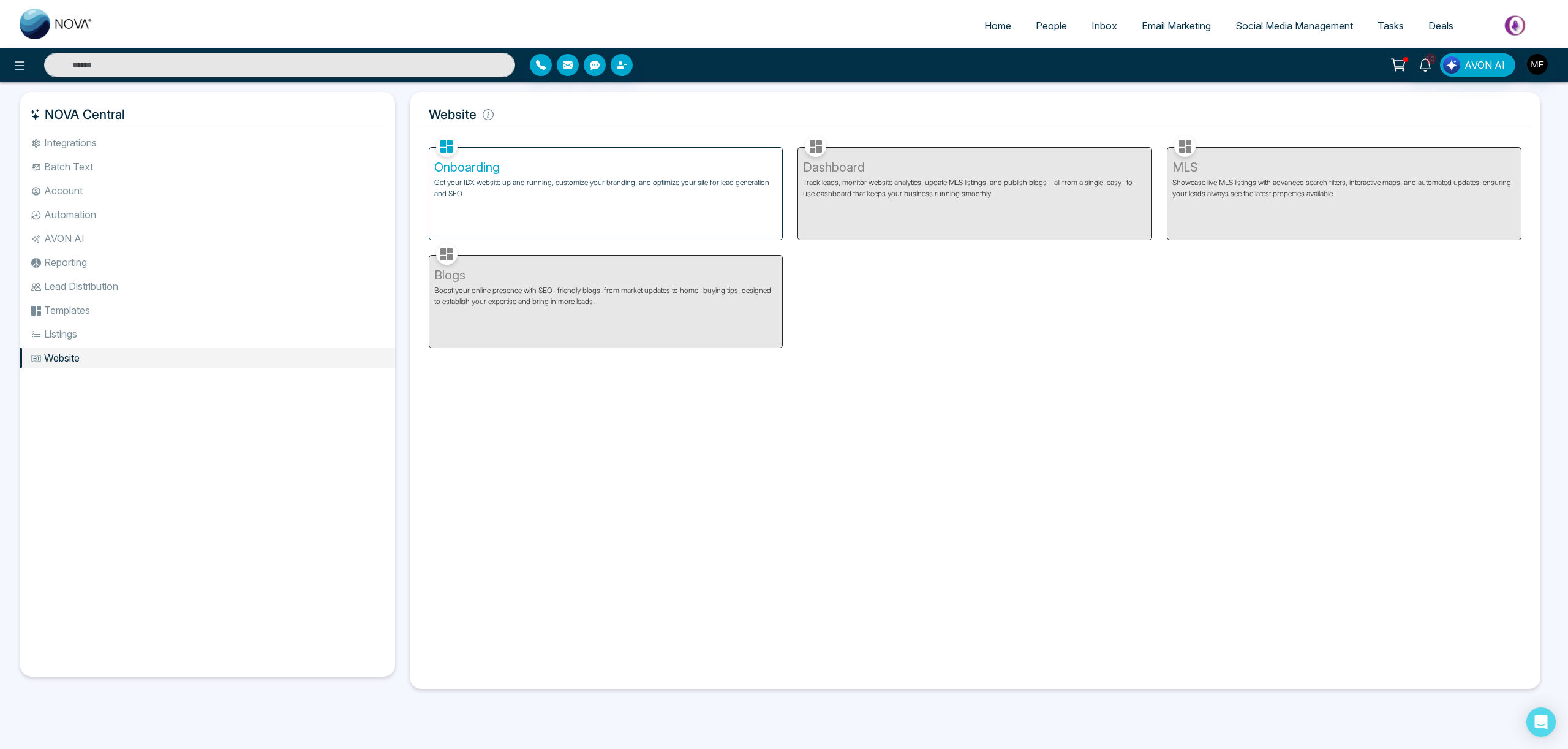
click at [462, 183] on p "Get your IDX website up and running, customize your branding, and optimize your…" at bounding box center [605, 188] width 344 height 22
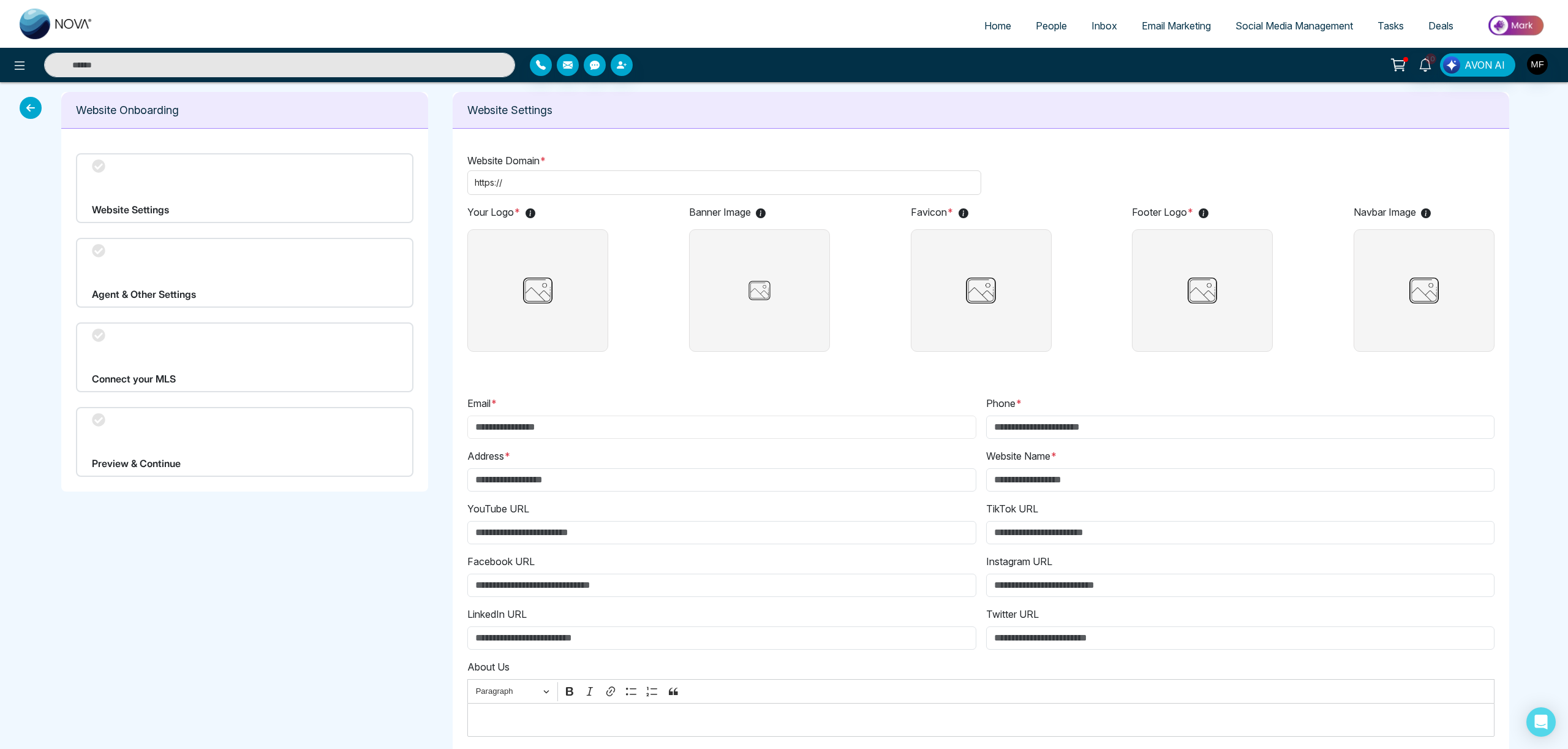
click at [550, 416] on input "Email *" at bounding box center [722, 426] width 509 height 23
